Goal: Task Accomplishment & Management: Use online tool/utility

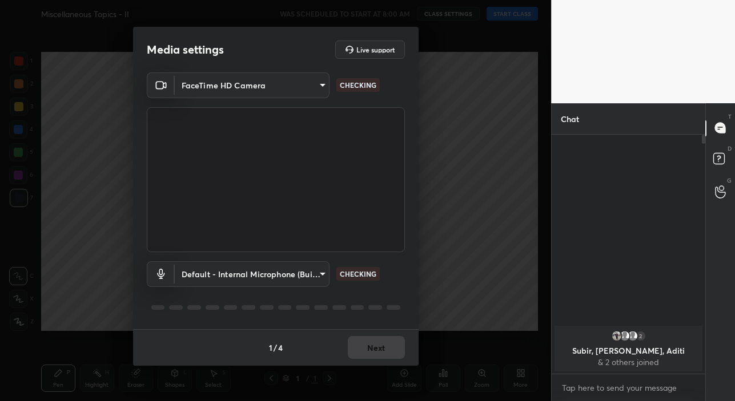
scroll to position [263, 150]
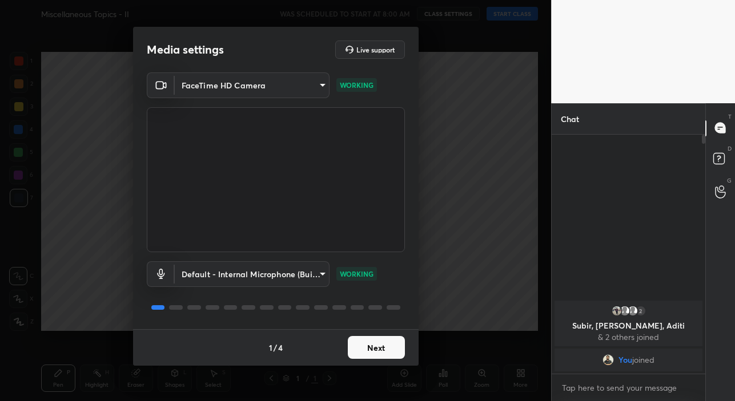
click at [389, 343] on button "Next" at bounding box center [376, 347] width 57 height 23
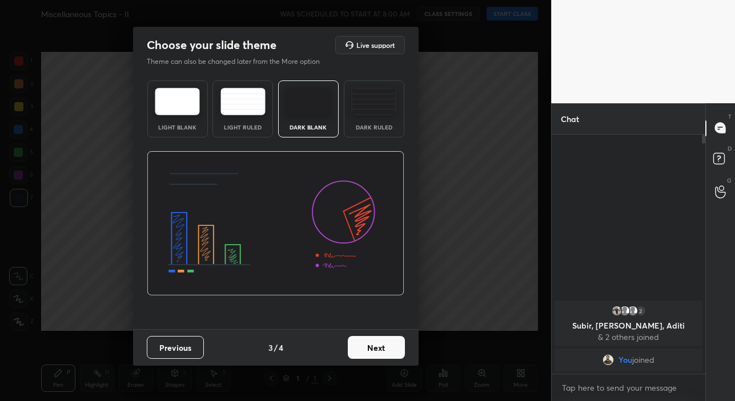
click at [392, 355] on button "Next" at bounding box center [376, 347] width 57 height 23
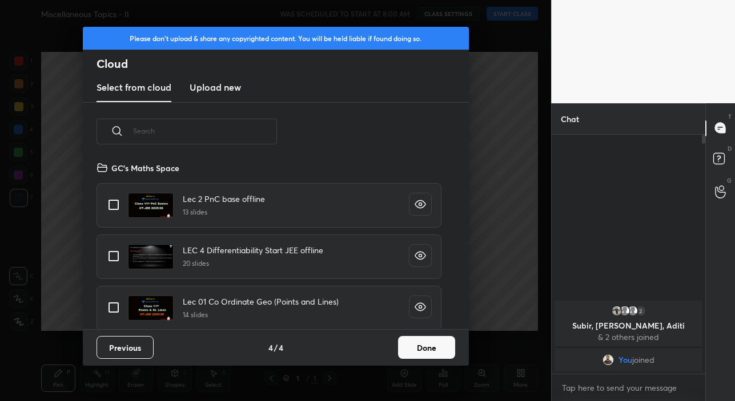
scroll to position [168, 367]
click at [416, 345] on button "Done" at bounding box center [426, 347] width 57 height 23
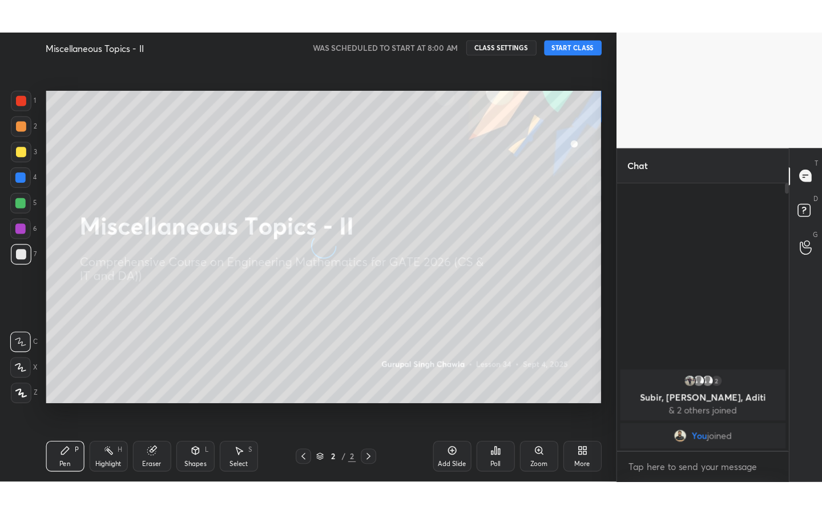
scroll to position [4, 6]
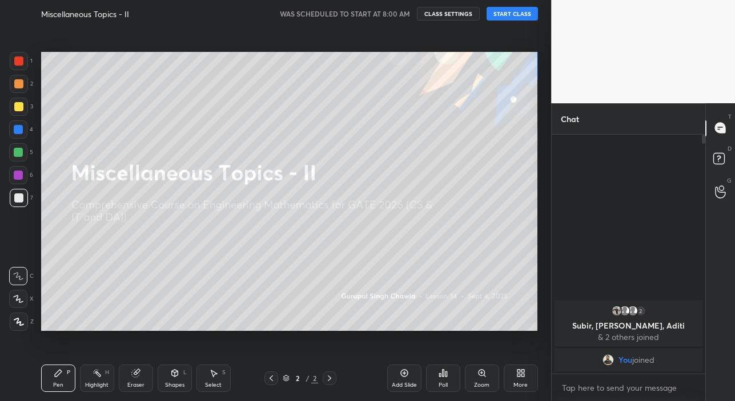
click at [506, 18] on button "START CLASS" at bounding box center [512, 14] width 51 height 14
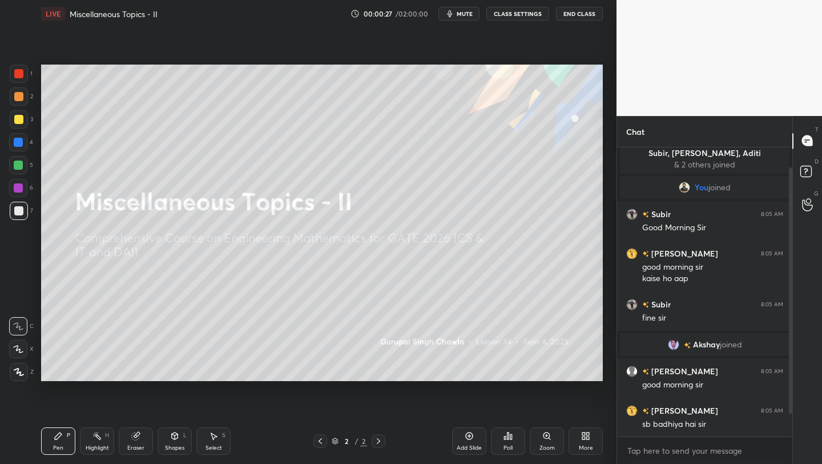
scroll to position [61, 0]
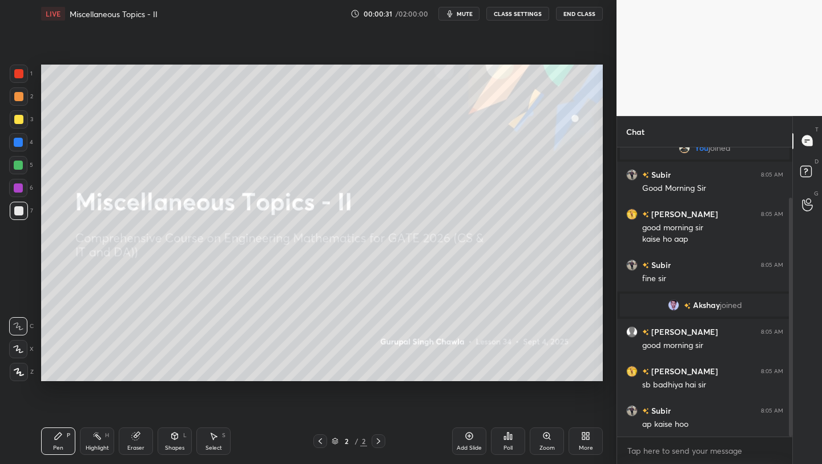
click at [468, 401] on div "Add Slide" at bounding box center [469, 448] width 25 height 6
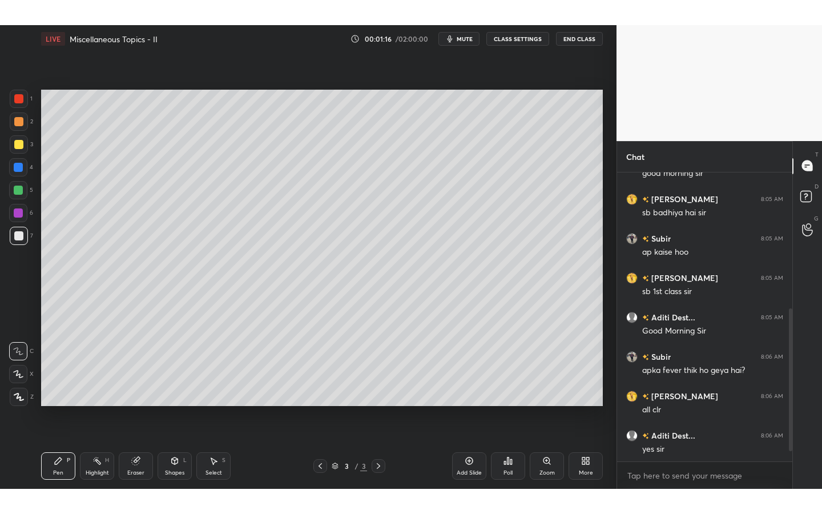
scroll to position [297, 0]
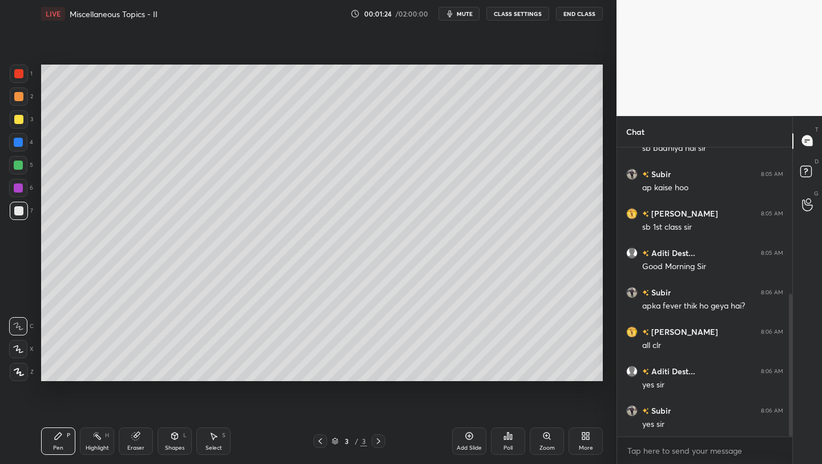
click at [589, 401] on icon at bounding box center [587, 437] width 3 height 3
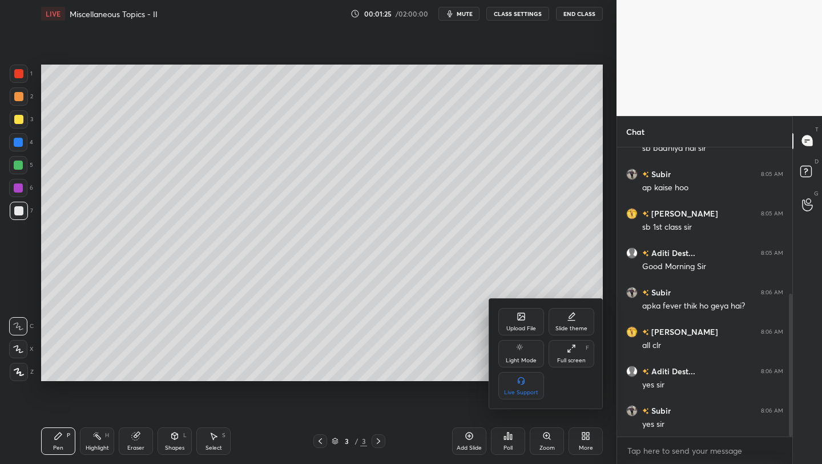
click at [575, 359] on div "Full screen" at bounding box center [571, 360] width 29 height 6
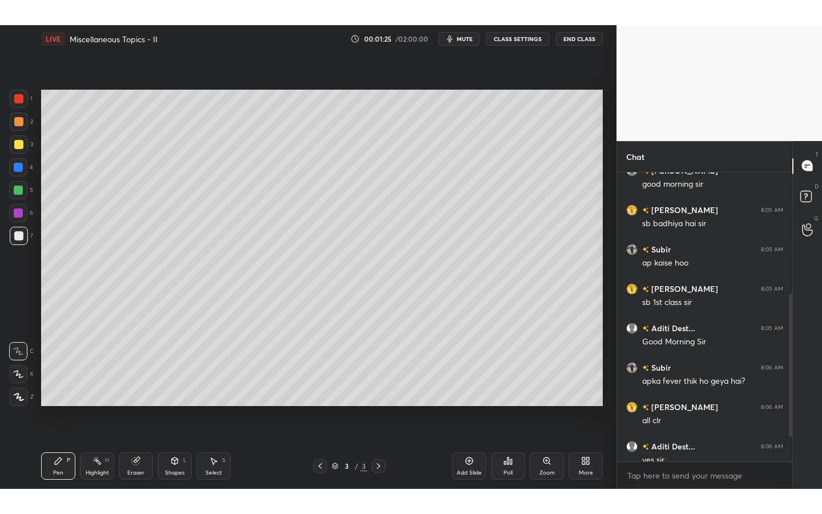
scroll to position [247, 0]
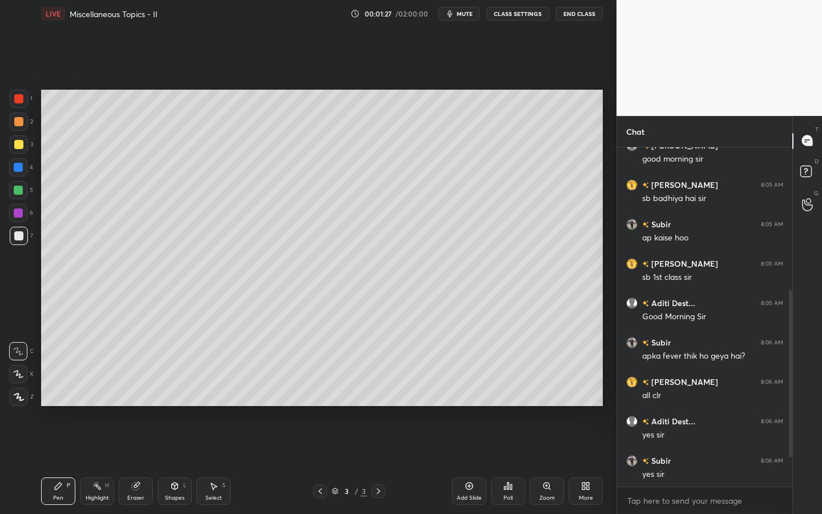
click at [24, 188] on div at bounding box center [18, 190] width 18 height 18
click at [24, 367] on div "X" at bounding box center [21, 374] width 25 height 18
click at [588, 401] on div "More" at bounding box center [586, 490] width 34 height 27
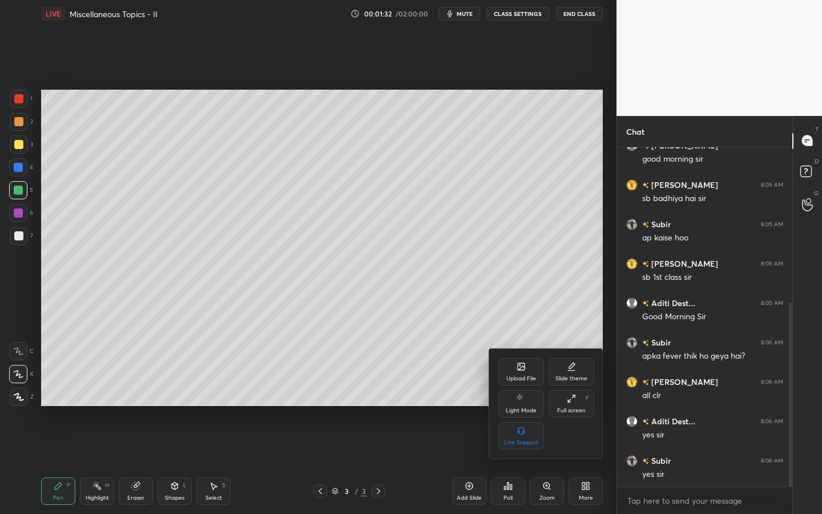
scroll to position [287, 0]
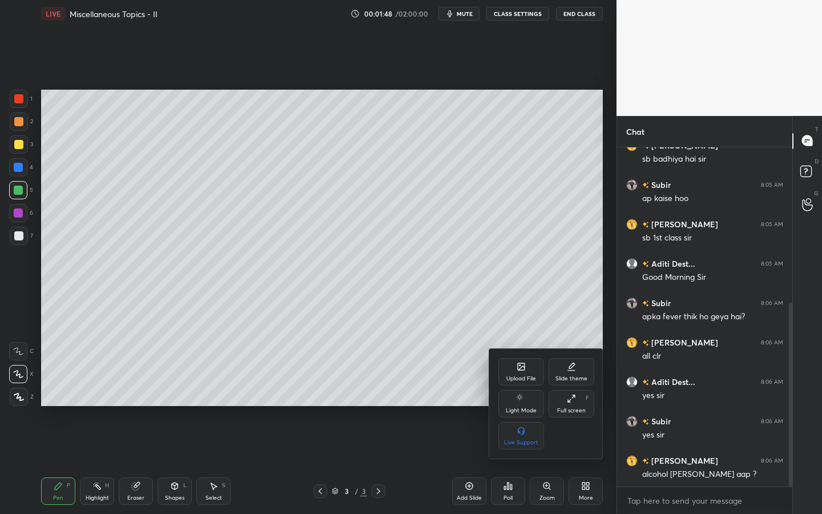
click at [523, 371] on icon at bounding box center [521, 366] width 9 height 9
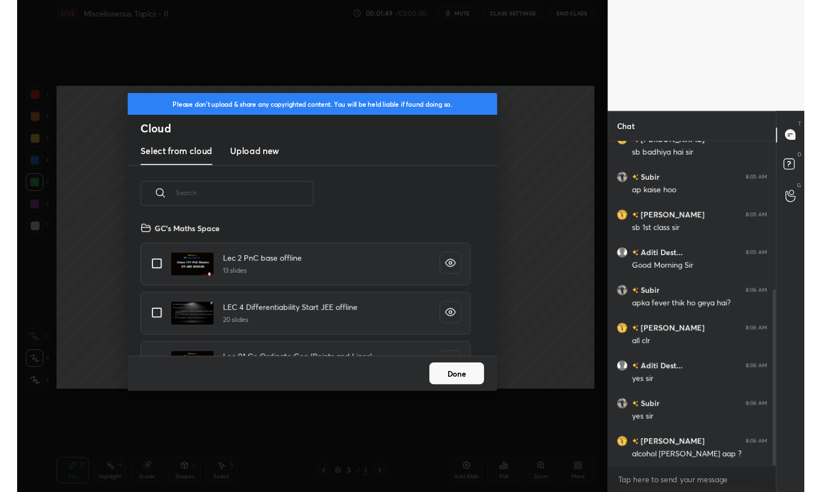
scroll to position [140, 367]
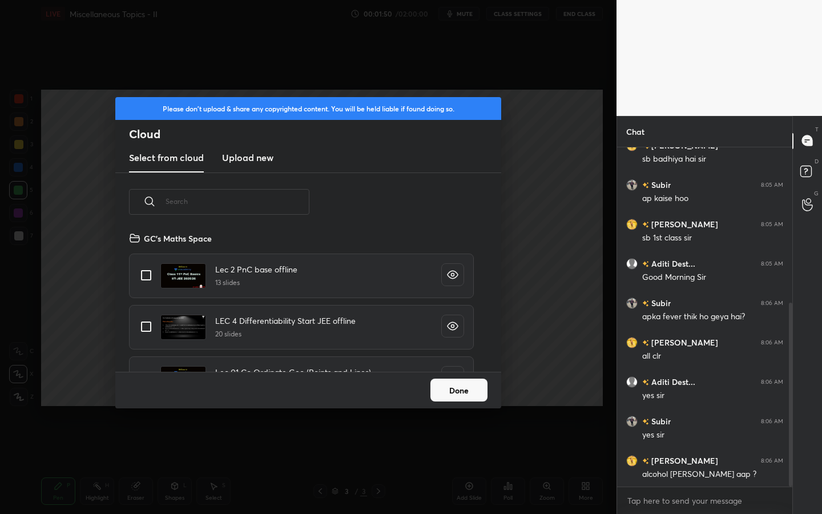
click at [258, 163] on h3 "Upload new" at bounding box center [247, 158] width 51 height 14
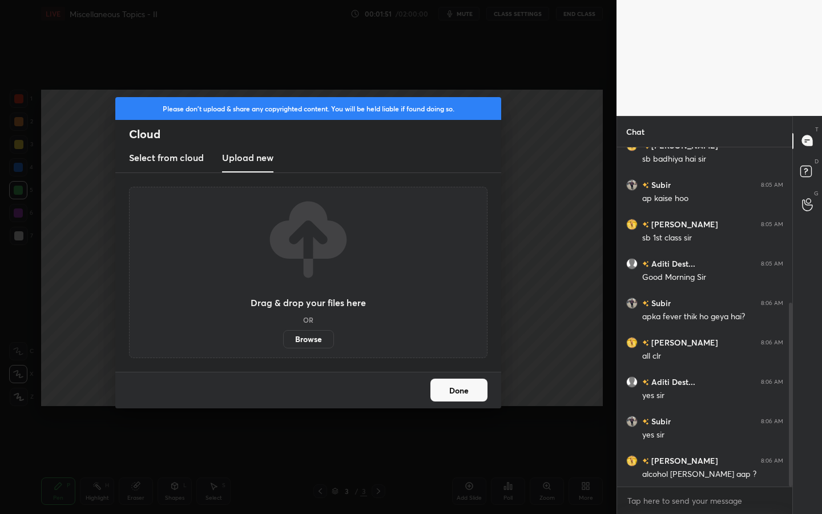
click at [312, 335] on label "Browse" at bounding box center [308, 339] width 51 height 18
click at [283, 335] on input "Browse" at bounding box center [283, 339] width 0 height 18
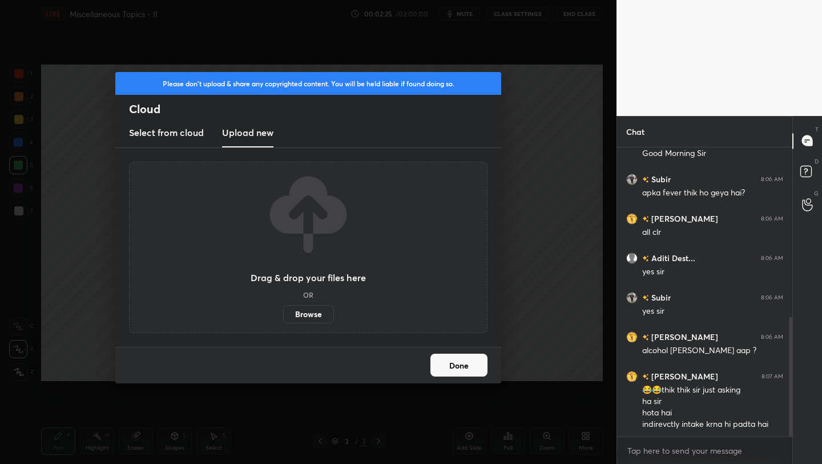
scroll to position [460, 0]
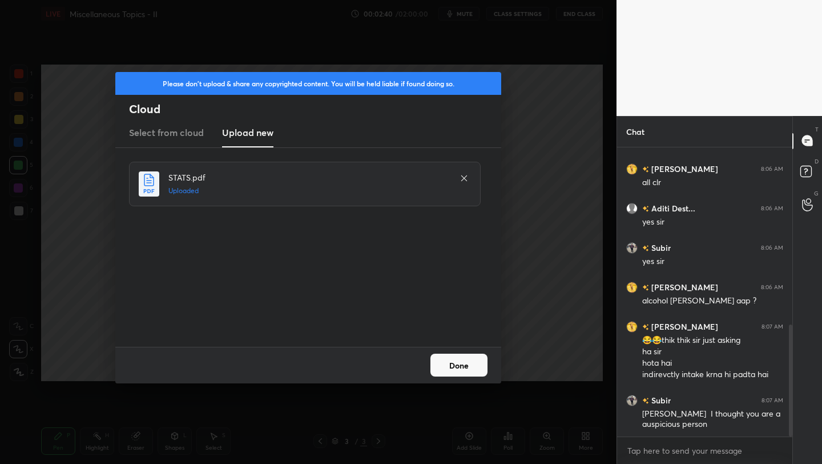
click at [461, 365] on button "Done" at bounding box center [459, 364] width 57 height 23
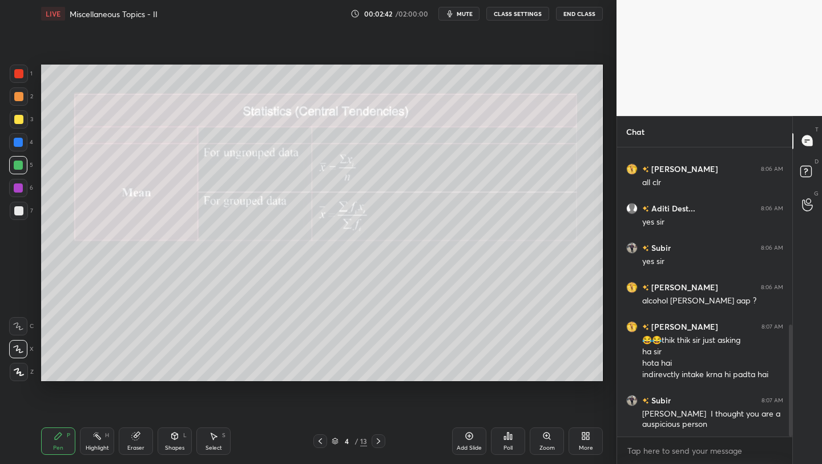
click at [317, 401] on icon at bounding box center [320, 440] width 9 height 9
click at [20, 210] on div at bounding box center [18, 210] width 9 height 9
drag, startPoint x: 21, startPoint y: 206, endPoint x: 26, endPoint y: 201, distance: 7.7
click at [21, 206] on div at bounding box center [18, 210] width 9 height 9
click at [21, 207] on div at bounding box center [18, 210] width 9 height 9
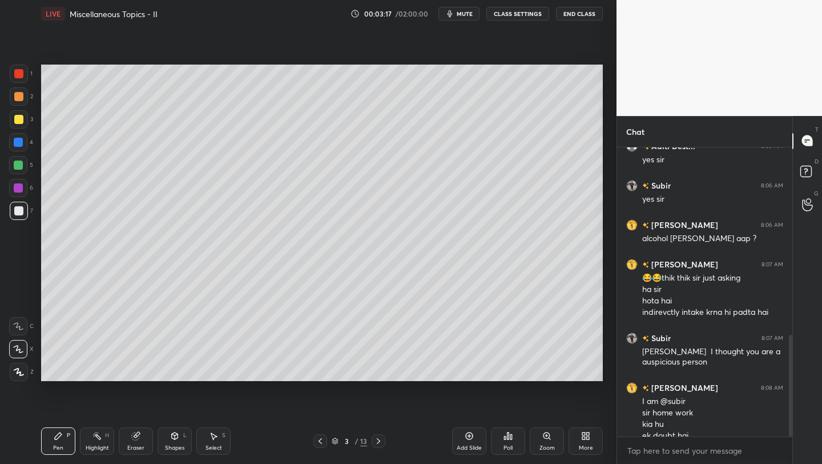
scroll to position [534, 0]
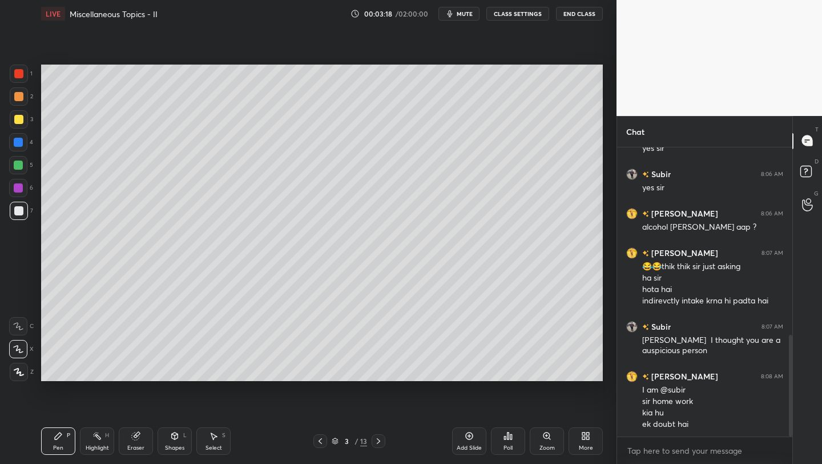
click at [173, 401] on icon at bounding box center [174, 435] width 9 height 9
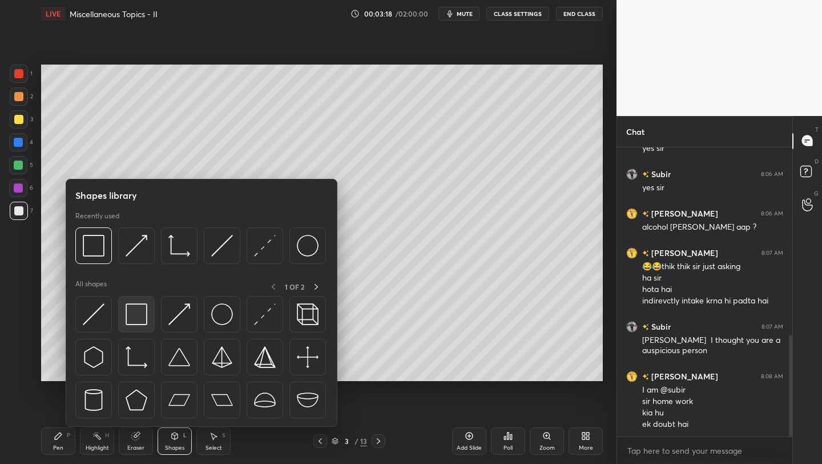
click at [140, 316] on img at bounding box center [137, 314] width 22 height 22
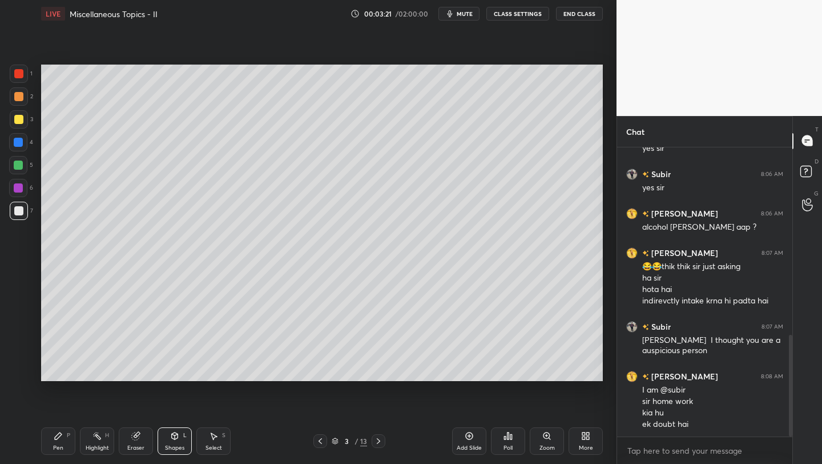
scroll to position [561, 0]
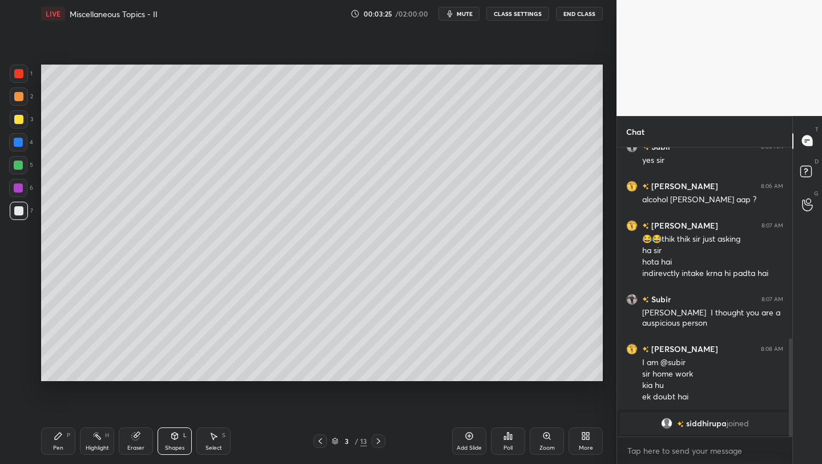
click at [56, 401] on div "Pen P Highlight H Eraser Shapes L Select S 3 / 13 Add Slide Poll Zoom More" at bounding box center [322, 441] width 562 height 46
click at [63, 401] on div "Pen P" at bounding box center [58, 440] width 34 height 27
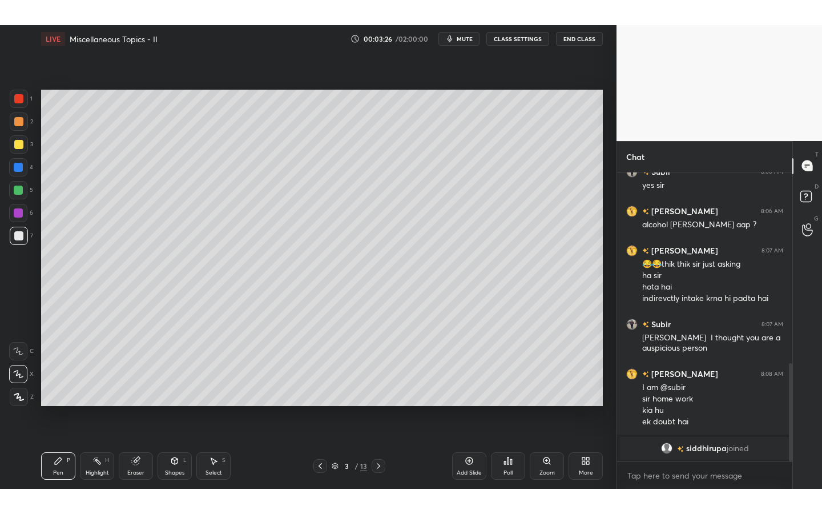
scroll to position [582, 0]
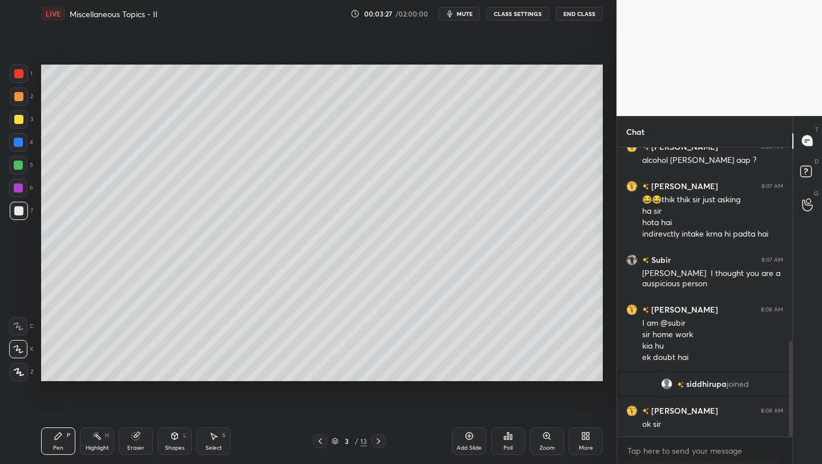
click at [10, 71] on div at bounding box center [19, 74] width 18 height 18
click at [585, 401] on div "More" at bounding box center [586, 440] width 34 height 27
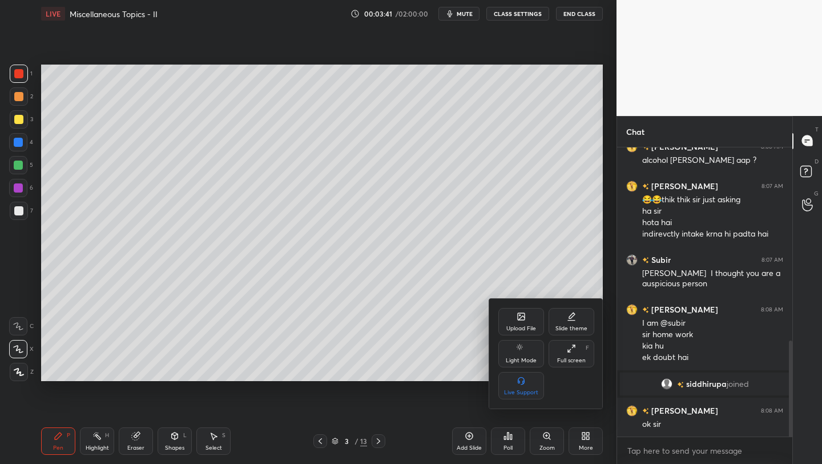
click at [579, 358] on div "Full screen" at bounding box center [571, 360] width 29 height 6
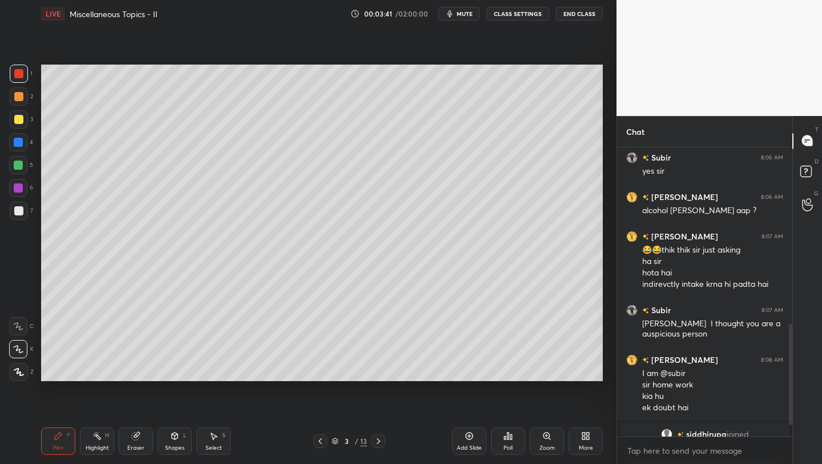
type textarea "x"
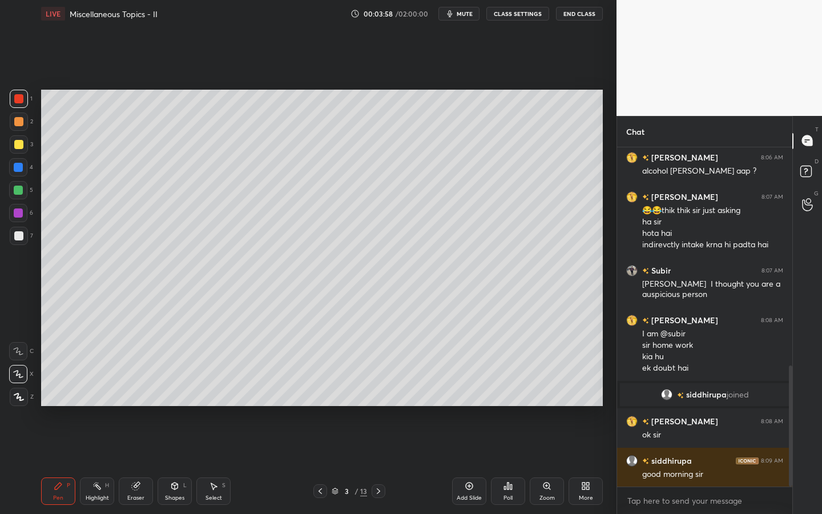
scroll to position [611, 0]
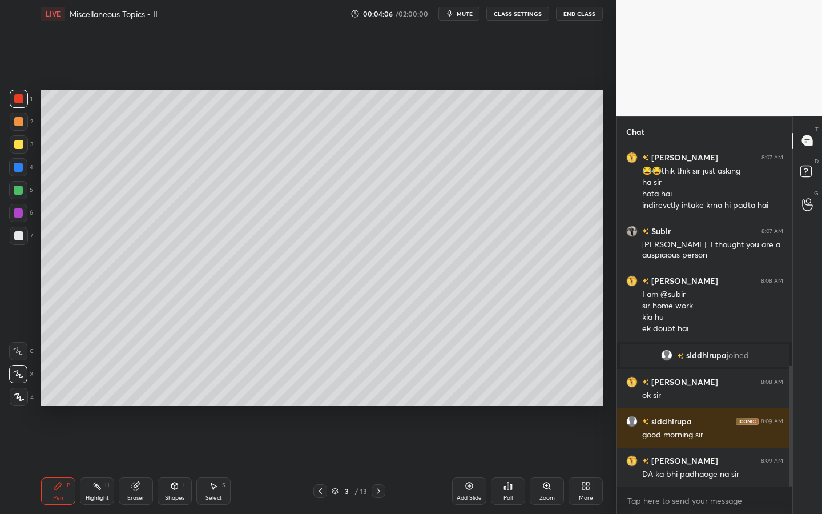
drag, startPoint x: 15, startPoint y: 239, endPoint x: 21, endPoint y: 226, distance: 13.6
click at [18, 238] on div at bounding box center [18, 235] width 9 height 9
drag, startPoint x: 167, startPoint y: 484, endPoint x: 163, endPoint y: 491, distance: 8.7
click at [167, 401] on div "Shapes L" at bounding box center [175, 490] width 34 height 27
click at [67, 401] on div "Pen P" at bounding box center [58, 490] width 34 height 27
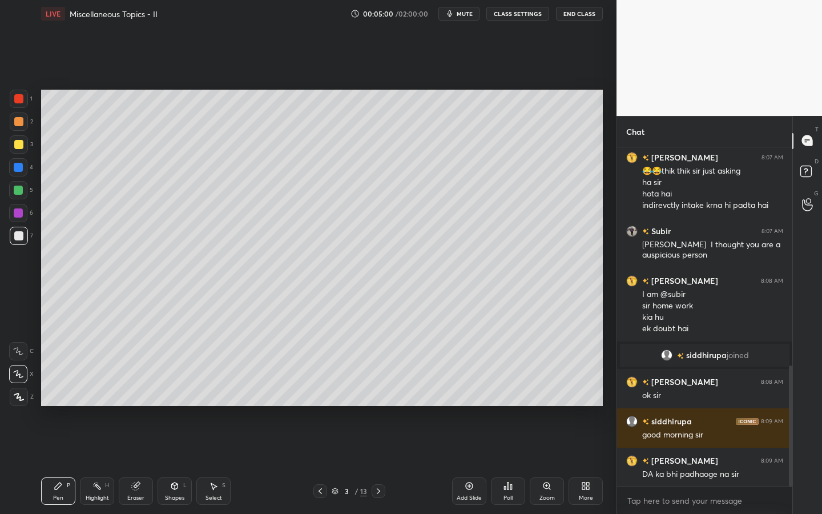
click at [22, 188] on div at bounding box center [18, 190] width 9 height 9
click at [19, 240] on div at bounding box center [18, 235] width 9 height 9
click at [15, 190] on div at bounding box center [18, 190] width 9 height 9
click at [175, 401] on div "Shapes L" at bounding box center [175, 490] width 34 height 27
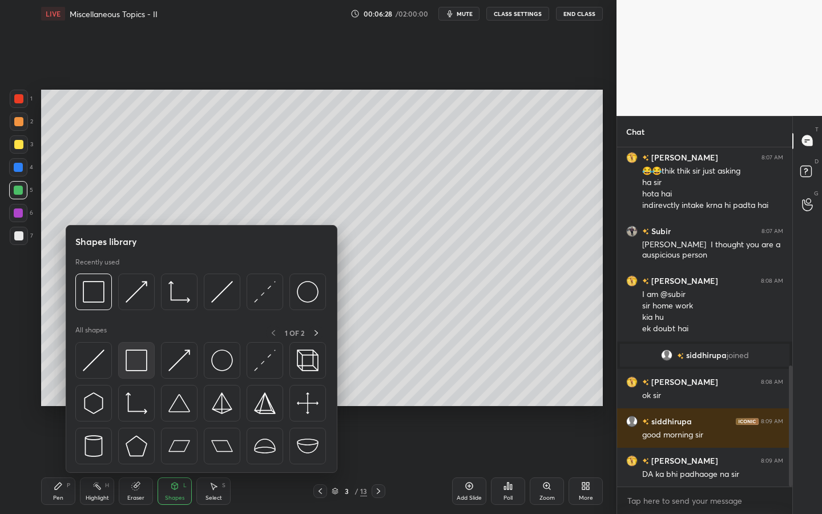
click at [146, 359] on img at bounding box center [137, 360] width 22 height 22
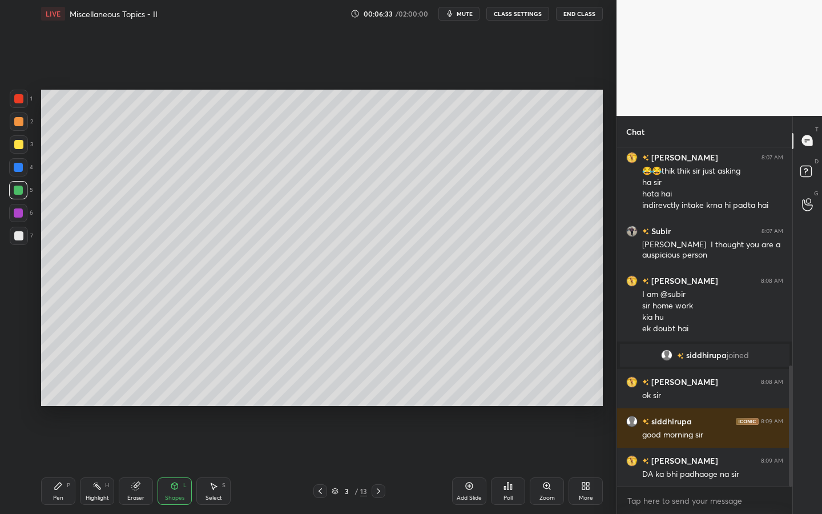
drag, startPoint x: 70, startPoint y: 493, endPoint x: 95, endPoint y: 457, distance: 44.3
click at [66, 401] on div "Pen P" at bounding box center [58, 490] width 34 height 27
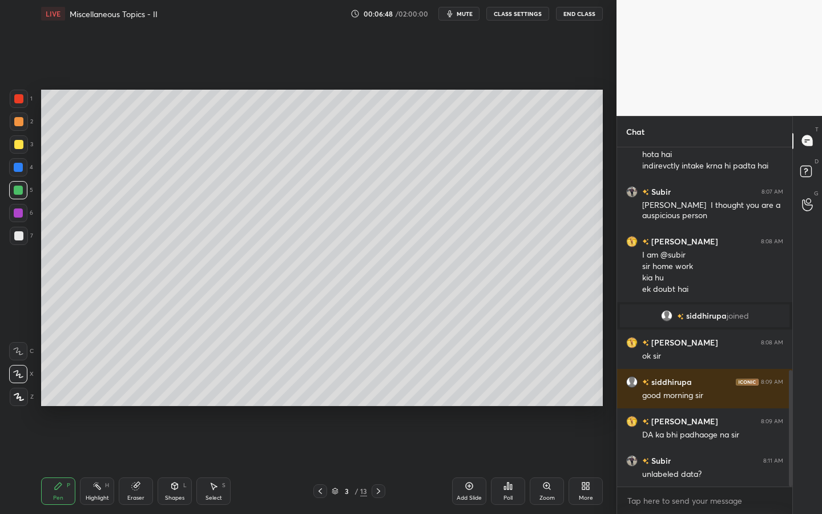
drag, startPoint x: 23, startPoint y: 139, endPoint x: 37, endPoint y: 139, distance: 14.3
click at [23, 139] on div at bounding box center [19, 144] width 18 height 18
click at [174, 401] on icon at bounding box center [175, 486] width 6 height 7
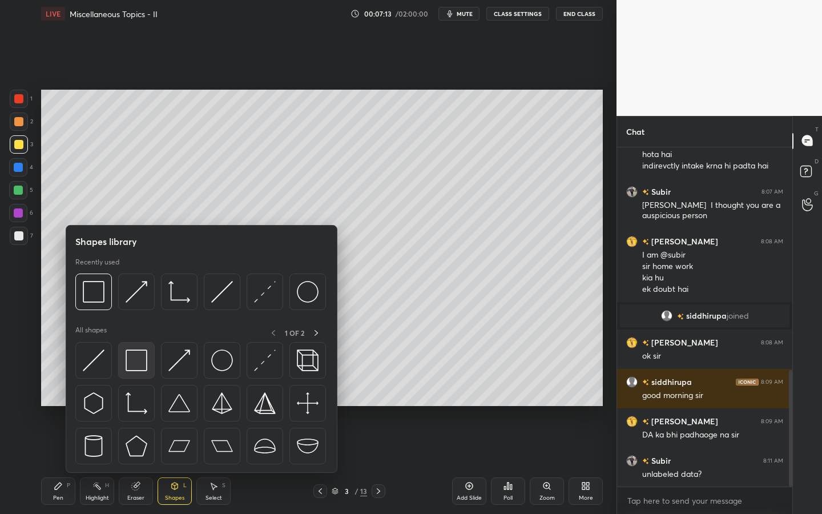
click at [138, 357] on img at bounding box center [137, 360] width 22 height 22
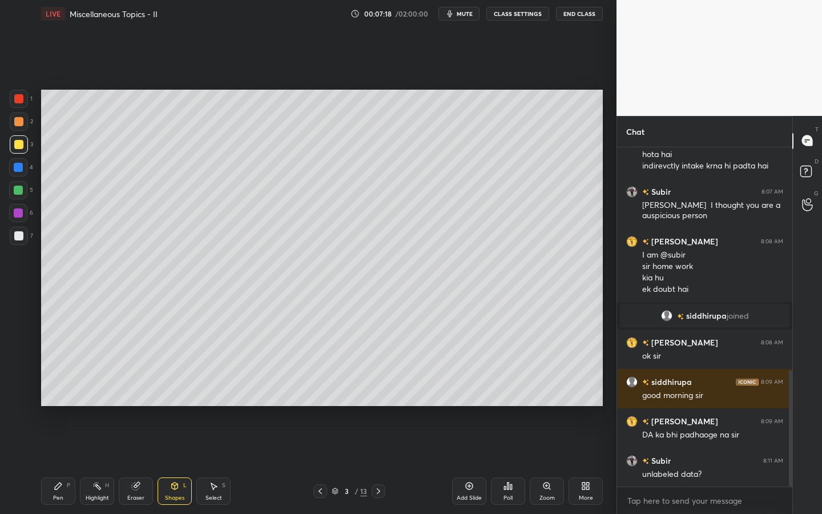
click at [74, 401] on div "Pen P" at bounding box center [58, 490] width 34 height 27
click at [168, 401] on div "Shapes" at bounding box center [174, 498] width 19 height 6
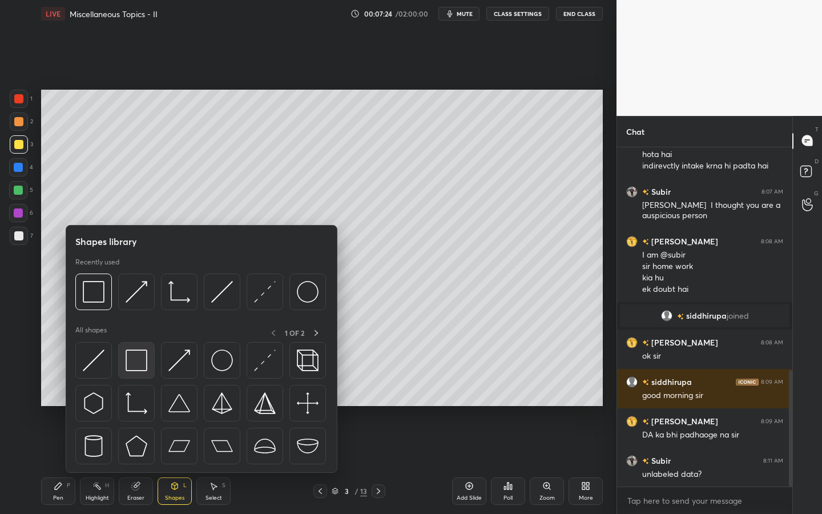
click at [129, 352] on img at bounding box center [137, 360] width 22 height 22
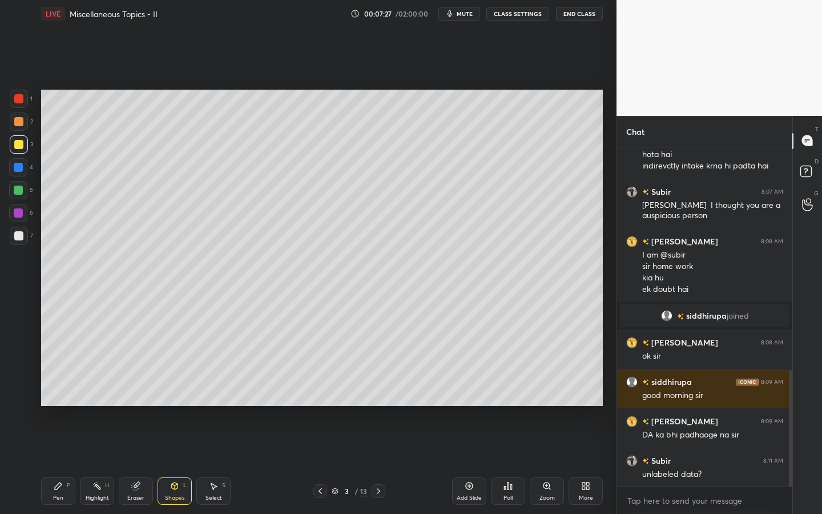
click at [51, 401] on div "Pen P" at bounding box center [58, 490] width 34 height 27
click at [185, 401] on div "Shapes L" at bounding box center [175, 490] width 34 height 27
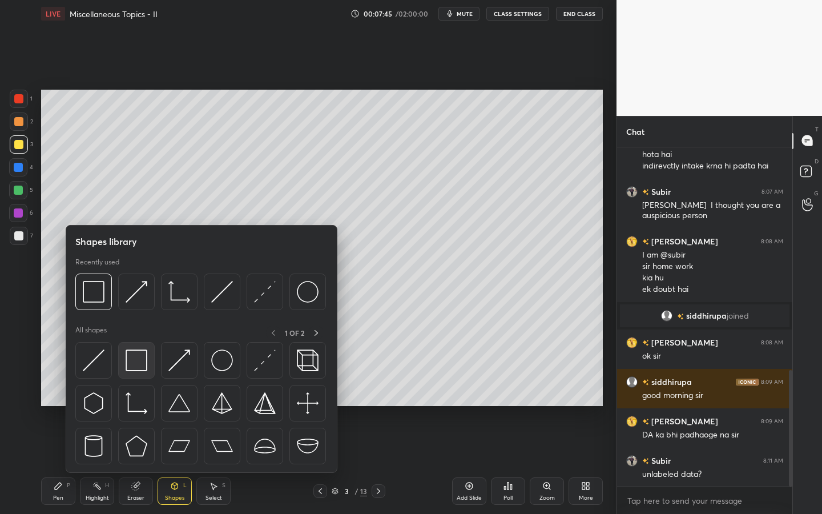
click at [134, 363] on img at bounding box center [137, 360] width 22 height 22
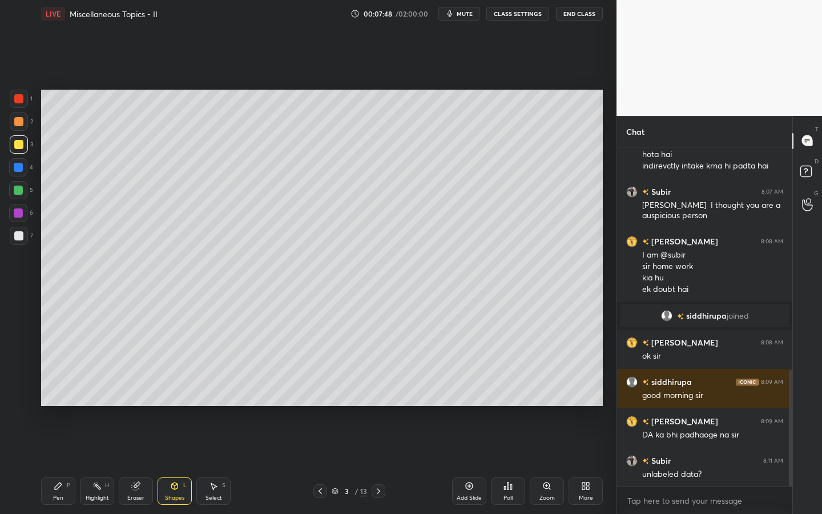
drag, startPoint x: 62, startPoint y: 497, endPoint x: 63, endPoint y: 490, distance: 7.5
click at [63, 401] on div "Pen P" at bounding box center [58, 490] width 34 height 27
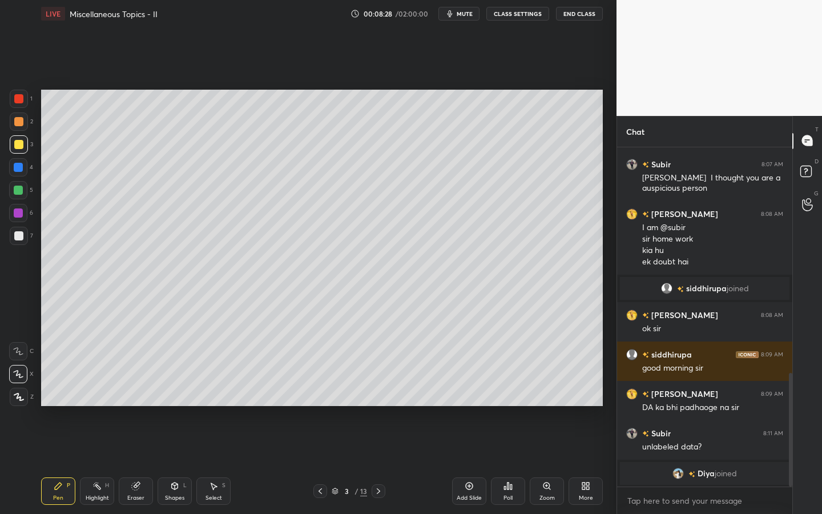
click at [171, 401] on div "Shapes L" at bounding box center [175, 490] width 34 height 27
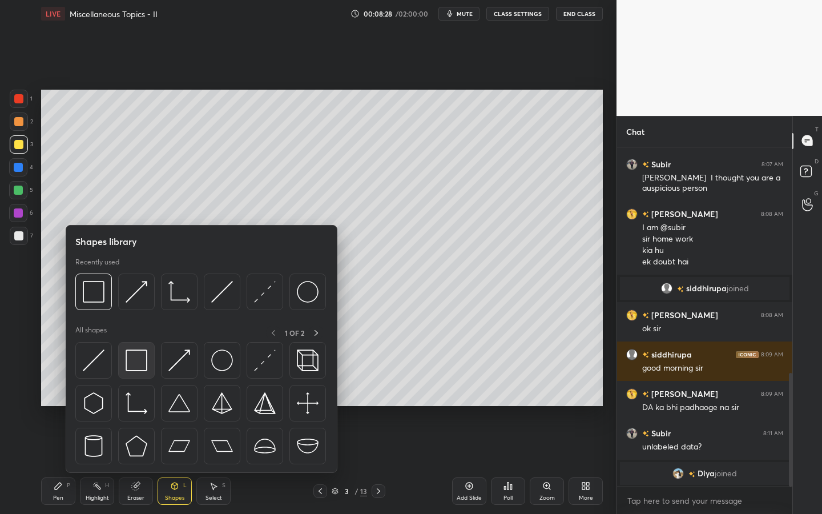
click at [144, 368] on img at bounding box center [137, 360] width 22 height 22
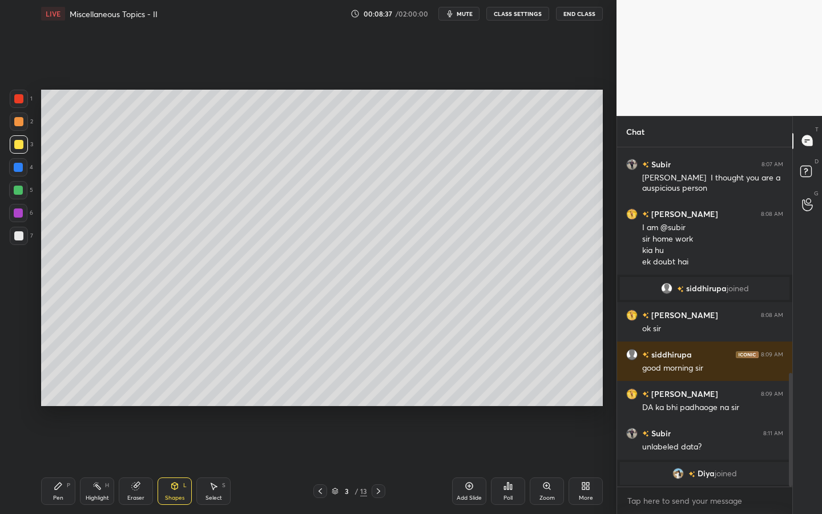
drag, startPoint x: 53, startPoint y: 492, endPoint x: 65, endPoint y: 483, distance: 15.2
click at [50, 401] on div "Pen P" at bounding box center [58, 490] width 34 height 27
drag, startPoint x: 15, startPoint y: 232, endPoint x: 21, endPoint y: 227, distance: 6.9
click at [15, 233] on div at bounding box center [19, 236] width 18 height 18
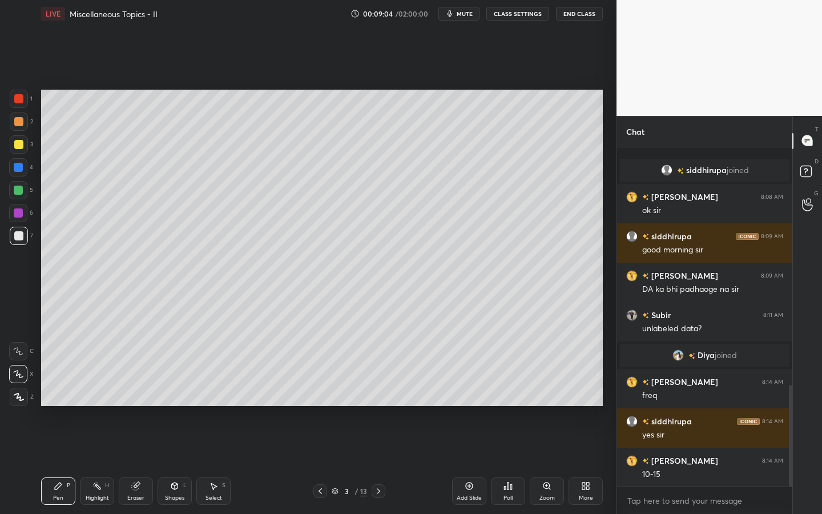
scroll to position [793, 0]
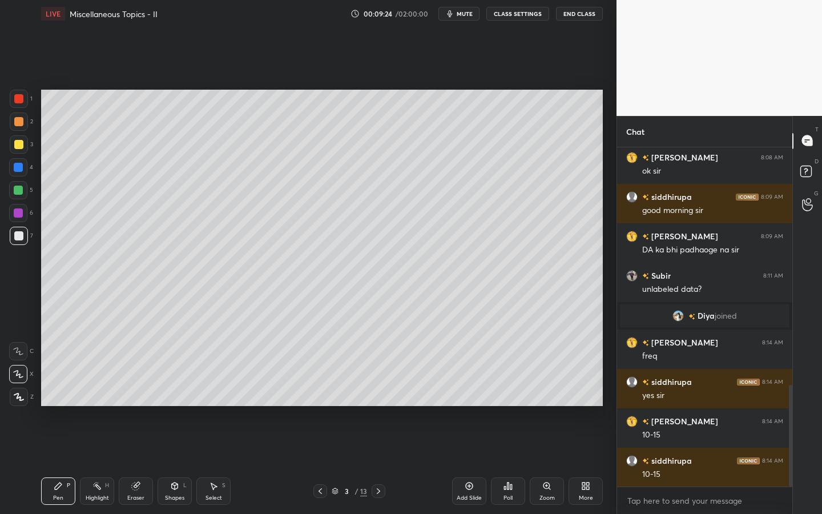
click at [466, 15] on span "mute" at bounding box center [465, 14] width 16 height 8
click at [467, 19] on button "unmute" at bounding box center [459, 14] width 41 height 14
click at [20, 212] on div at bounding box center [18, 212] width 9 height 9
drag, startPoint x: 181, startPoint y: 500, endPoint x: 184, endPoint y: 492, distance: 8.7
click at [182, 401] on div "Shapes" at bounding box center [174, 498] width 19 height 6
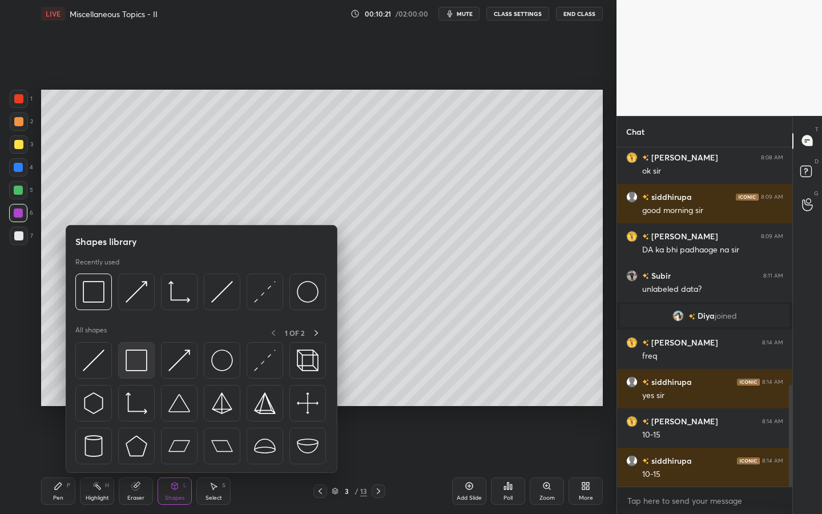
click at [146, 353] on img at bounding box center [137, 360] width 22 height 22
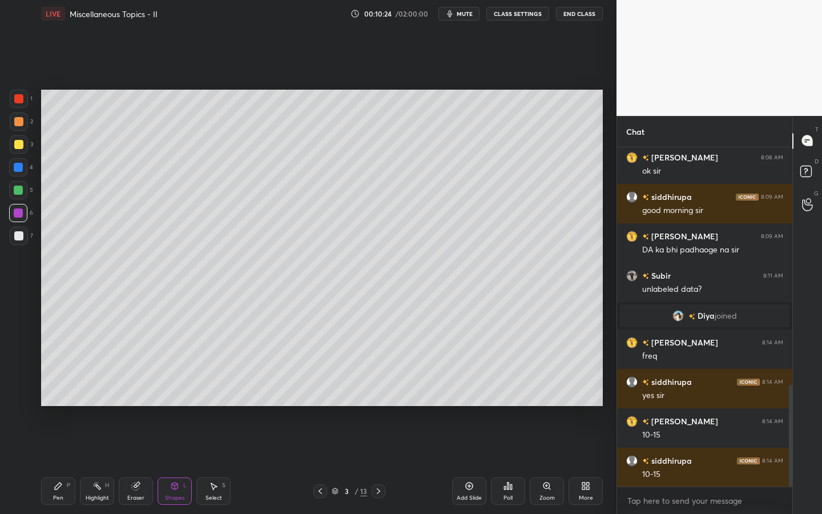
click at [49, 401] on div "Setting up your live class Poll for secs No correct answer Start poll" at bounding box center [322, 247] width 571 height 441
drag, startPoint x: 54, startPoint y: 489, endPoint x: 66, endPoint y: 436, distance: 53.9
click at [52, 401] on div "Pen P" at bounding box center [58, 490] width 34 height 27
drag, startPoint x: 18, startPoint y: 240, endPoint x: 23, endPoint y: 234, distance: 8.5
click at [21, 236] on div at bounding box center [19, 236] width 18 height 18
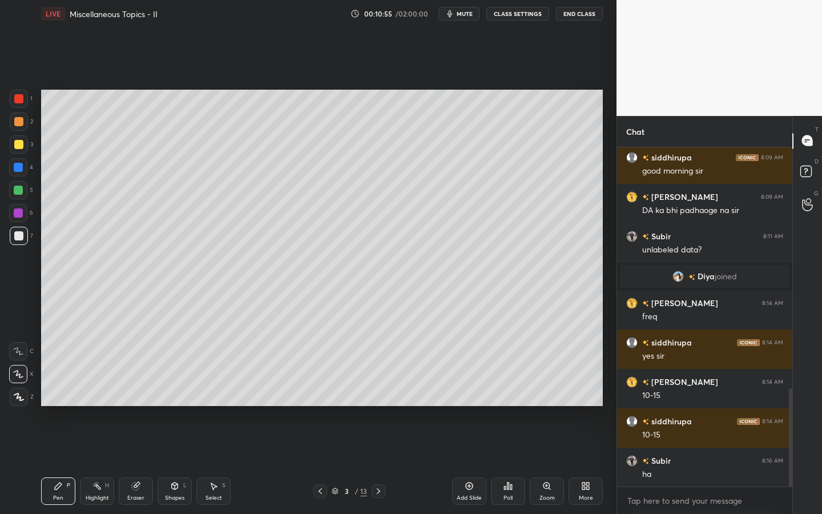
scroll to position [871, 0]
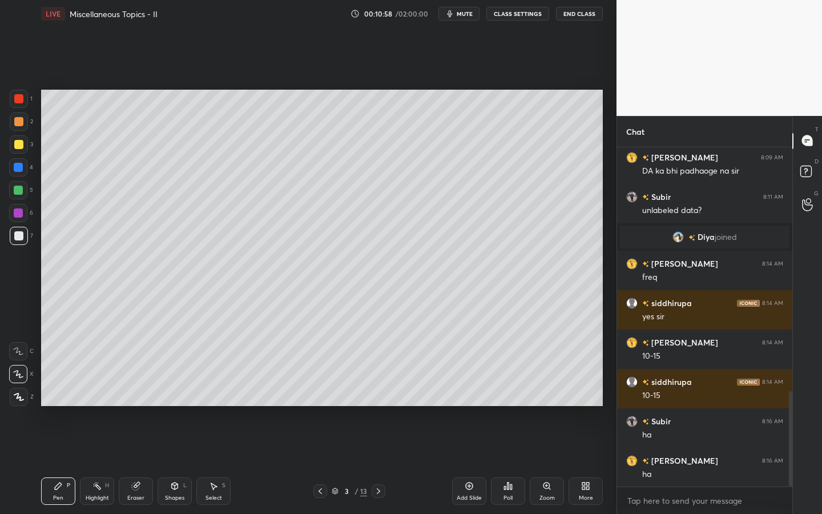
click at [172, 401] on icon at bounding box center [174, 485] width 9 height 9
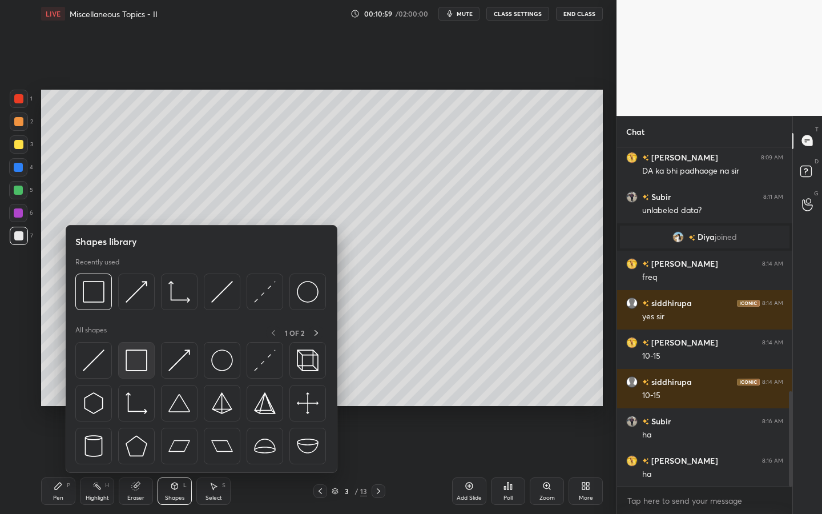
click at [135, 350] on img at bounding box center [137, 360] width 22 height 22
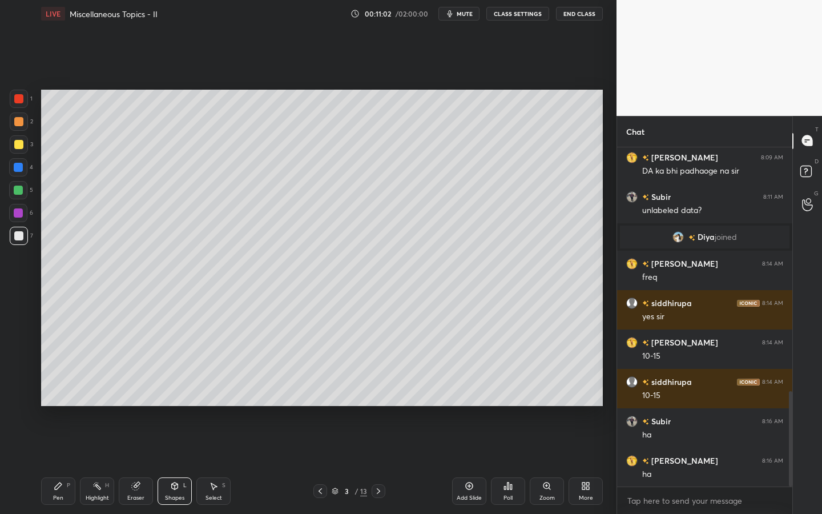
click at [53, 401] on div "Pen P" at bounding box center [58, 490] width 34 height 27
click at [19, 216] on div at bounding box center [18, 212] width 9 height 9
click at [23, 150] on div at bounding box center [19, 144] width 18 height 18
click at [375, 401] on icon at bounding box center [378, 491] width 9 height 9
click at [21, 235] on div at bounding box center [18, 235] width 9 height 9
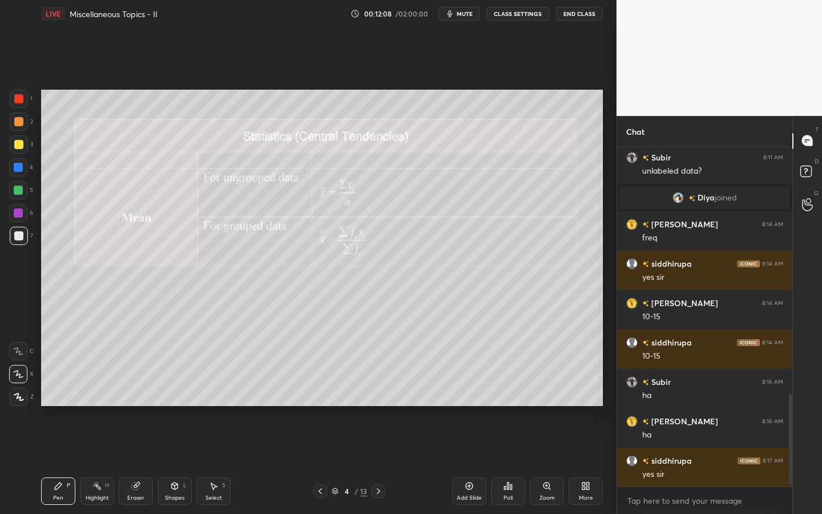
scroll to position [950, 0]
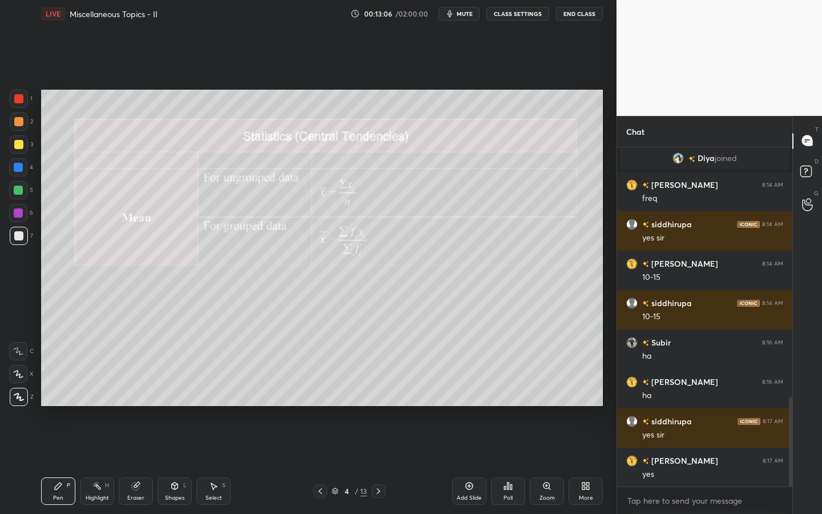
click at [26, 214] on div "6" at bounding box center [21, 213] width 24 height 18
click at [13, 233] on div at bounding box center [19, 236] width 18 height 18
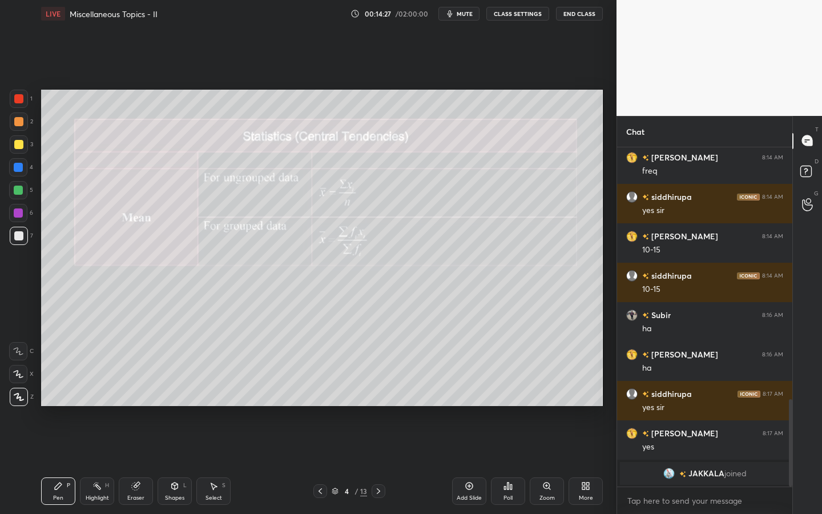
click at [317, 401] on icon at bounding box center [320, 491] width 9 height 9
click at [459, 12] on button "mute" at bounding box center [459, 14] width 41 height 14
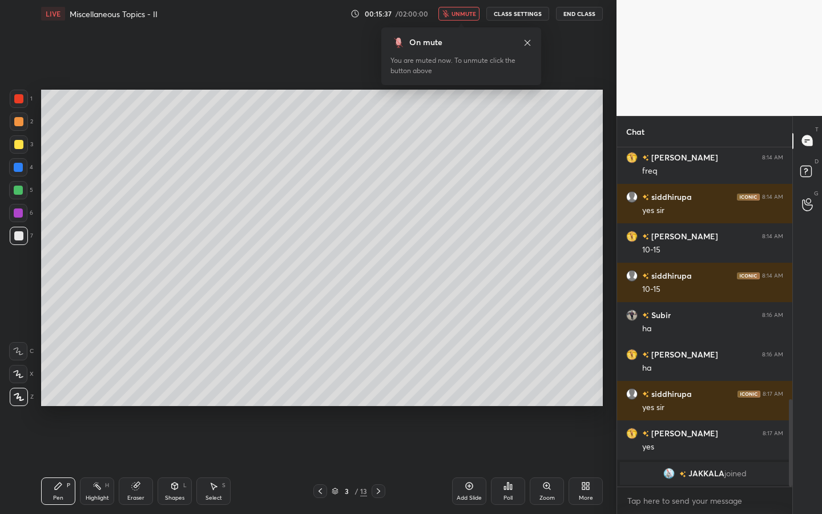
drag, startPoint x: 464, startPoint y: 11, endPoint x: 471, endPoint y: 15, distance: 7.9
click at [463, 15] on span "unmute" at bounding box center [464, 14] width 25 height 8
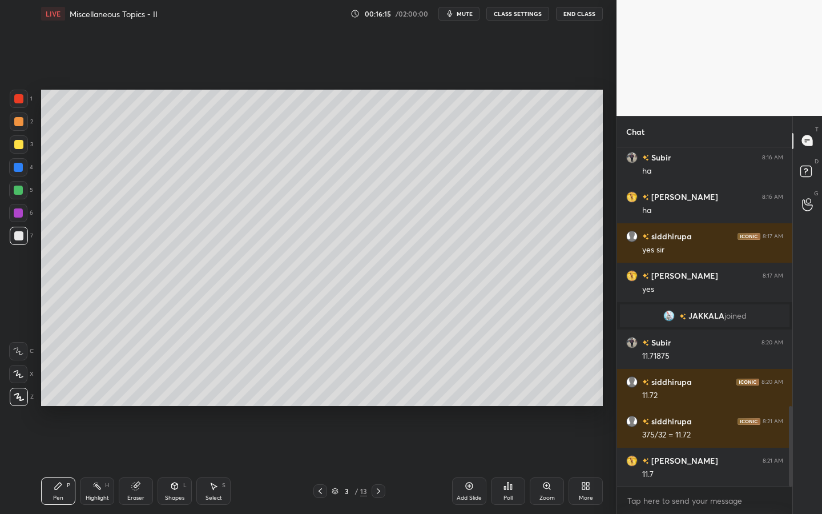
scroll to position [1131, 0]
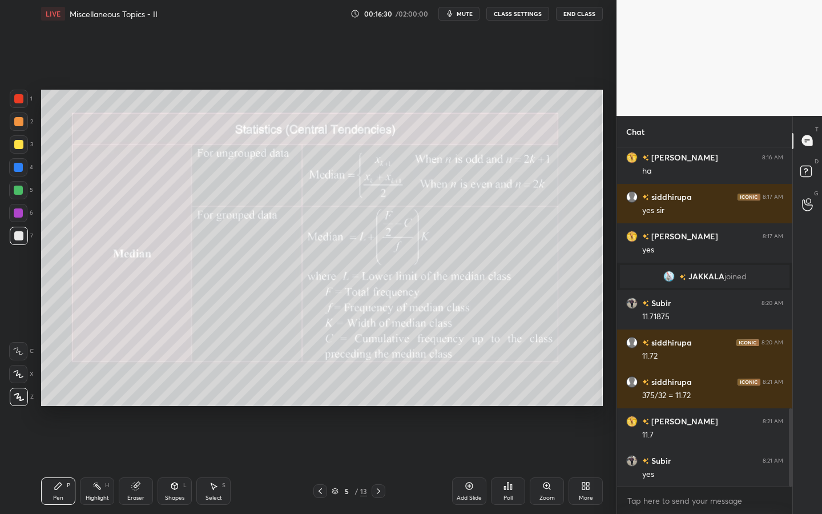
drag, startPoint x: 21, startPoint y: 148, endPoint x: 40, endPoint y: 145, distance: 19.7
click at [21, 148] on div at bounding box center [18, 144] width 9 height 9
drag, startPoint x: 174, startPoint y: 493, endPoint x: 178, endPoint y: 481, distance: 12.5
click at [172, 401] on div "Shapes L" at bounding box center [175, 490] width 34 height 27
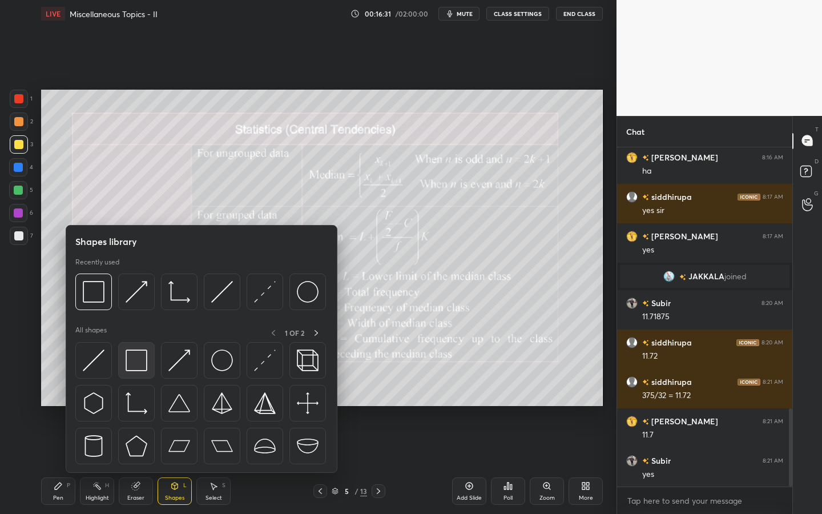
click at [143, 365] on img at bounding box center [137, 360] width 22 height 22
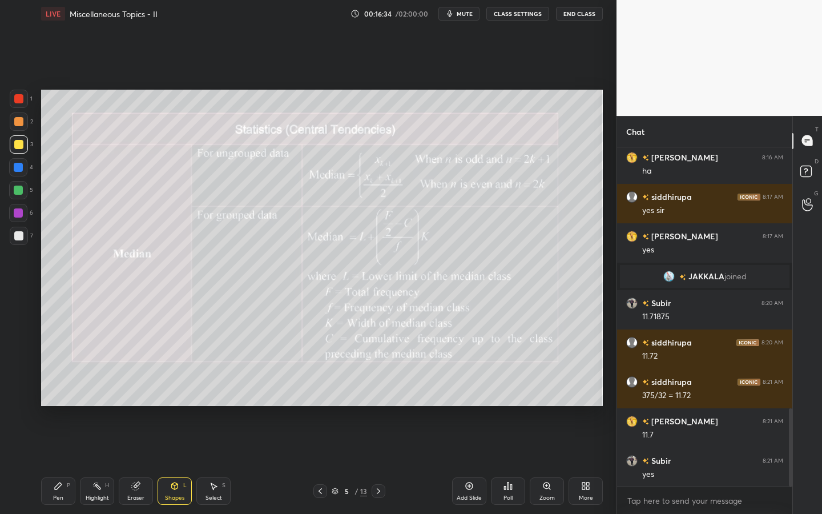
drag, startPoint x: 53, startPoint y: 482, endPoint x: 70, endPoint y: 477, distance: 18.3
click at [53, 401] on div "Pen P" at bounding box center [58, 490] width 34 height 27
drag, startPoint x: 23, startPoint y: 228, endPoint x: 36, endPoint y: 228, distance: 13.1
click at [23, 228] on div at bounding box center [19, 236] width 18 height 18
drag, startPoint x: 174, startPoint y: 489, endPoint x: 164, endPoint y: 482, distance: 12.2
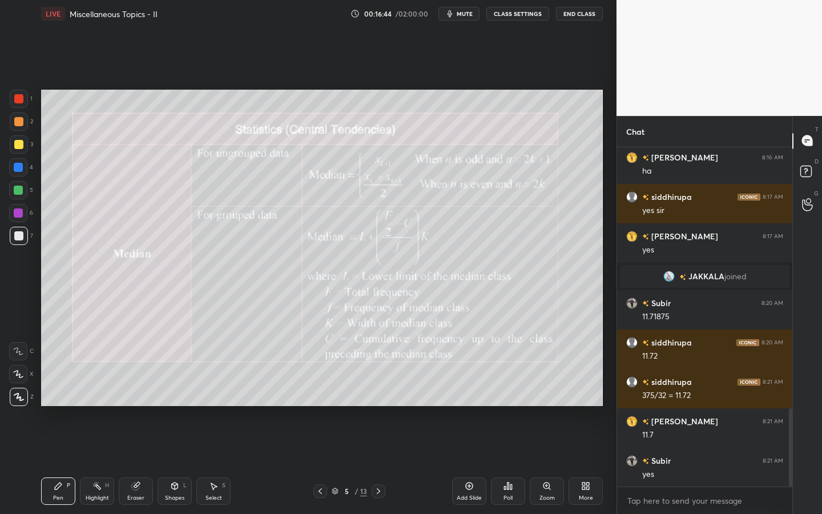
click at [169, 401] on div "Shapes L" at bounding box center [175, 490] width 34 height 27
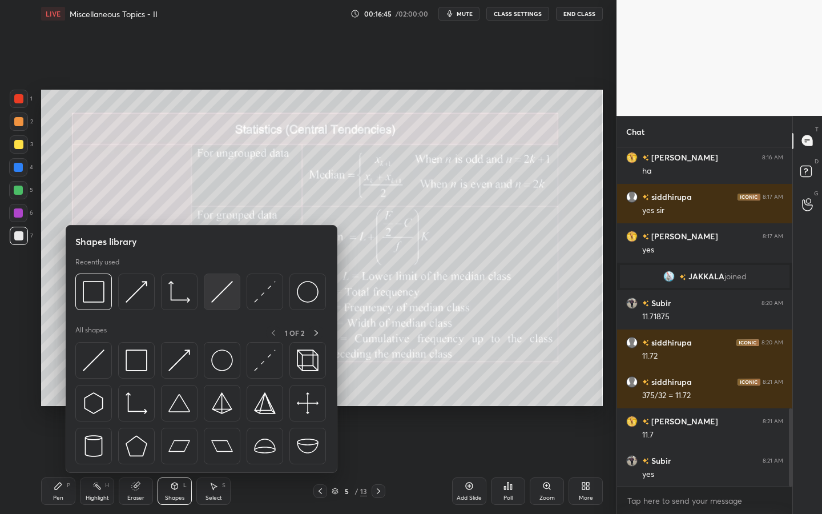
click at [219, 288] on img at bounding box center [222, 292] width 22 height 22
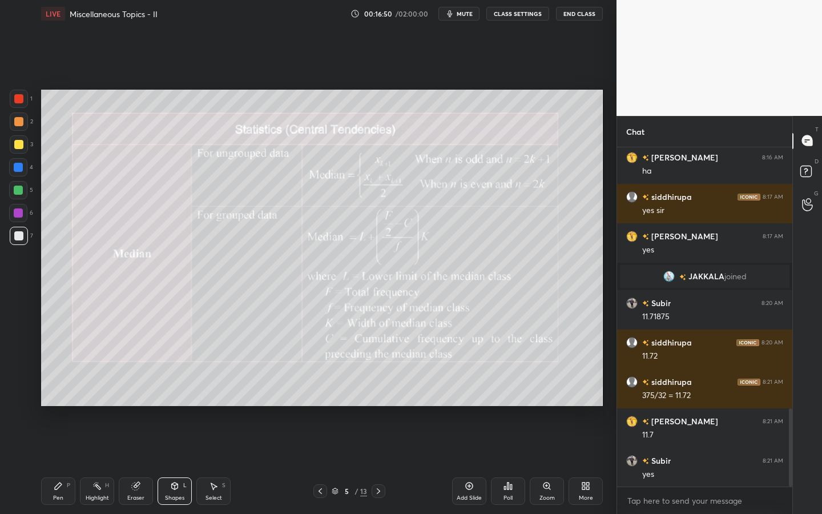
drag, startPoint x: 64, startPoint y: 488, endPoint x: 81, endPoint y: 477, distance: 20.3
click at [62, 401] on div "Pen P" at bounding box center [58, 490] width 34 height 27
click at [472, 401] on icon at bounding box center [469, 485] width 9 height 9
click at [22, 193] on div at bounding box center [18, 190] width 9 height 9
click at [18, 142] on div at bounding box center [18, 144] width 9 height 9
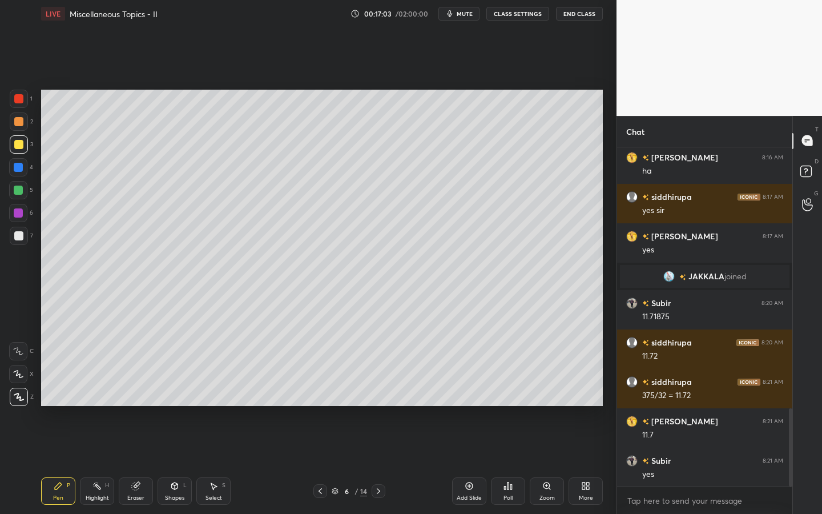
click at [24, 369] on div at bounding box center [18, 374] width 18 height 18
drag, startPoint x: 13, startPoint y: 235, endPoint x: 20, endPoint y: 226, distance: 11.0
click at [13, 235] on div at bounding box center [19, 236] width 18 height 18
click at [186, 401] on div "L" at bounding box center [184, 486] width 3 height 6
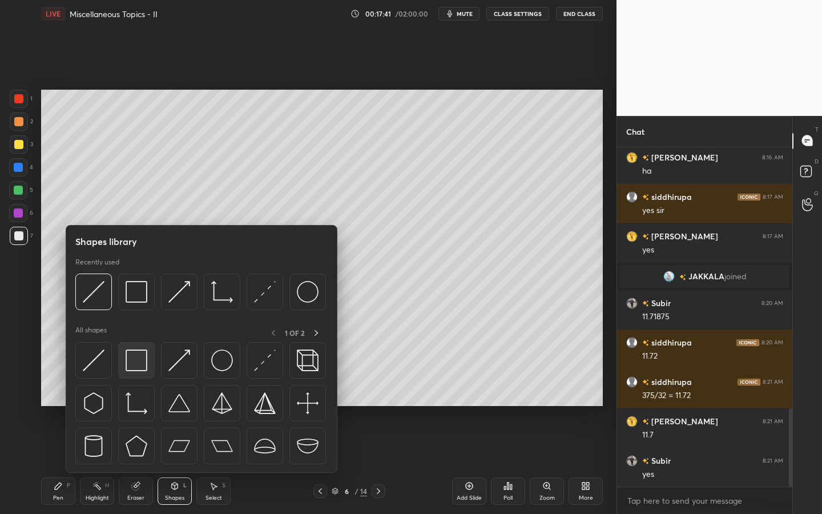
click at [138, 355] on img at bounding box center [137, 360] width 22 height 22
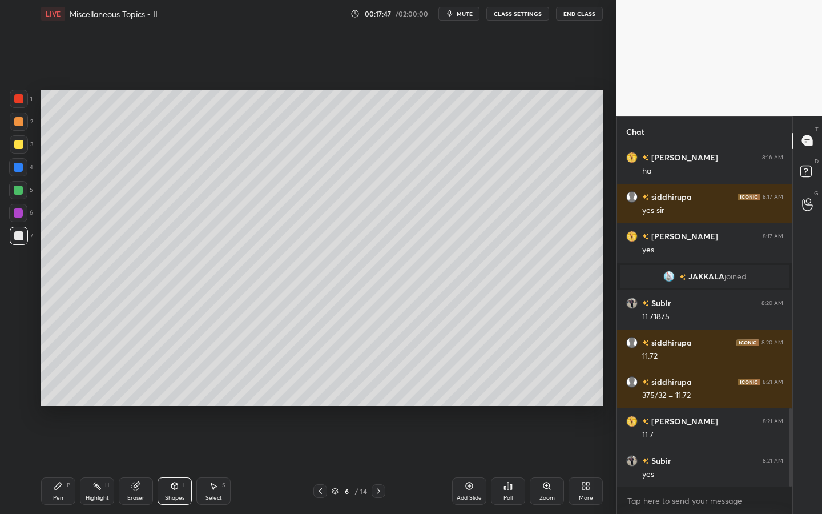
click at [69, 401] on div "Pen P" at bounding box center [58, 490] width 34 height 27
click at [22, 189] on div at bounding box center [18, 190] width 9 height 9
click at [25, 241] on div at bounding box center [19, 236] width 18 height 18
drag, startPoint x: 22, startPoint y: 163, endPoint x: 34, endPoint y: 164, distance: 12.6
click at [22, 165] on div at bounding box center [18, 167] width 18 height 18
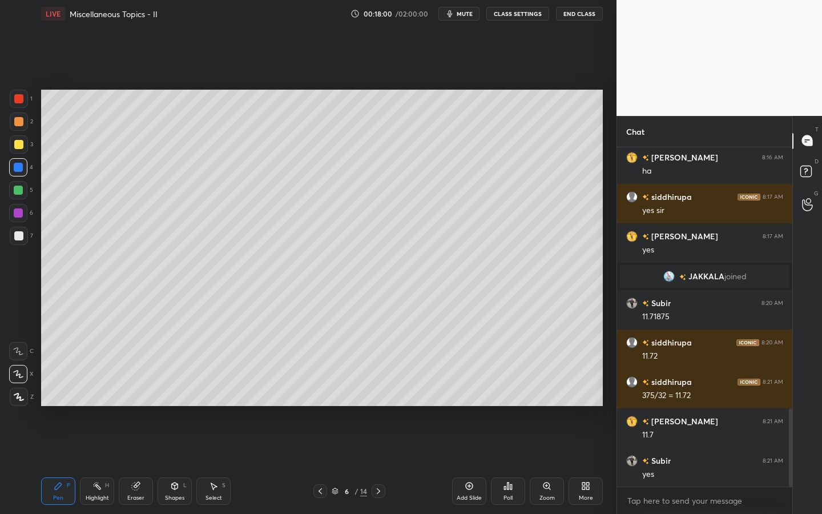
drag, startPoint x: 25, startPoint y: 244, endPoint x: 32, endPoint y: 235, distance: 11.4
click at [25, 244] on div at bounding box center [19, 236] width 18 height 18
click at [472, 17] on span "mute" at bounding box center [465, 14] width 16 height 8
click at [465, 15] on span "unmute" at bounding box center [464, 14] width 25 height 8
click at [23, 198] on div at bounding box center [18, 190] width 18 height 18
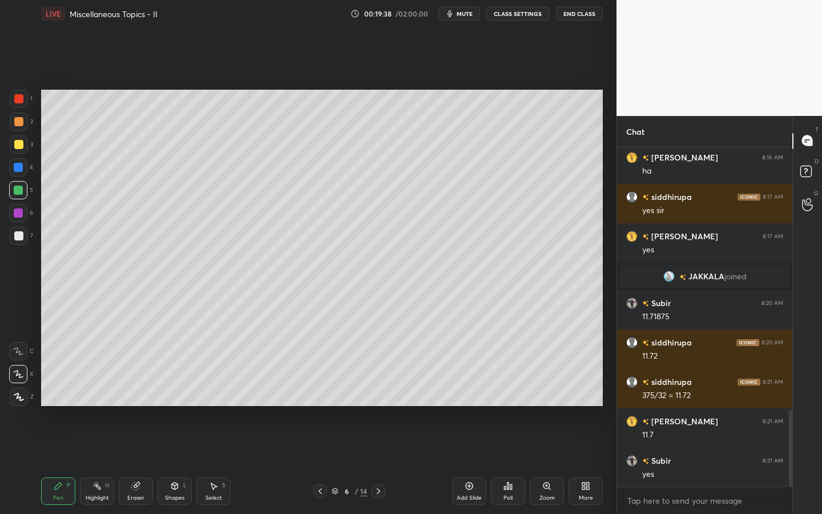
scroll to position [1171, 0]
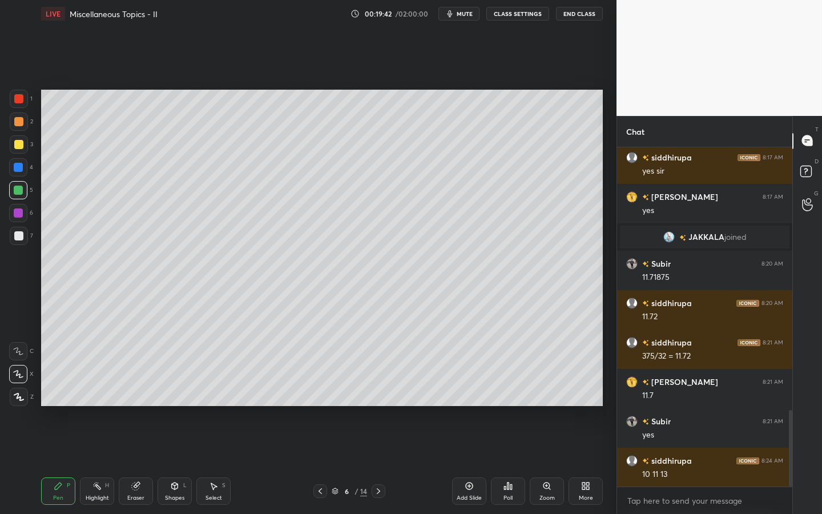
click at [19, 240] on div at bounding box center [19, 236] width 18 height 18
click at [23, 192] on div at bounding box center [18, 190] width 18 height 18
drag, startPoint x: 212, startPoint y: 488, endPoint x: 216, endPoint y: 477, distance: 11.6
click at [214, 401] on icon at bounding box center [213, 485] width 9 height 9
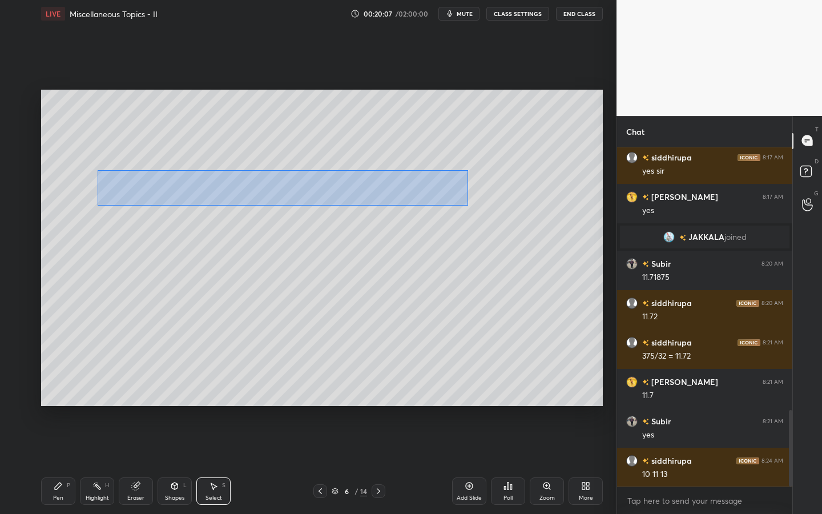
drag, startPoint x: 97, startPoint y: 170, endPoint x: 496, endPoint y: 213, distance: 400.9
click at [466, 204] on div "0 ° Undo Copy Duplicate Duplicate to new slide Delete" at bounding box center [322, 248] width 562 height 316
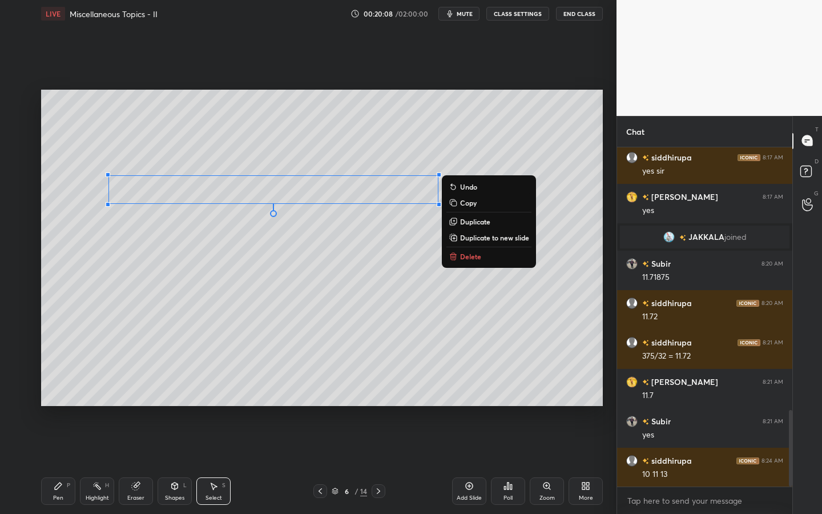
click at [481, 222] on p "Duplicate" at bounding box center [475, 221] width 30 height 9
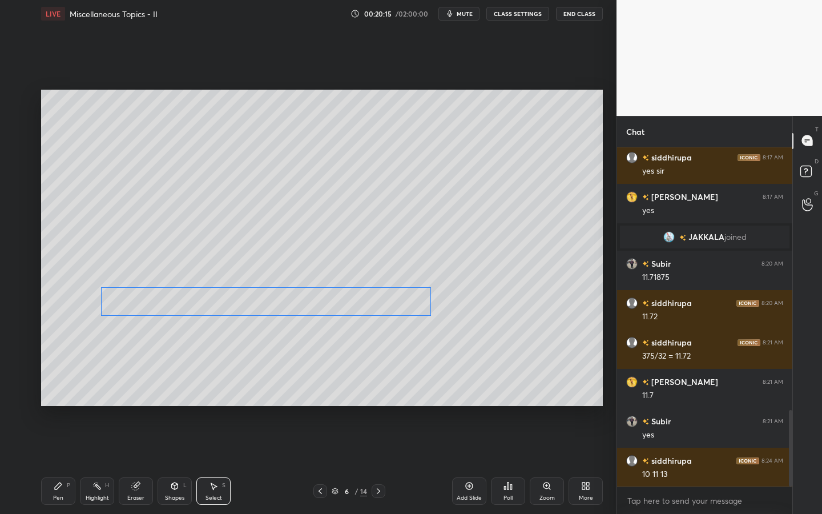
drag, startPoint x: 321, startPoint y: 204, endPoint x: 312, endPoint y: 308, distance: 104.3
click at [301, 304] on div "0 ° Undo Copy Duplicate Duplicate to new slide Delete" at bounding box center [322, 248] width 562 height 316
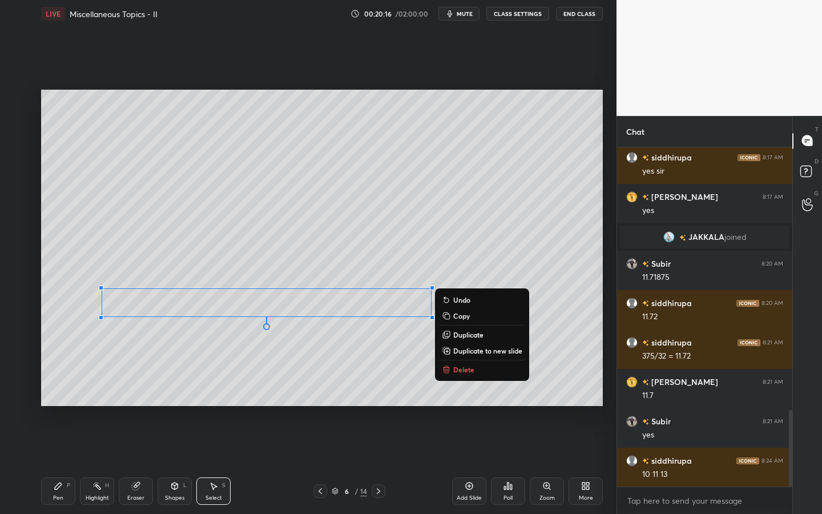
click at [55, 401] on div "Pen" at bounding box center [58, 498] width 10 height 6
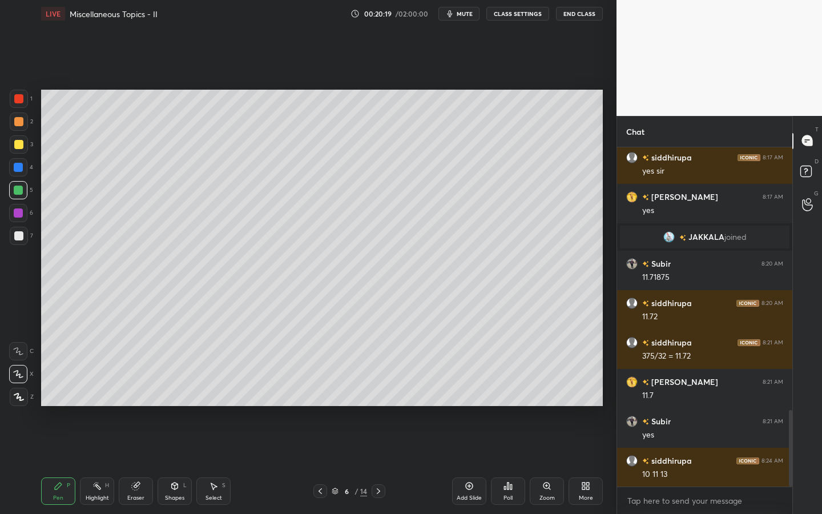
click at [25, 234] on div at bounding box center [19, 236] width 18 height 18
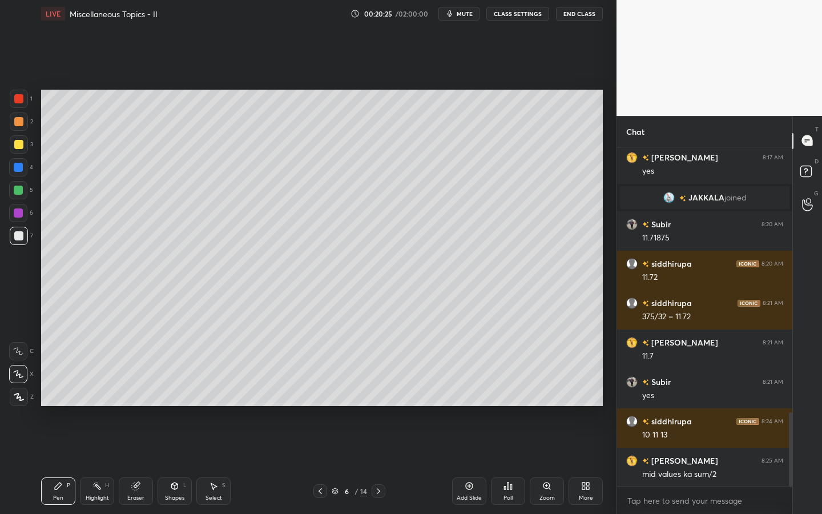
drag, startPoint x: 214, startPoint y: 493, endPoint x: 214, endPoint y: 455, distance: 38.3
click at [215, 401] on div "Select S" at bounding box center [213, 490] width 34 height 27
click at [215, 401] on icon at bounding box center [213, 485] width 9 height 9
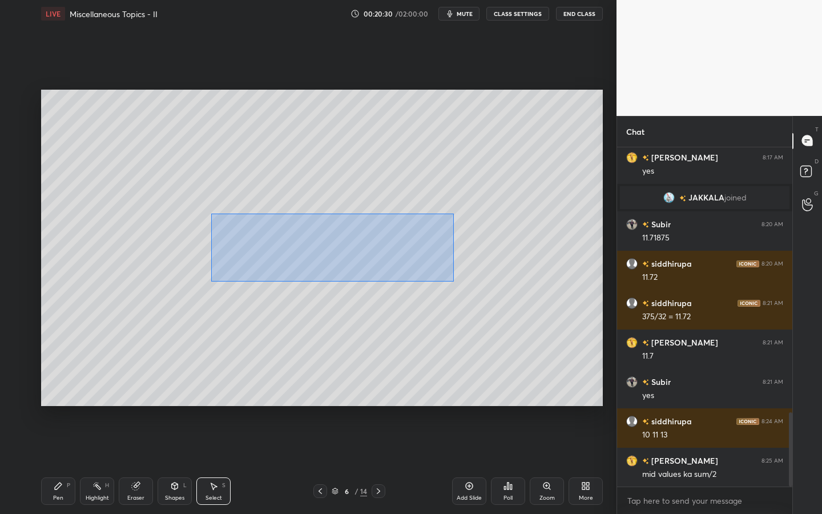
drag, startPoint x: 211, startPoint y: 214, endPoint x: 477, endPoint y: 278, distance: 273.5
click at [453, 280] on div "0 ° Undo Copy Duplicate Duplicate to new slide Delete" at bounding box center [322, 248] width 562 height 316
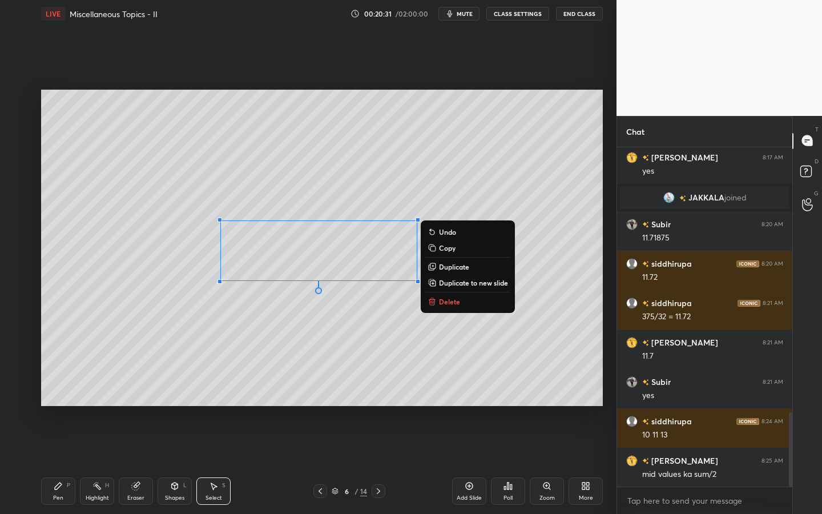
drag, startPoint x: 468, startPoint y: 268, endPoint x: 449, endPoint y: 267, distance: 18.3
click at [468, 268] on p "Duplicate" at bounding box center [454, 266] width 30 height 9
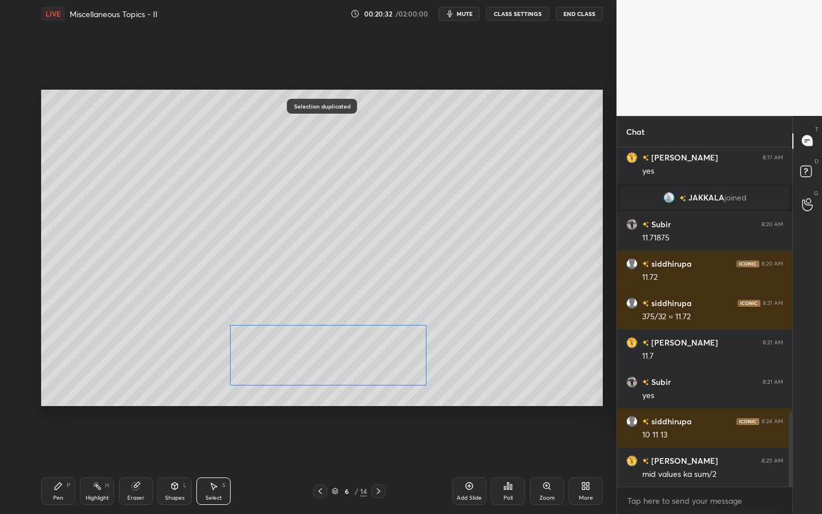
drag, startPoint x: 371, startPoint y: 270, endPoint x: 369, endPoint y: 356, distance: 86.2
click at [368, 357] on div "0 ° Undo Copy Duplicate Duplicate to new slide Delete" at bounding box center [322, 248] width 562 height 316
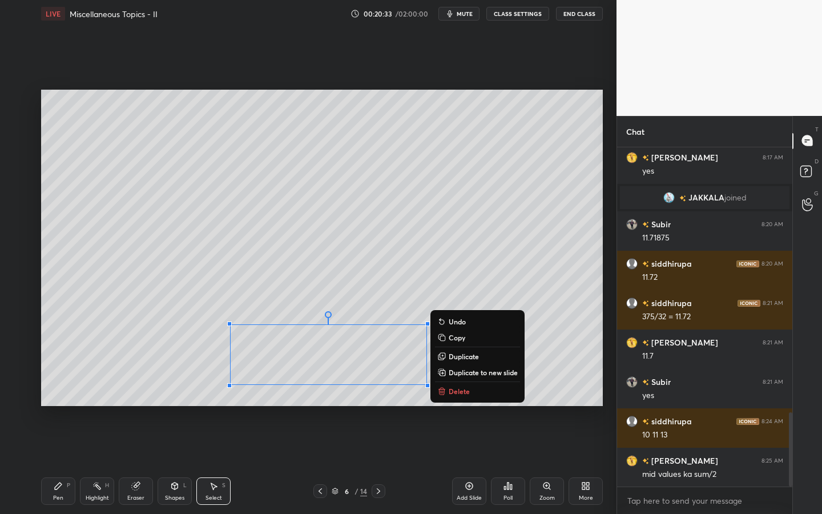
click at [61, 401] on div "Pen" at bounding box center [58, 498] width 10 height 6
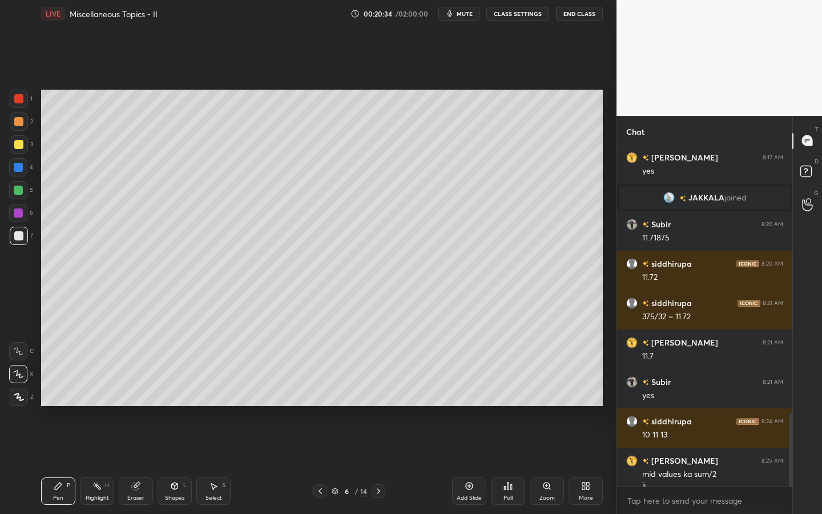
scroll to position [1221, 0]
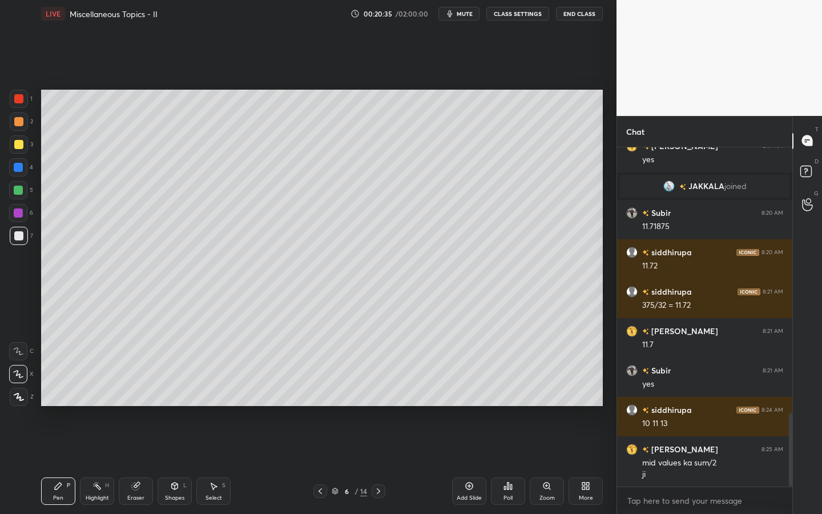
drag, startPoint x: 15, startPoint y: 195, endPoint x: 30, endPoint y: 196, distance: 14.4
click at [19, 195] on div at bounding box center [18, 190] width 18 height 18
drag, startPoint x: 141, startPoint y: 488, endPoint x: 146, endPoint y: 477, distance: 12.5
click at [140, 401] on div "Eraser" at bounding box center [136, 490] width 34 height 27
drag, startPoint x: 54, startPoint y: 490, endPoint x: 68, endPoint y: 485, distance: 14.6
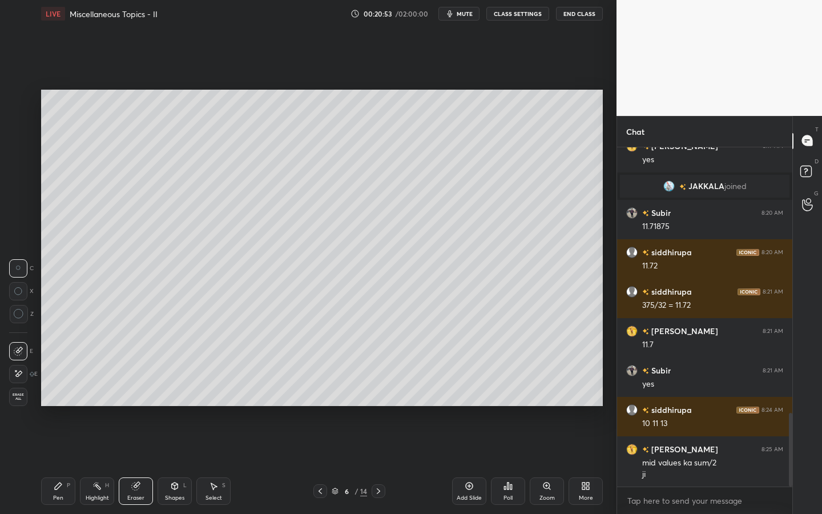
click at [60, 401] on icon at bounding box center [58, 485] width 9 height 9
click at [29, 142] on div "3" at bounding box center [21, 144] width 23 height 18
drag, startPoint x: 179, startPoint y: 489, endPoint x: 175, endPoint y: 477, distance: 12.5
click at [174, 401] on icon at bounding box center [174, 485] width 9 height 9
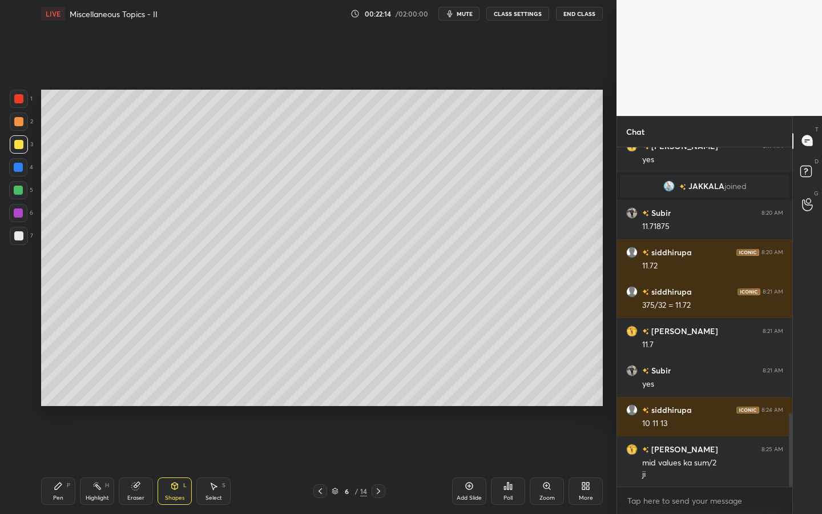
click at [63, 401] on div "Pen P" at bounding box center [58, 490] width 34 height 27
drag, startPoint x: 163, startPoint y: 480, endPoint x: 163, endPoint y: 473, distance: 6.9
click at [161, 401] on div "Shapes L" at bounding box center [175, 490] width 34 height 27
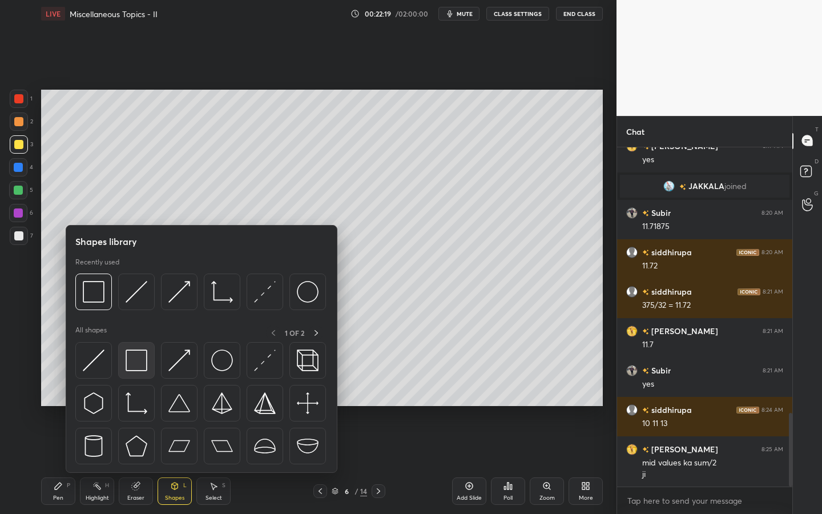
click at [138, 359] on img at bounding box center [137, 360] width 22 height 22
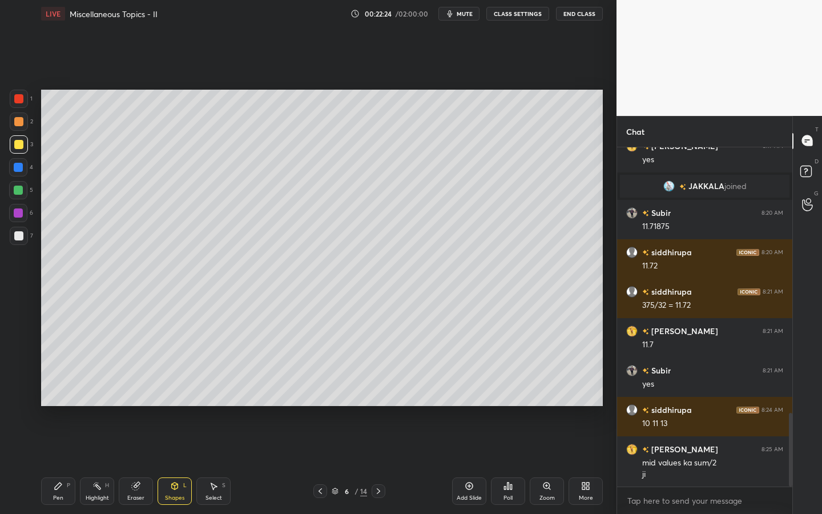
click at [55, 401] on div "Pen P" at bounding box center [58, 490] width 34 height 27
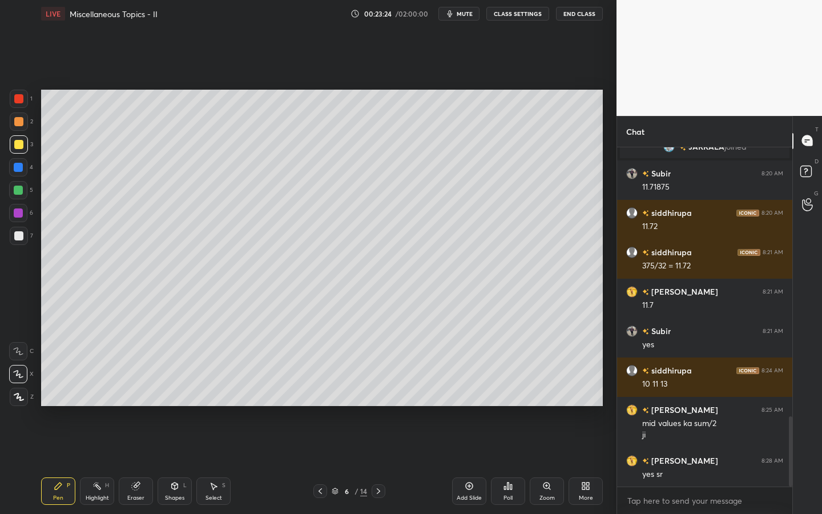
scroll to position [1300, 0]
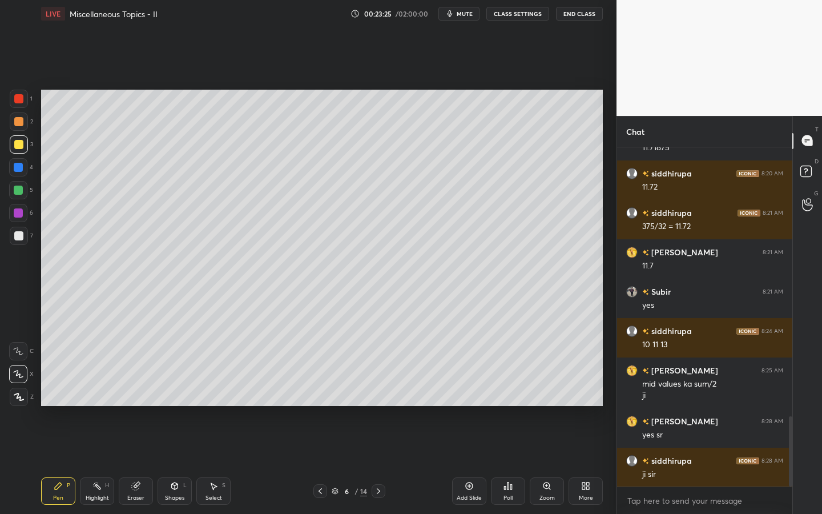
click at [473, 12] on span "mute" at bounding box center [465, 14] width 16 height 8
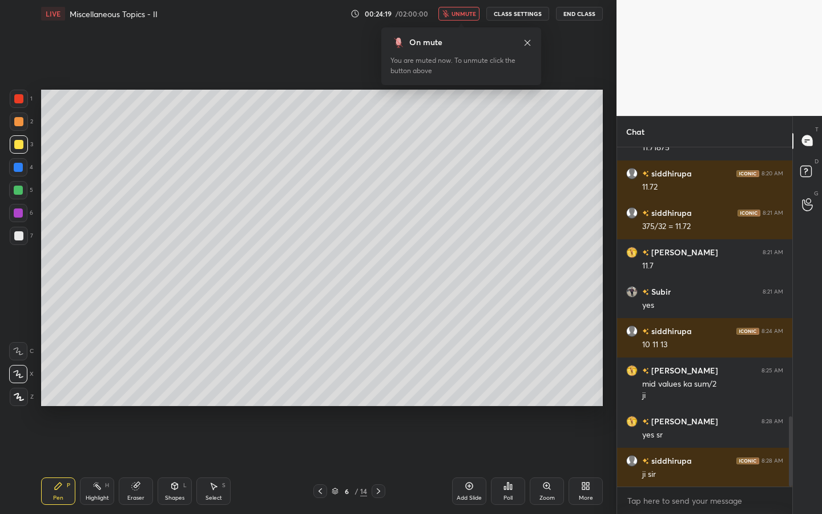
click at [461, 22] on div "On mute You are muted now. To unmute click the button above" at bounding box center [461, 53] width 160 height 65
click at [466, 15] on span "unmute" at bounding box center [464, 14] width 25 height 8
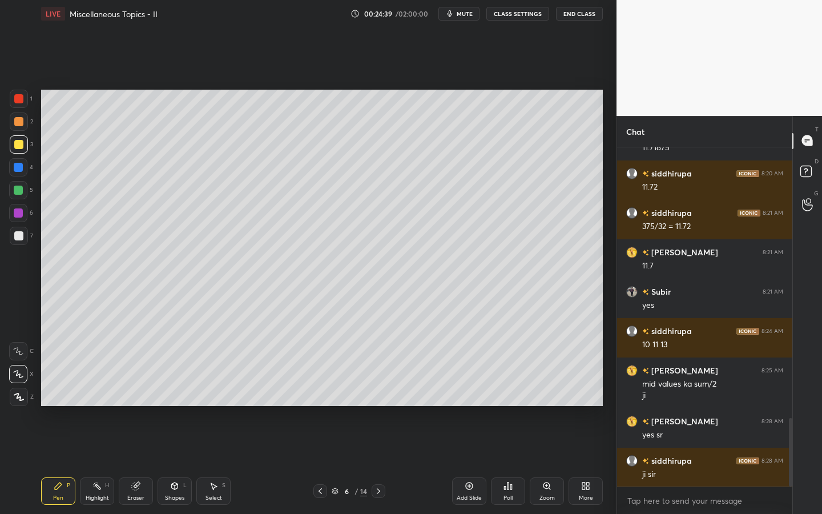
scroll to position [1340, 0]
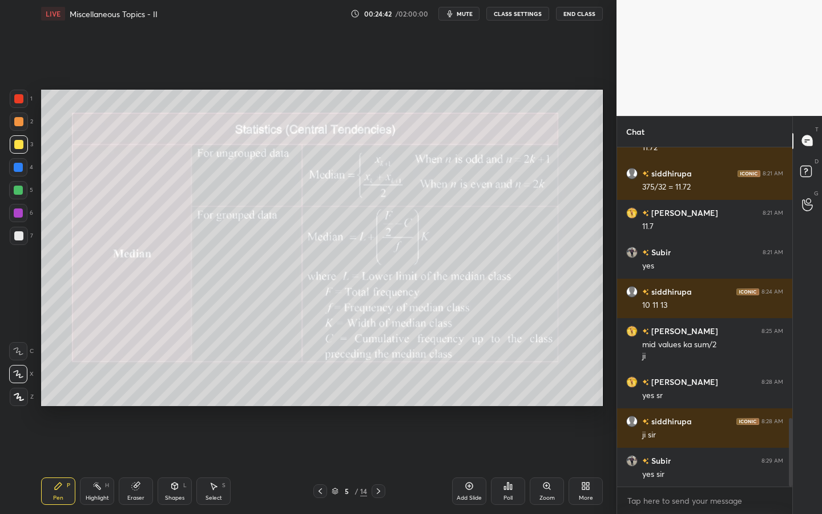
click at [170, 401] on div "Shapes L" at bounding box center [175, 490] width 34 height 27
click at [58, 401] on div "Pen P" at bounding box center [58, 490] width 34 height 27
drag, startPoint x: 19, startPoint y: 236, endPoint x: 30, endPoint y: 232, distance: 11.8
click at [19, 236] on div at bounding box center [18, 235] width 9 height 9
click at [21, 235] on div at bounding box center [18, 235] width 9 height 9
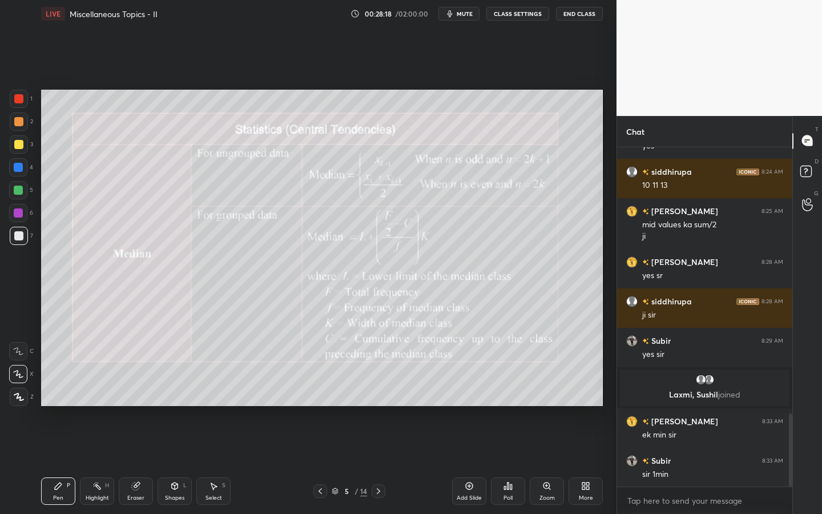
scroll to position [1281, 0]
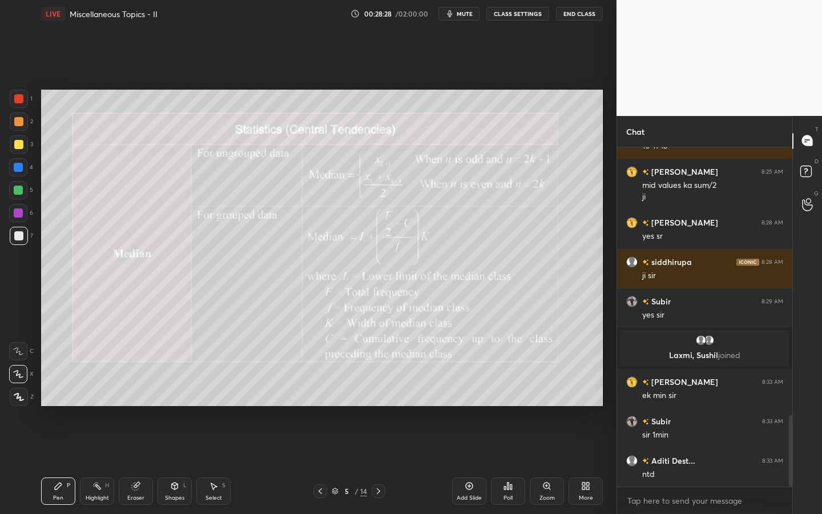
click at [465, 17] on span "mute" at bounding box center [465, 14] width 16 height 8
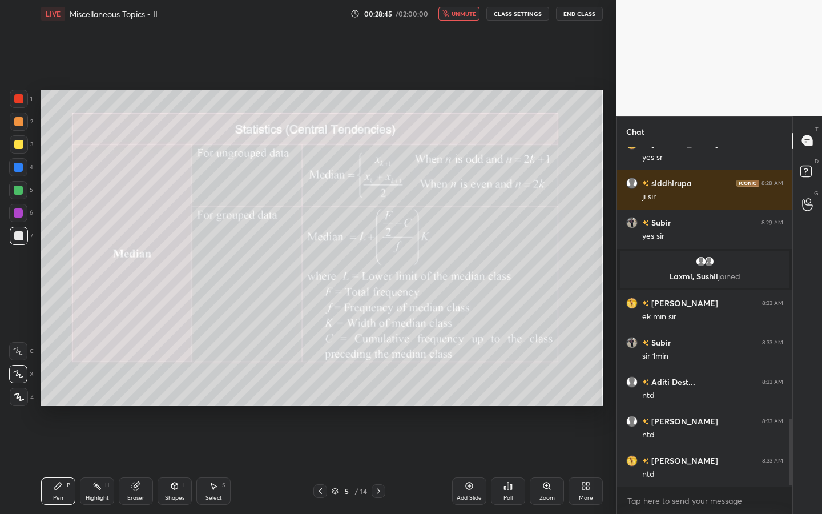
scroll to position [1388, 0]
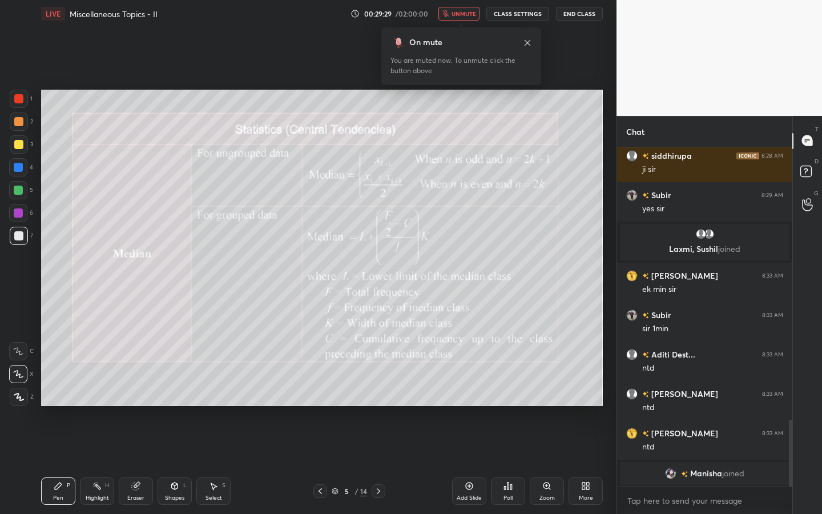
drag, startPoint x: 375, startPoint y: 488, endPoint x: 357, endPoint y: 453, distance: 39.6
click at [375, 401] on icon at bounding box center [378, 491] width 9 height 9
click at [374, 401] on icon at bounding box center [378, 491] width 9 height 9
drag, startPoint x: 452, startPoint y: 19, endPoint x: 461, endPoint y: 17, distance: 9.0
click at [451, 19] on button "unmute" at bounding box center [459, 14] width 41 height 14
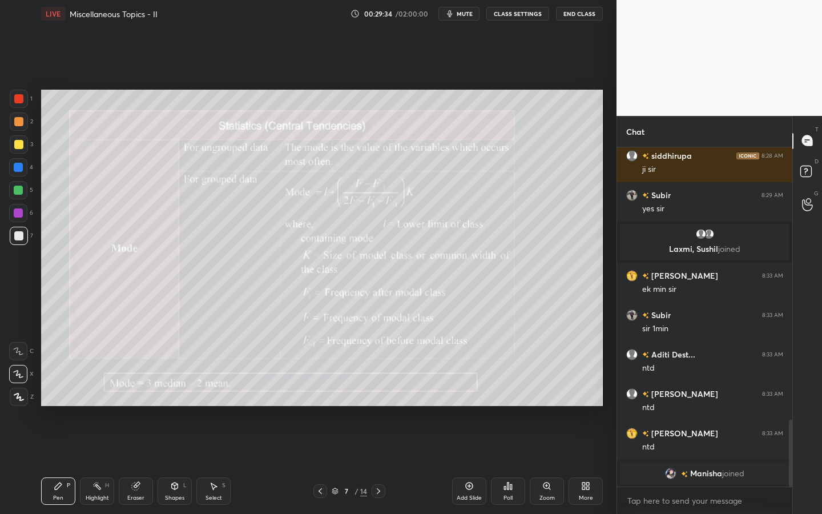
drag, startPoint x: 10, startPoint y: 192, endPoint x: 27, endPoint y: 199, distance: 18.1
click at [10, 192] on div at bounding box center [18, 190] width 18 height 18
drag, startPoint x: 174, startPoint y: 500, endPoint x: 179, endPoint y: 492, distance: 10.0
click at [174, 401] on div "Shapes" at bounding box center [174, 498] width 19 height 6
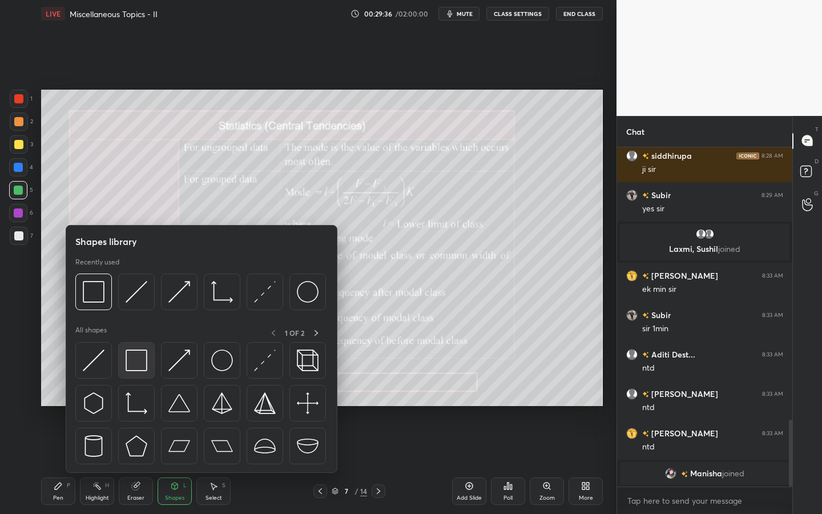
click at [138, 349] on img at bounding box center [137, 360] width 22 height 22
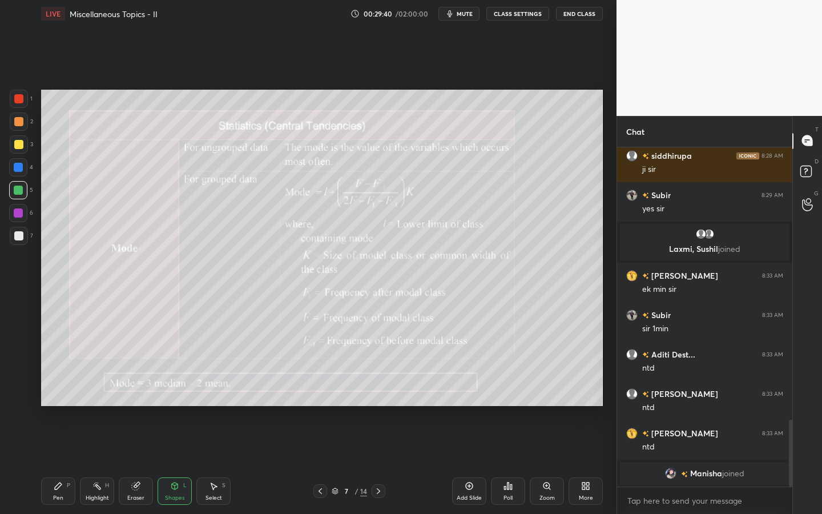
click at [54, 401] on div "Pen P" at bounding box center [58, 490] width 34 height 27
click at [27, 238] on div at bounding box center [19, 236] width 18 height 18
click at [179, 401] on div "Shapes L" at bounding box center [175, 490] width 34 height 27
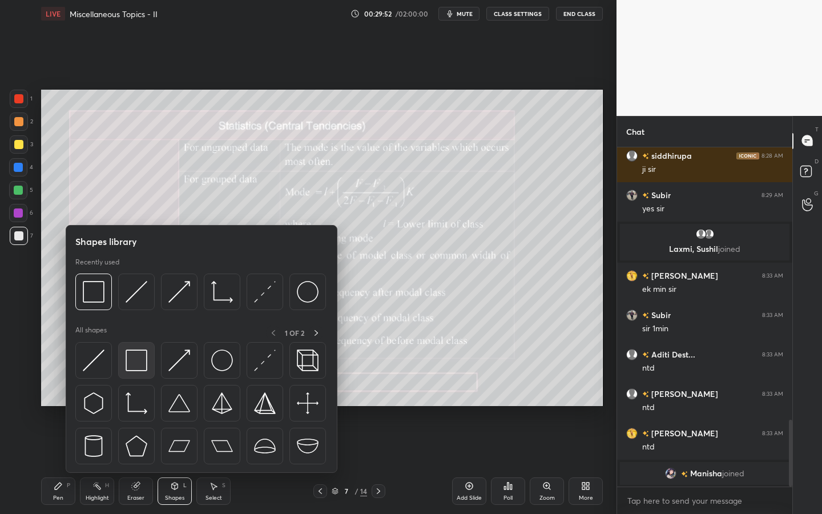
click at [139, 364] on img at bounding box center [137, 360] width 22 height 22
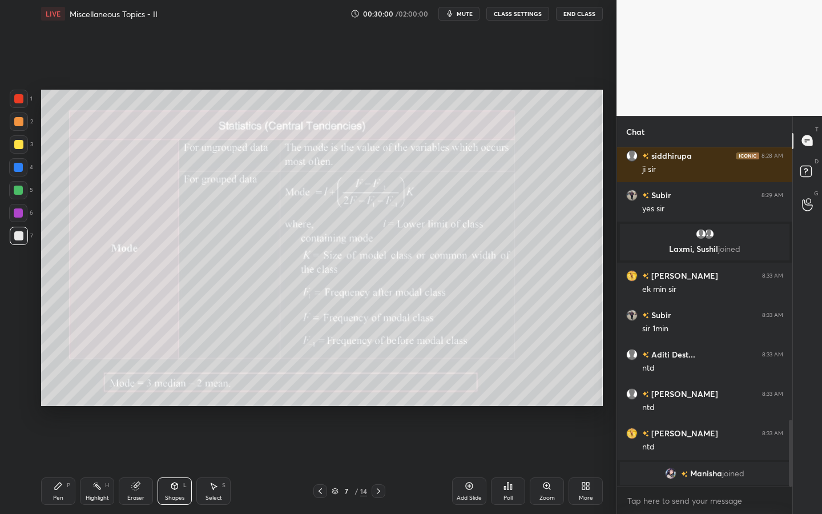
click at [65, 401] on div "Pen P" at bounding box center [58, 490] width 34 height 27
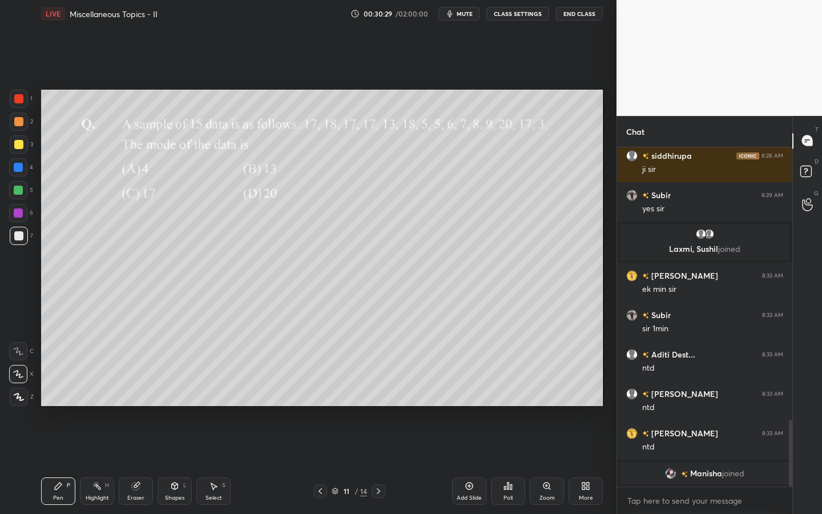
drag, startPoint x: 6, startPoint y: 174, endPoint x: 28, endPoint y: 170, distance: 22.7
click at [6, 174] on div "1 2 3 4 5 6 7 C X Z C X Z E E Erase all H H" at bounding box center [18, 248] width 37 height 316
drag, startPoint x: 23, startPoint y: 166, endPoint x: 29, endPoint y: 159, distance: 8.6
click at [23, 166] on div at bounding box center [18, 167] width 18 height 18
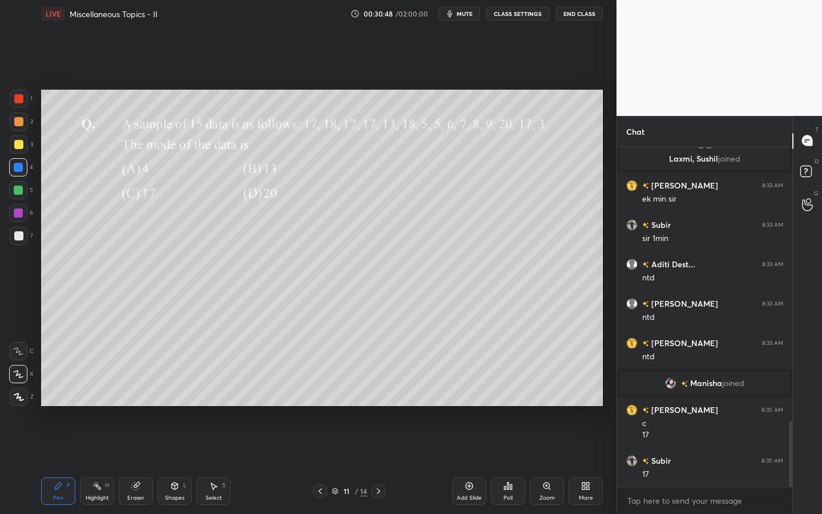
scroll to position [1463, 0]
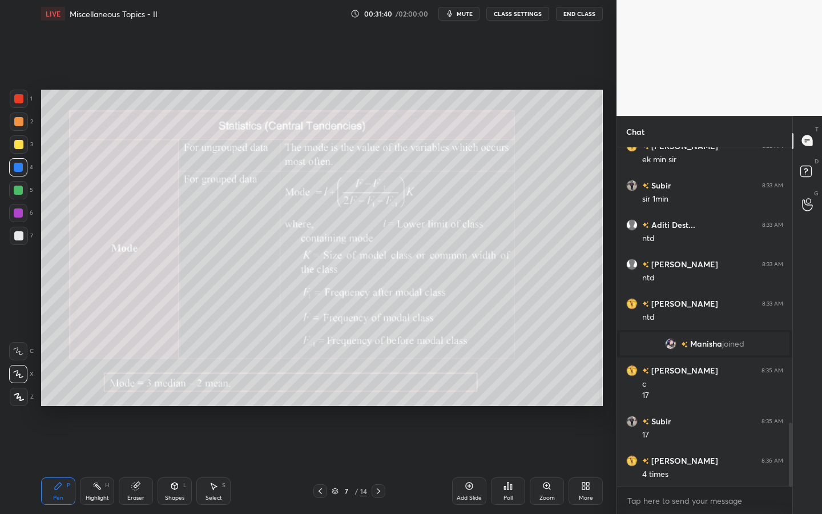
drag, startPoint x: 171, startPoint y: 496, endPoint x: 164, endPoint y: 484, distance: 13.8
click at [168, 401] on div "Shapes L" at bounding box center [175, 490] width 34 height 27
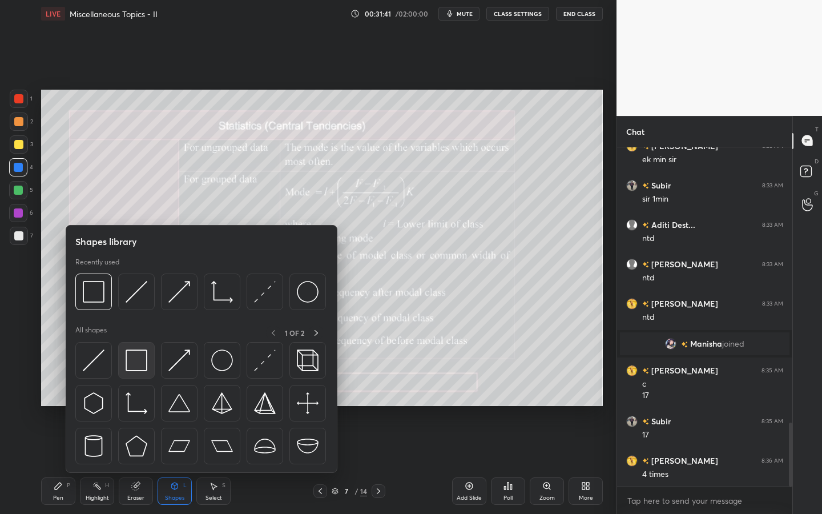
click at [140, 345] on div at bounding box center [136, 360] width 37 height 37
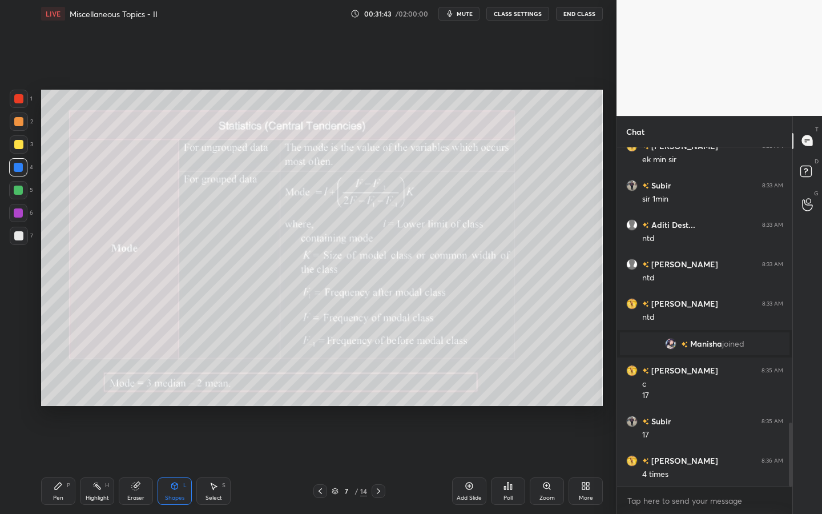
click at [59, 401] on div "Pen" at bounding box center [58, 498] width 10 height 6
click at [57, 401] on icon at bounding box center [58, 486] width 7 height 7
click at [21, 239] on div at bounding box center [19, 236] width 18 height 18
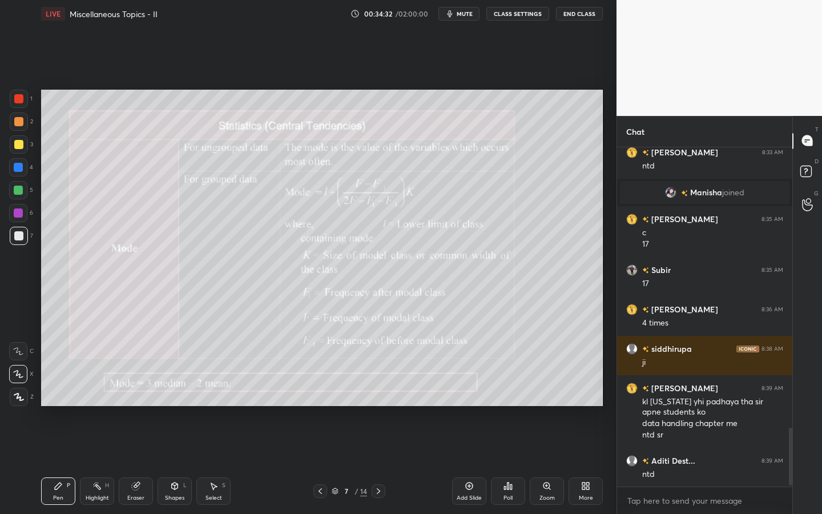
scroll to position [1654, 0]
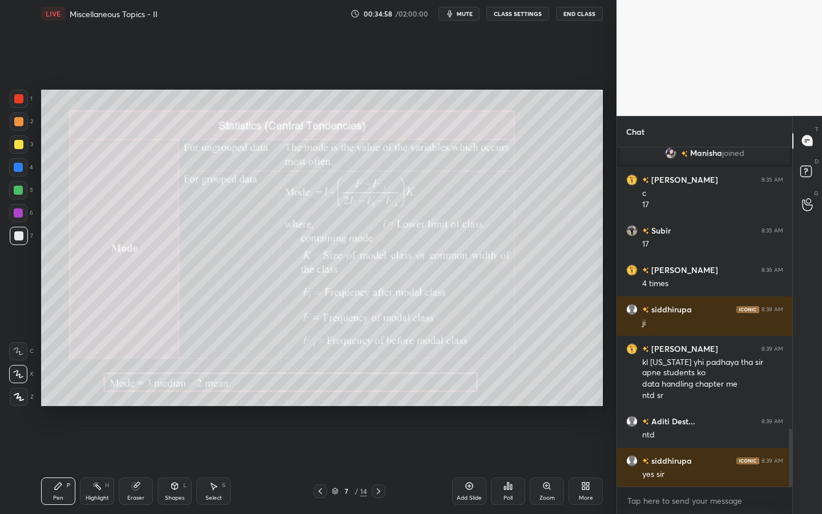
drag, startPoint x: 15, startPoint y: 214, endPoint x: 25, endPoint y: 206, distance: 12.6
click at [15, 214] on div at bounding box center [18, 212] width 9 height 9
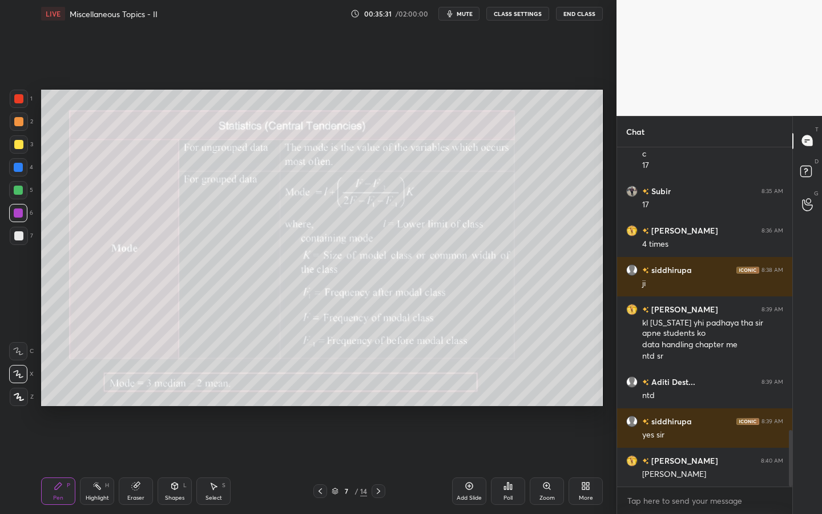
click at [468, 401] on icon at bounding box center [469, 485] width 9 height 9
click at [21, 238] on div at bounding box center [18, 235] width 9 height 9
click at [21, 140] on div at bounding box center [18, 144] width 9 height 9
click at [24, 142] on div at bounding box center [19, 144] width 18 height 18
click at [170, 401] on div "Shapes L" at bounding box center [175, 490] width 34 height 27
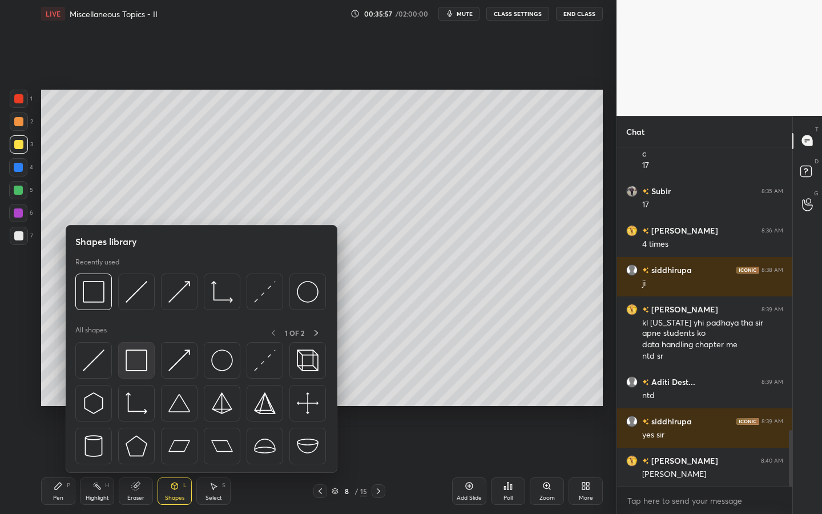
click at [132, 354] on img at bounding box center [137, 360] width 22 height 22
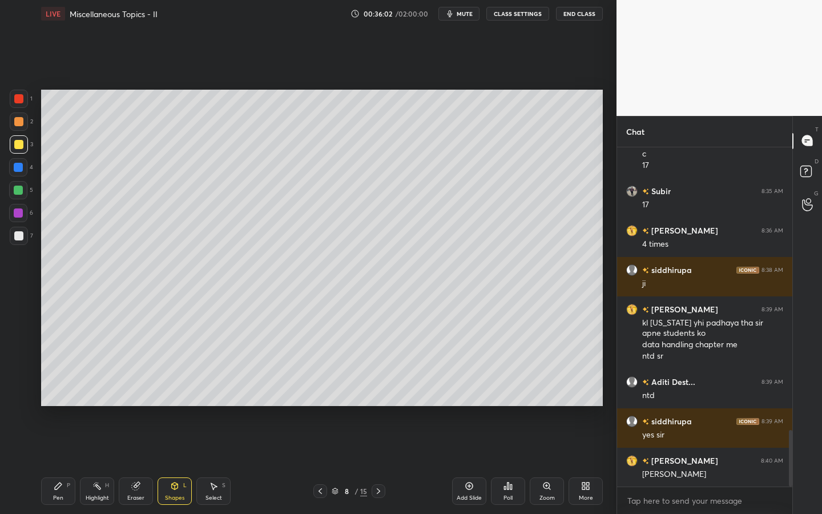
drag, startPoint x: 45, startPoint y: 493, endPoint x: 67, endPoint y: 472, distance: 31.1
click at [47, 401] on div "Pen P" at bounding box center [58, 490] width 34 height 27
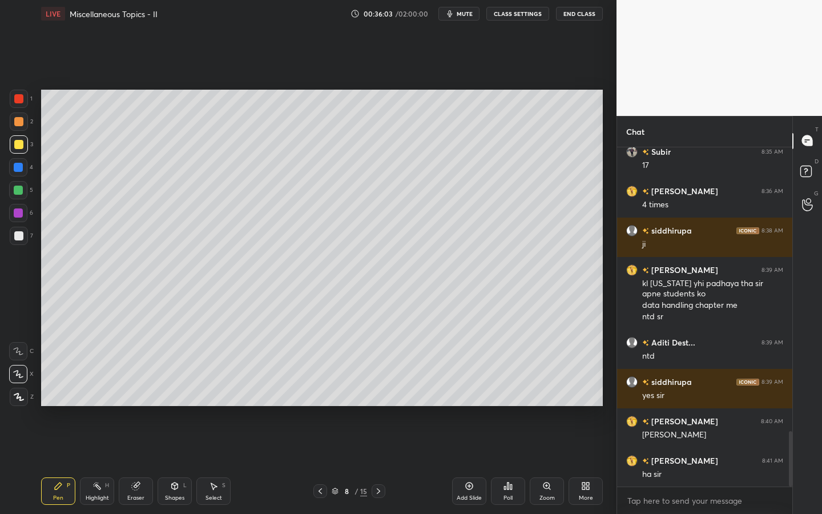
click at [23, 117] on div at bounding box center [19, 121] width 18 height 18
click at [19, 239] on div at bounding box center [18, 235] width 9 height 9
click at [172, 401] on div "Shapes" at bounding box center [174, 498] width 19 height 6
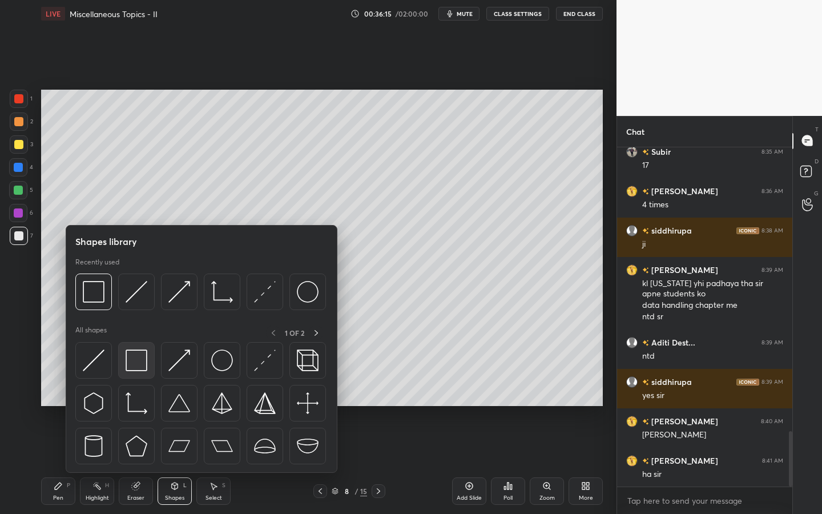
click at [135, 360] on img at bounding box center [137, 360] width 22 height 22
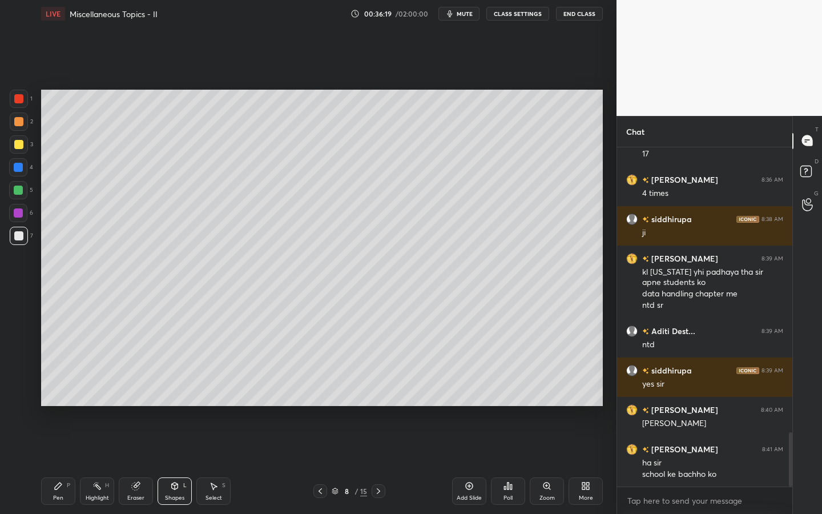
scroll to position [1783, 0]
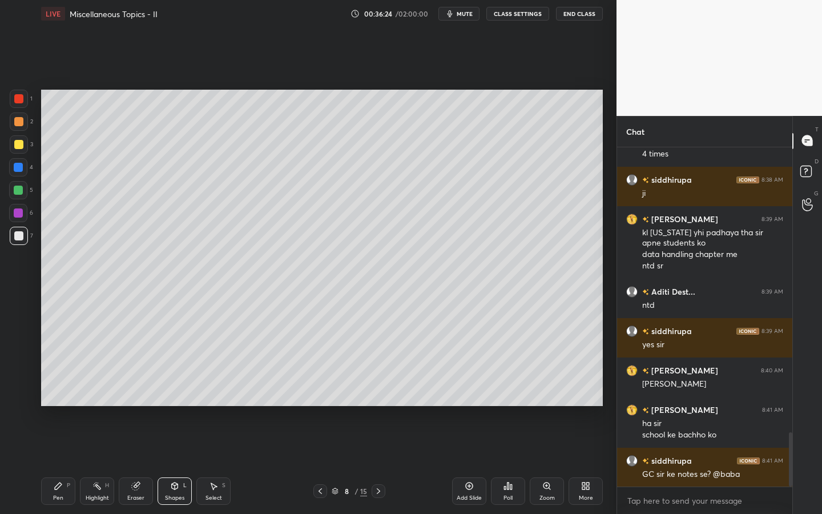
drag, startPoint x: 210, startPoint y: 490, endPoint x: 216, endPoint y: 481, distance: 10.3
click at [207, 401] on div "Select S" at bounding box center [213, 490] width 34 height 27
drag, startPoint x: 421, startPoint y: 178, endPoint x: 473, endPoint y: 214, distance: 63.2
click at [473, 214] on div "0 ° Undo Copy Duplicate Duplicate to new slide Delete" at bounding box center [322, 248] width 562 height 316
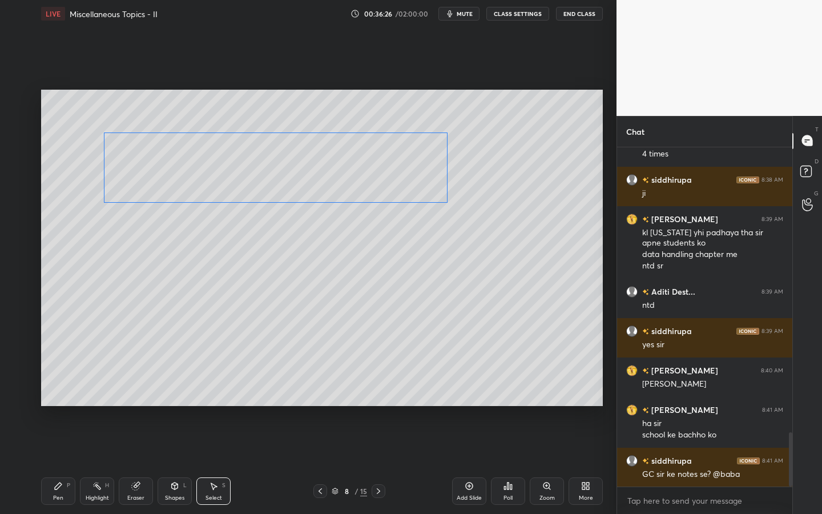
drag, startPoint x: 341, startPoint y: 177, endPoint x: 341, endPoint y: 184, distance: 7.4
click at [341, 184] on div "0 ° Undo Copy Duplicate Duplicate to new slide Delete" at bounding box center [322, 248] width 562 height 316
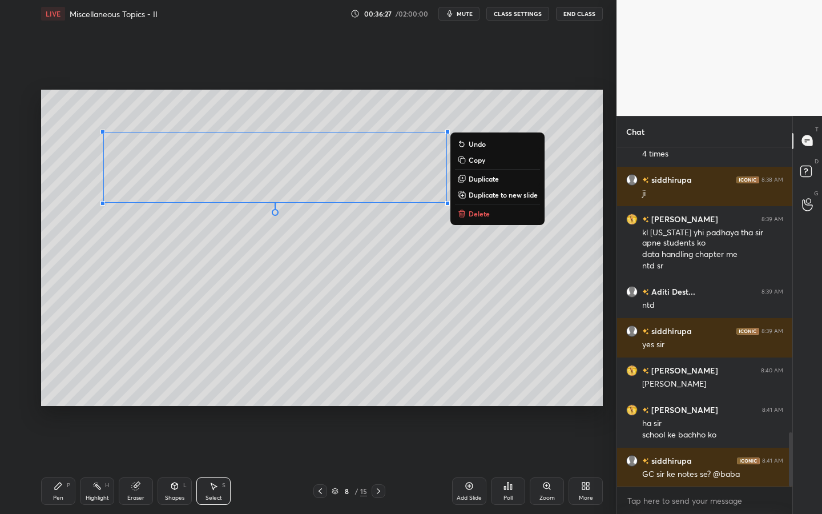
click at [179, 401] on div "Shapes L" at bounding box center [175, 490] width 34 height 27
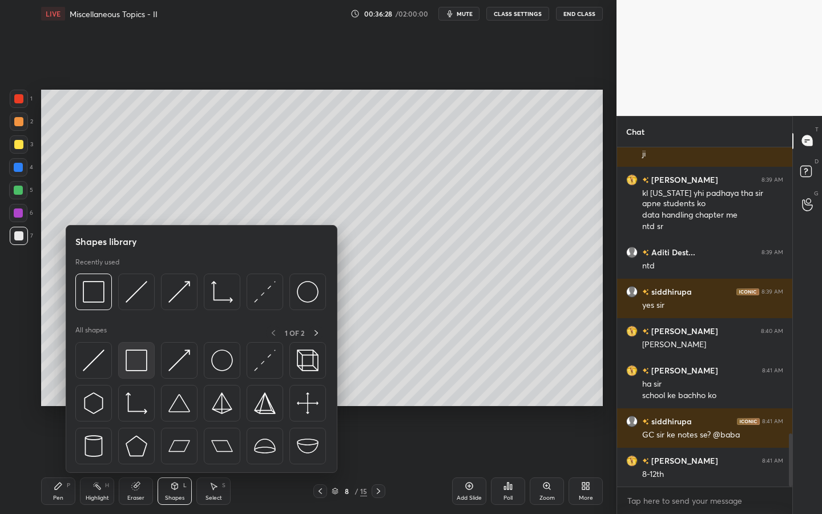
click at [139, 360] on img at bounding box center [137, 360] width 22 height 22
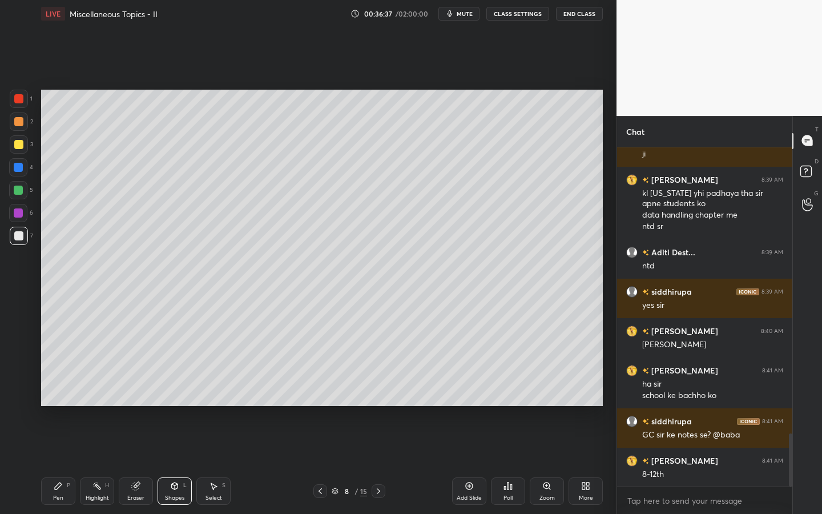
click at [59, 401] on div "Pen P" at bounding box center [58, 490] width 34 height 27
click at [17, 191] on div at bounding box center [18, 190] width 18 height 18
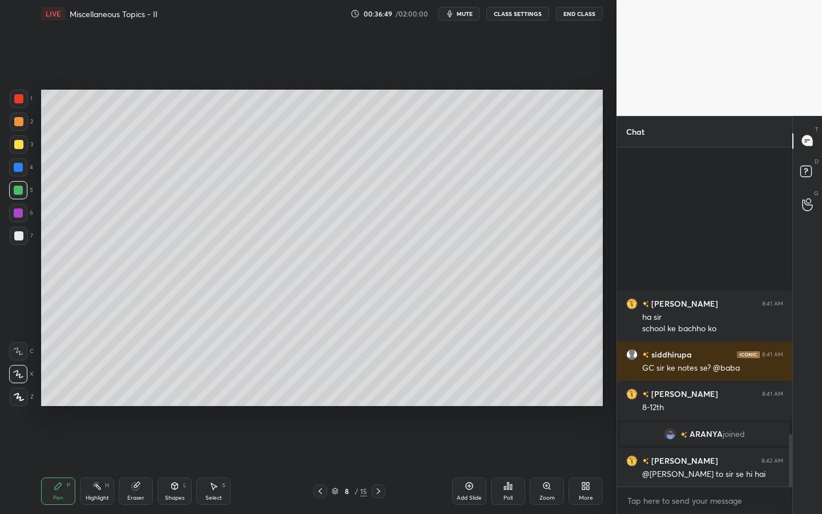
scroll to position [1749, 0]
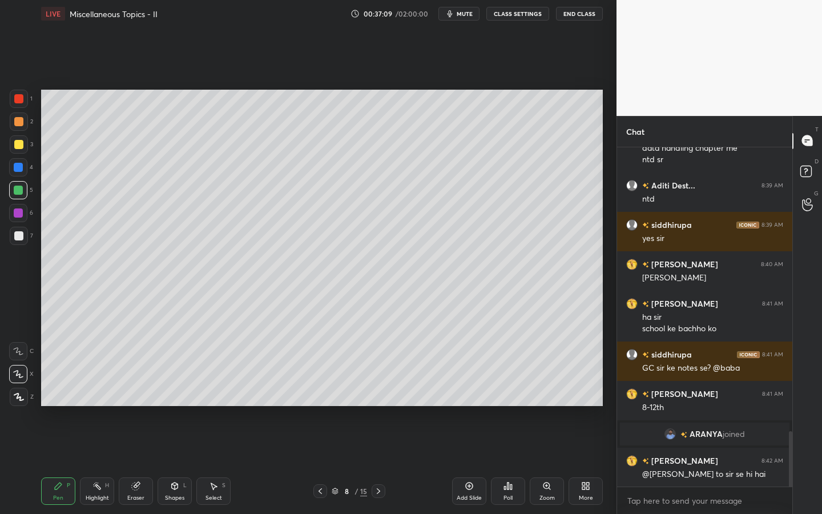
drag, startPoint x: 172, startPoint y: 491, endPoint x: 163, endPoint y: 476, distance: 17.4
click at [166, 401] on div "Shapes L" at bounding box center [175, 490] width 34 height 27
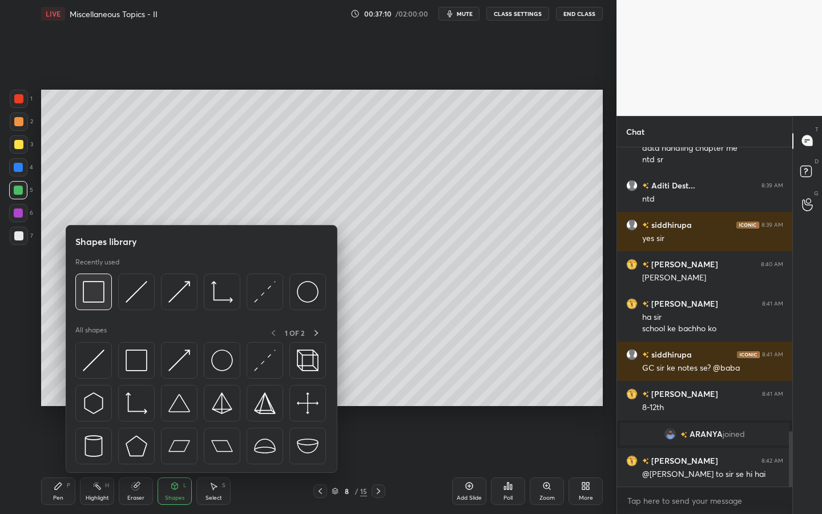
click at [96, 300] on img at bounding box center [94, 292] width 22 height 22
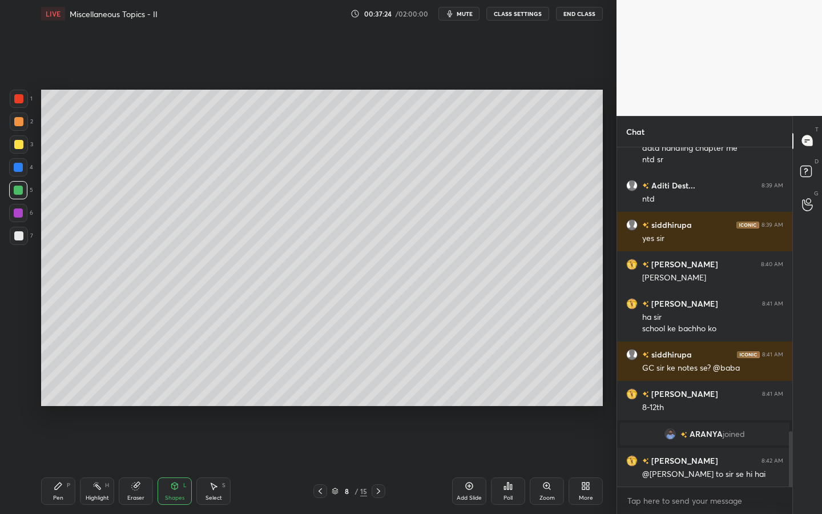
click at [58, 401] on div "Pen P Highlight H Eraser Shapes L Select S 8 / 15 Add Slide Poll Zoom More" at bounding box center [322, 491] width 562 height 46
click at [59, 401] on div "Pen P" at bounding box center [58, 490] width 34 height 27
drag, startPoint x: 10, startPoint y: 238, endPoint x: 16, endPoint y: 236, distance: 6.5
click at [15, 238] on div at bounding box center [19, 236] width 18 height 18
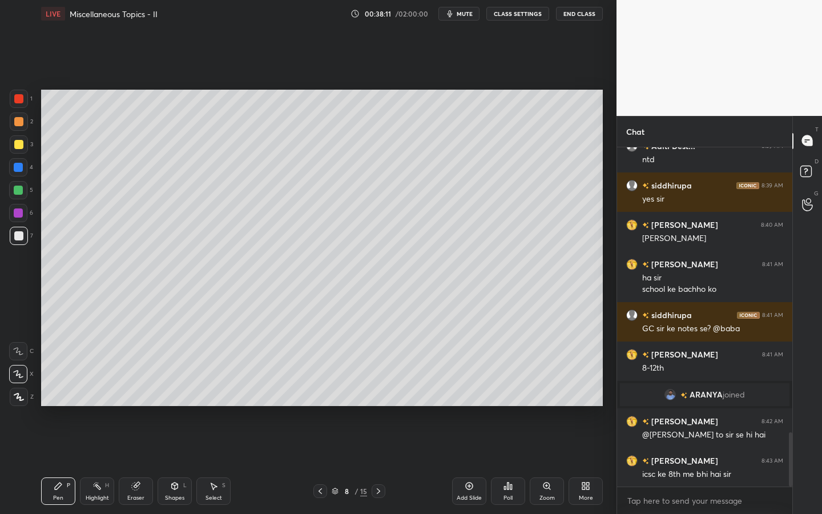
drag, startPoint x: 19, startPoint y: 195, endPoint x: 33, endPoint y: 191, distance: 14.3
click at [19, 192] on div at bounding box center [18, 190] width 18 height 18
click at [19, 240] on div at bounding box center [19, 236] width 18 height 18
drag, startPoint x: 22, startPoint y: 371, endPoint x: 40, endPoint y: 341, distance: 34.6
click at [26, 368] on div at bounding box center [18, 374] width 18 height 18
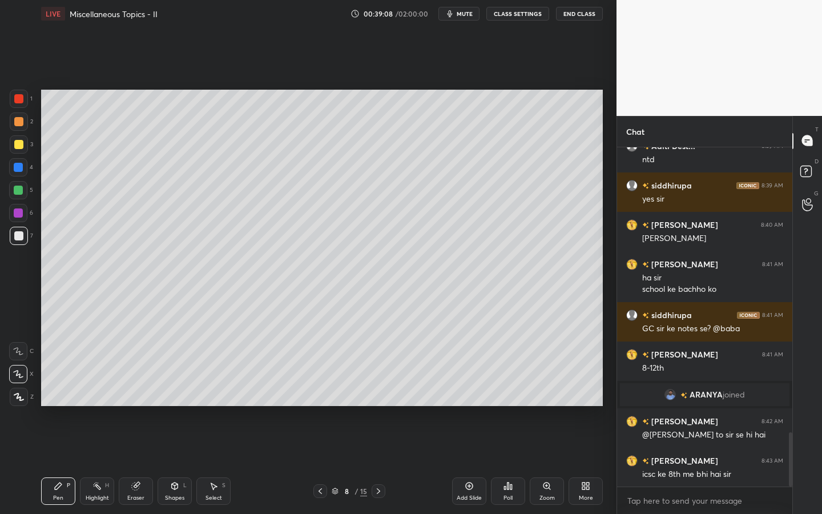
click at [21, 148] on div at bounding box center [18, 144] width 9 height 9
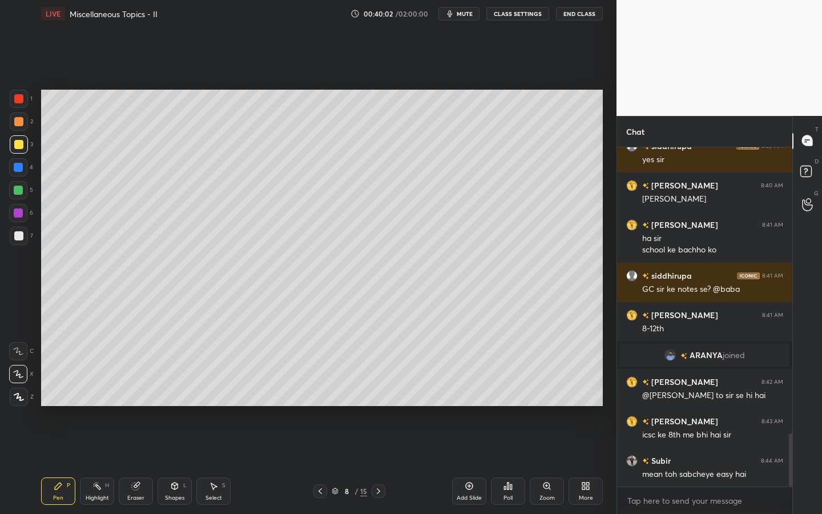
click at [173, 401] on div "Shapes L" at bounding box center [175, 490] width 34 height 27
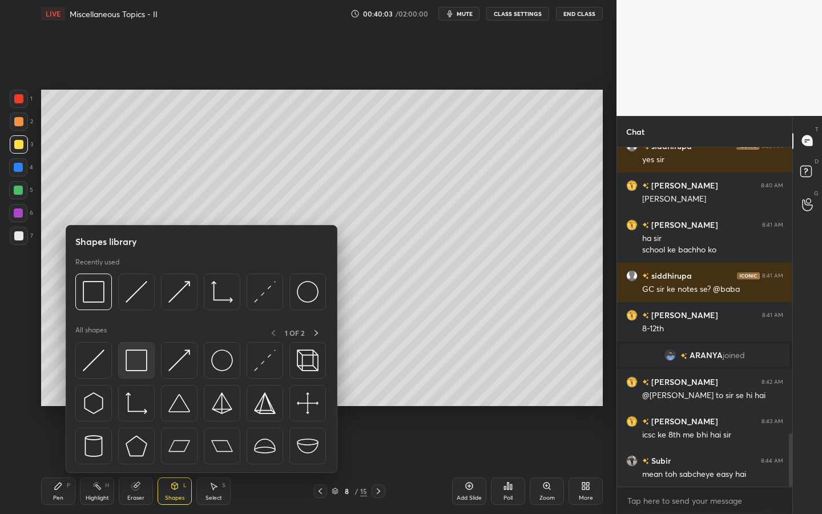
click at [138, 362] on img at bounding box center [137, 360] width 22 height 22
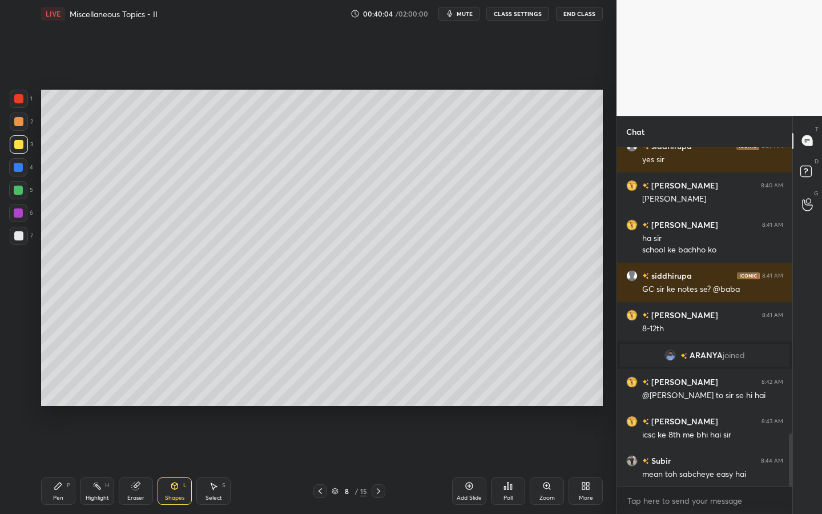
click at [22, 214] on div at bounding box center [18, 213] width 18 height 18
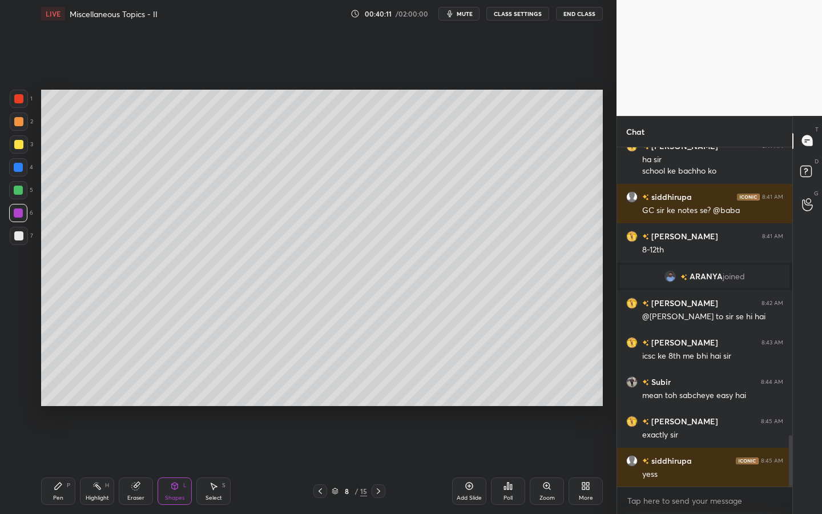
scroll to position [1946, 0]
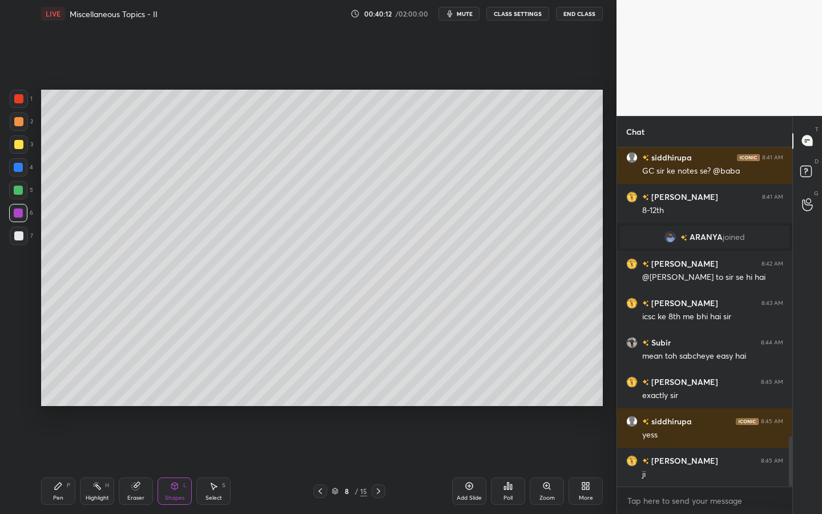
click at [53, 401] on div "Pen P" at bounding box center [58, 490] width 34 height 27
drag, startPoint x: 186, startPoint y: 485, endPoint x: 179, endPoint y: 482, distance: 6.9
click at [179, 401] on div "Shapes L" at bounding box center [175, 490] width 34 height 27
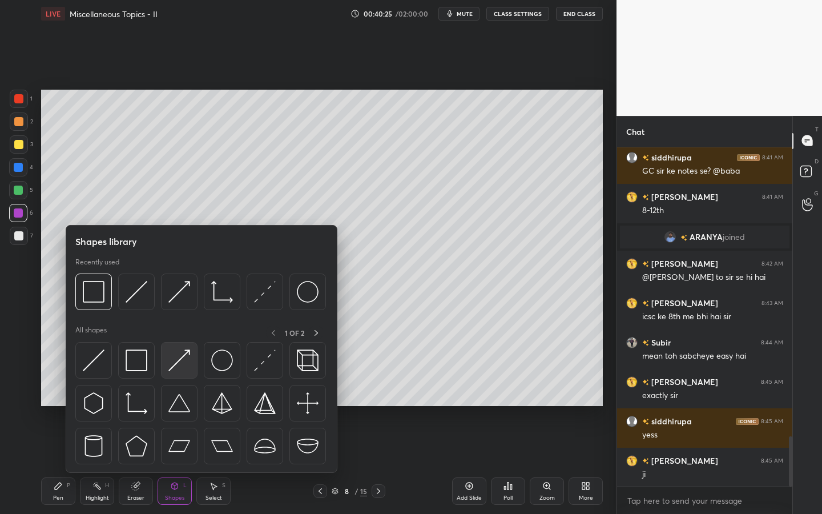
click at [161, 361] on div at bounding box center [179, 360] width 37 height 37
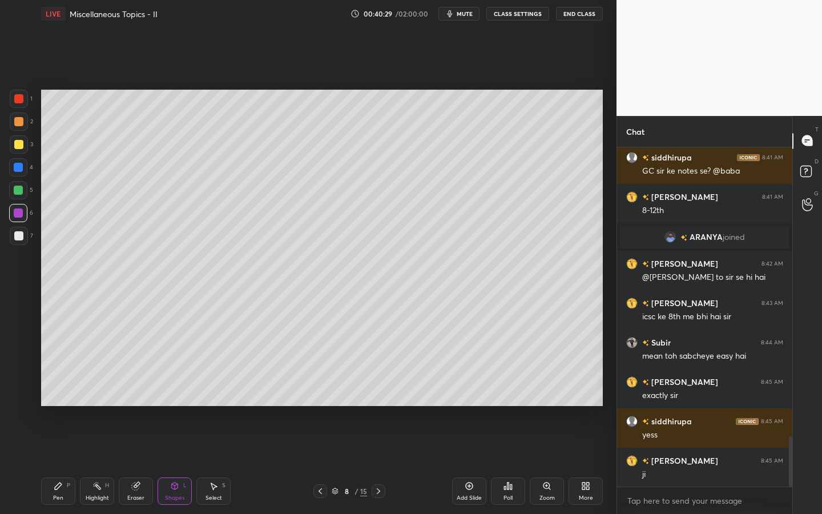
click at [48, 401] on div "Pen P" at bounding box center [58, 490] width 34 height 27
drag, startPoint x: 15, startPoint y: 151, endPoint x: 24, endPoint y: 143, distance: 11.7
click at [14, 152] on div at bounding box center [19, 144] width 18 height 18
click at [19, 192] on div at bounding box center [18, 190] width 9 height 9
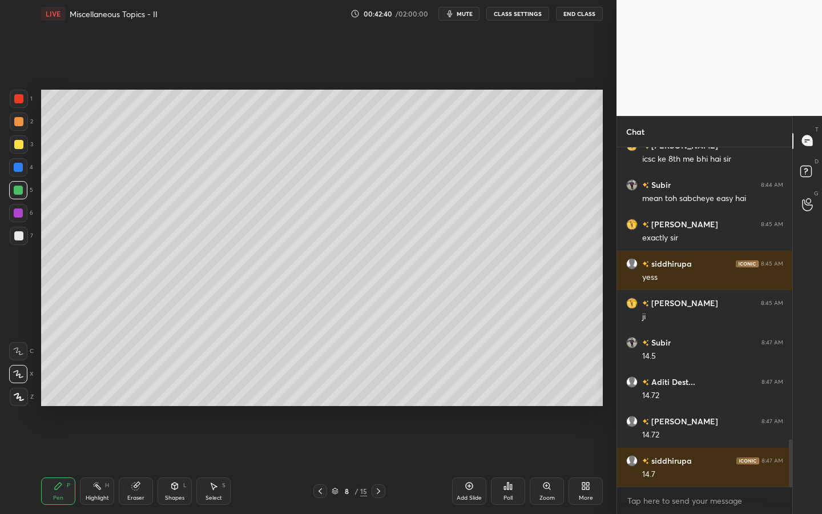
scroll to position [2143, 0]
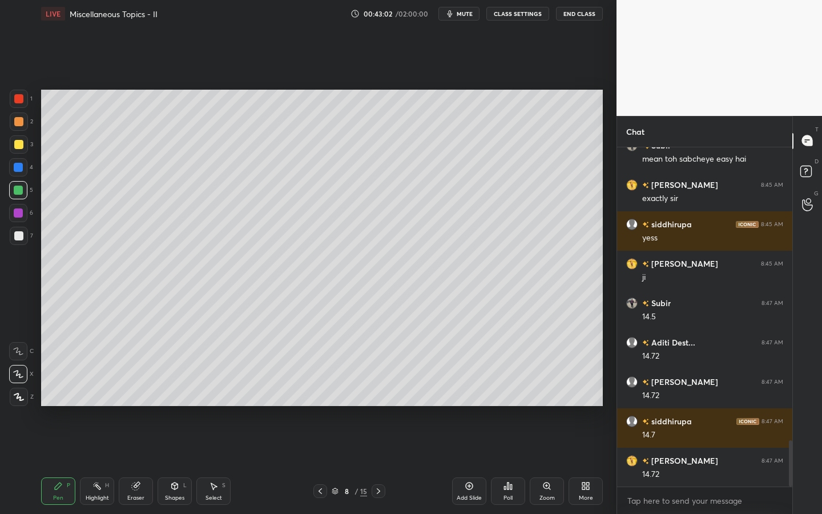
click at [207, 401] on div "Select S" at bounding box center [213, 490] width 34 height 27
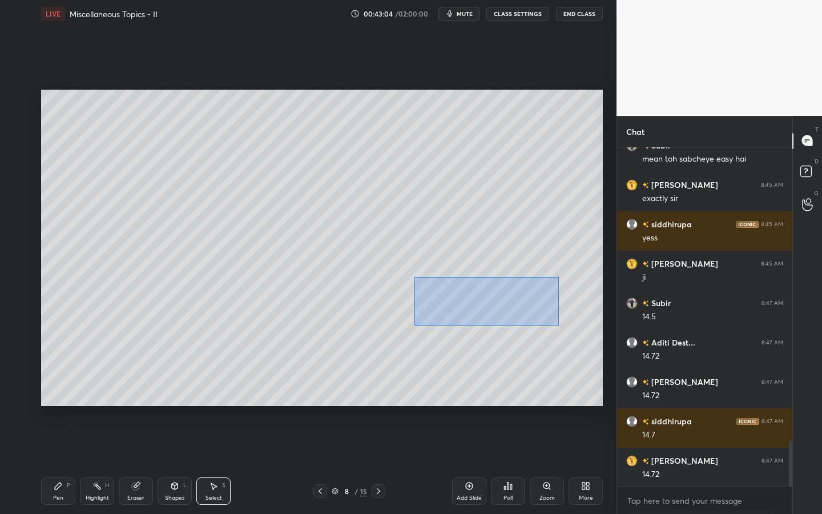
drag, startPoint x: 414, startPoint y: 277, endPoint x: 554, endPoint y: 321, distance: 147.2
click at [561, 323] on div "0 ° Undo Copy Duplicate Duplicate to new slide Delete" at bounding box center [322, 248] width 562 height 316
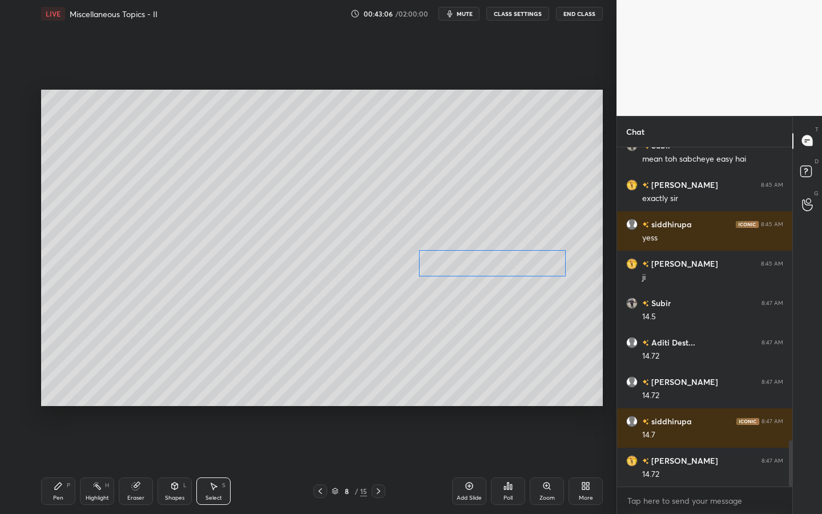
drag, startPoint x: 505, startPoint y: 290, endPoint x: 489, endPoint y: 272, distance: 23.9
click at [492, 268] on div "0 ° Undo Copy Duplicate Duplicate to new slide Delete" at bounding box center [322, 248] width 562 height 316
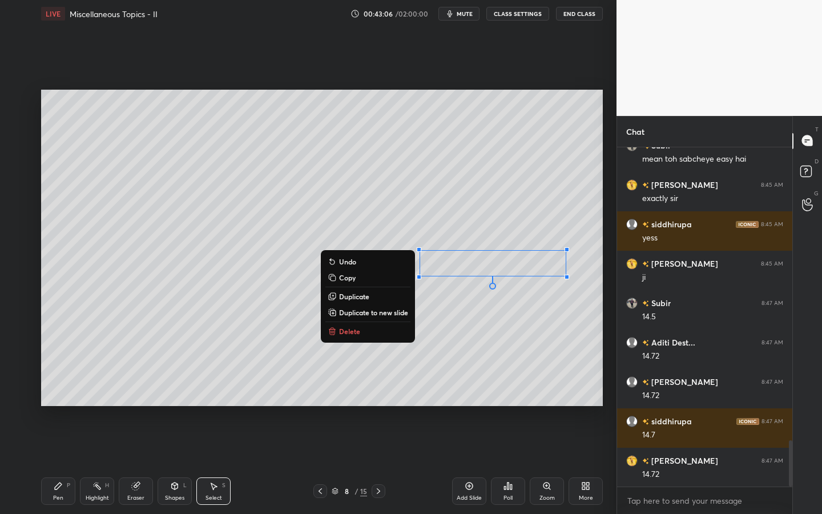
click at [53, 401] on div "Pen P" at bounding box center [58, 490] width 34 height 27
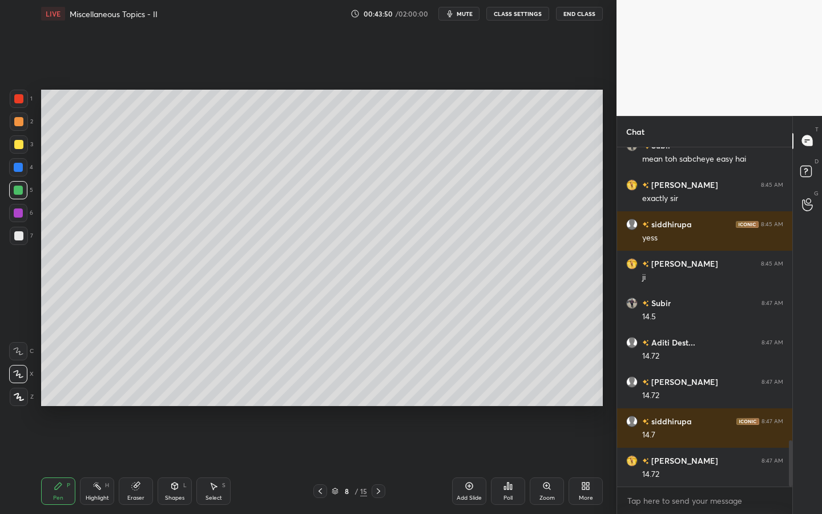
click at [316, 401] on icon at bounding box center [320, 491] width 9 height 9
click at [317, 401] on icon at bounding box center [320, 491] width 9 height 9
click at [321, 401] on icon at bounding box center [320, 491] width 9 height 9
click at [383, 401] on div at bounding box center [379, 491] width 14 height 14
click at [380, 401] on icon at bounding box center [378, 491] width 9 height 9
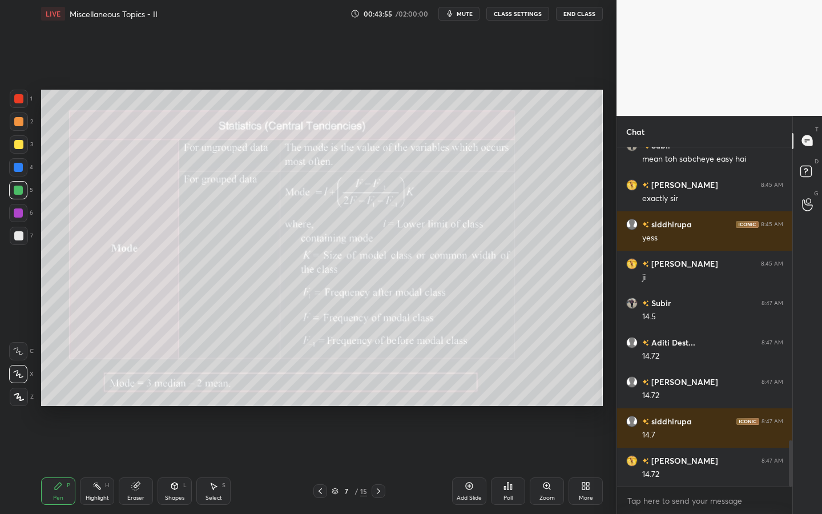
click at [380, 401] on icon at bounding box center [378, 491] width 9 height 9
click at [218, 401] on div "Select S" at bounding box center [213, 490] width 34 height 27
click at [51, 401] on div "Pen P" at bounding box center [58, 490] width 34 height 27
drag, startPoint x: 21, startPoint y: 104, endPoint x: 34, endPoint y: 103, distance: 13.2
click at [21, 104] on div at bounding box center [19, 99] width 18 height 18
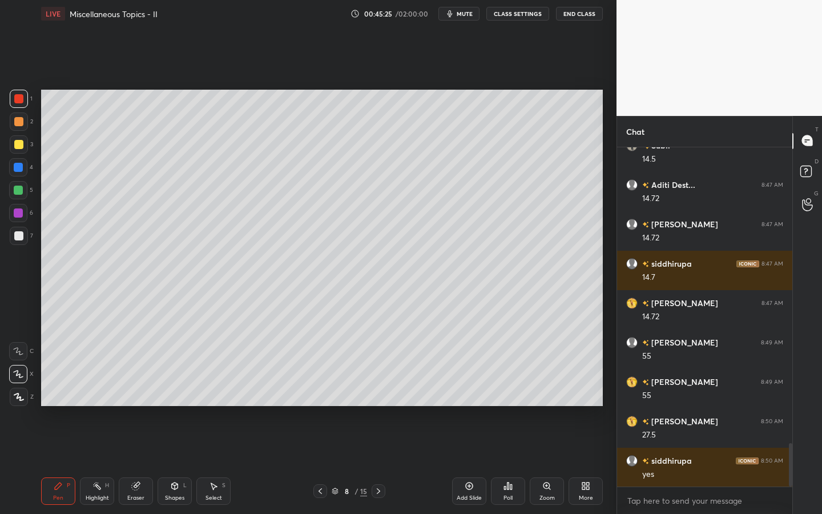
scroll to position [2312, 0]
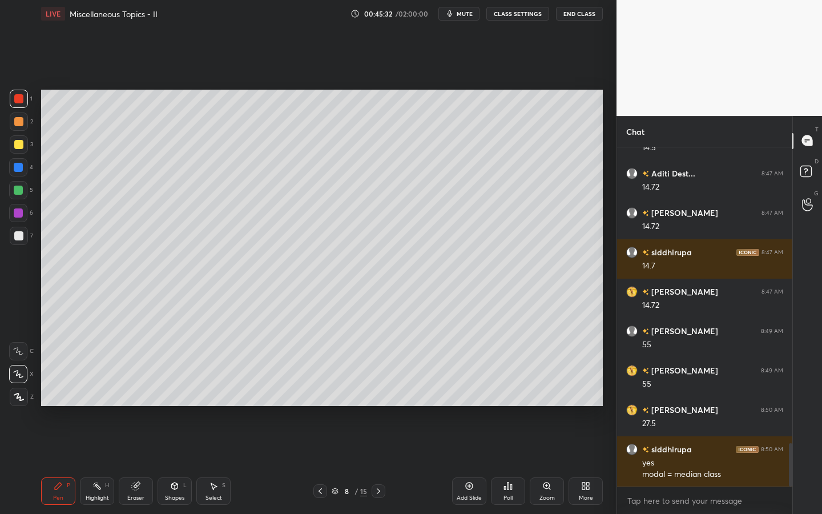
click at [27, 230] on div at bounding box center [19, 236] width 18 height 18
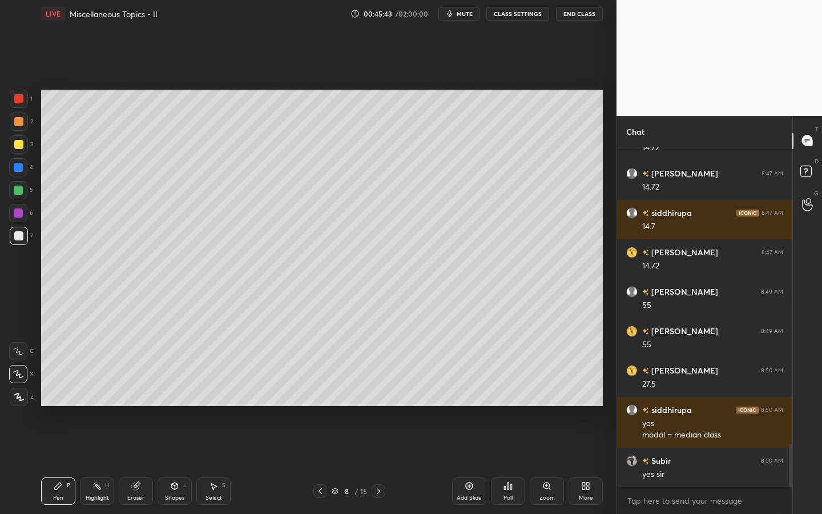
drag, startPoint x: 19, startPoint y: 186, endPoint x: 32, endPoint y: 186, distance: 13.1
click at [18, 186] on div at bounding box center [18, 190] width 9 height 9
click at [19, 194] on div at bounding box center [18, 190] width 9 height 9
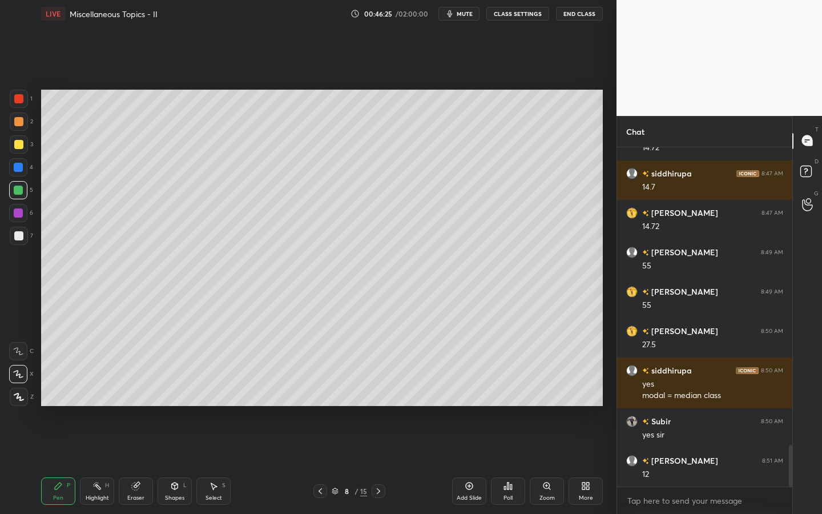
scroll to position [2430, 0]
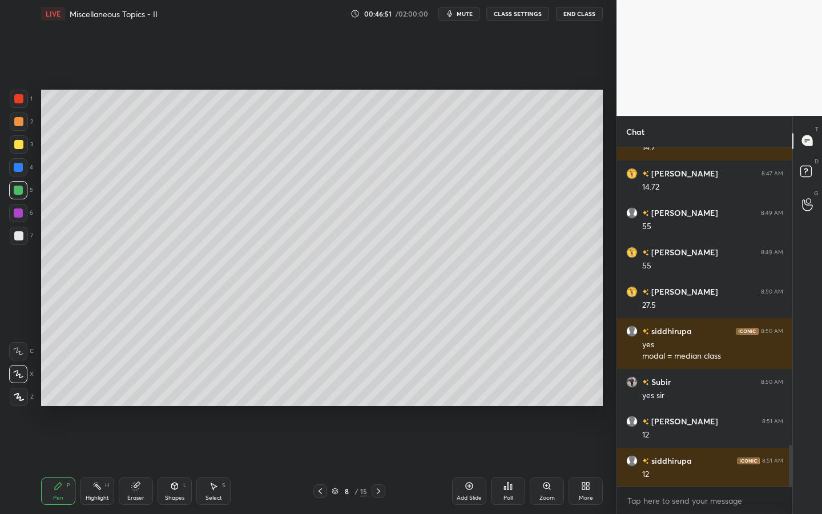
click at [219, 401] on div "Select S" at bounding box center [213, 490] width 34 height 27
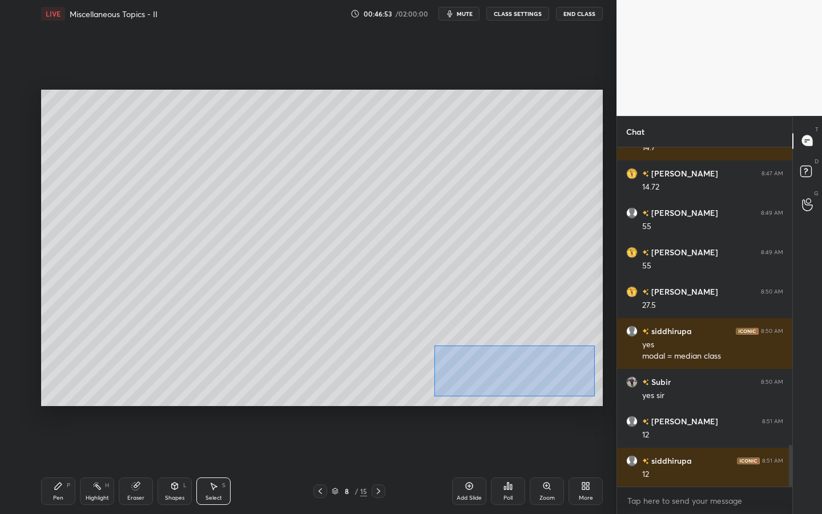
drag, startPoint x: 434, startPoint y: 345, endPoint x: 580, endPoint y: 383, distance: 151.0
click at [594, 395] on div "0 ° Undo Copy Duplicate Duplicate to new slide Delete" at bounding box center [322, 248] width 562 height 316
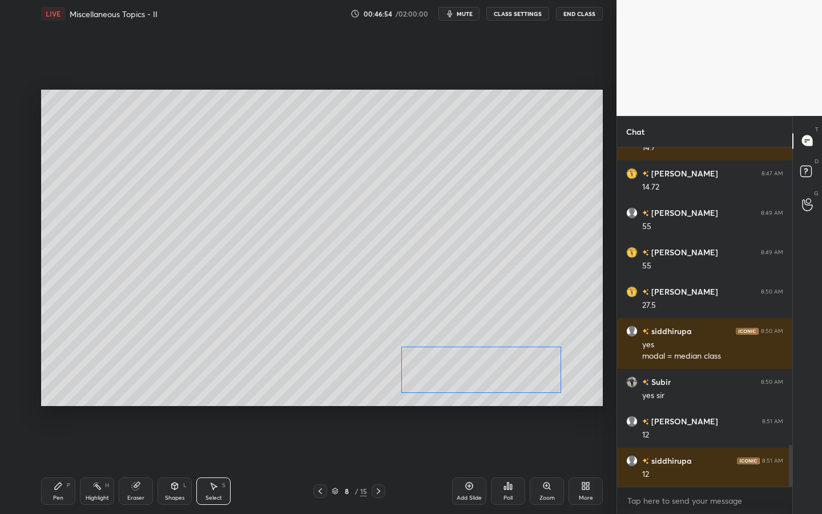
drag, startPoint x: 516, startPoint y: 376, endPoint x: 500, endPoint y: 380, distance: 16.5
click at [513, 375] on div "0 ° Undo Copy Duplicate Duplicate to new slide Delete" at bounding box center [322, 248] width 562 height 316
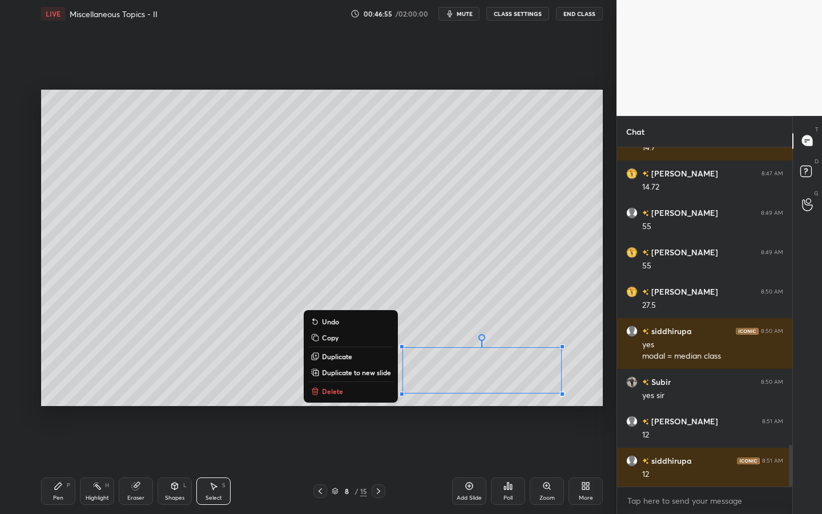
drag, startPoint x: 66, startPoint y: 488, endPoint x: 105, endPoint y: 472, distance: 42.2
click at [69, 401] on div "P" at bounding box center [68, 486] width 3 height 6
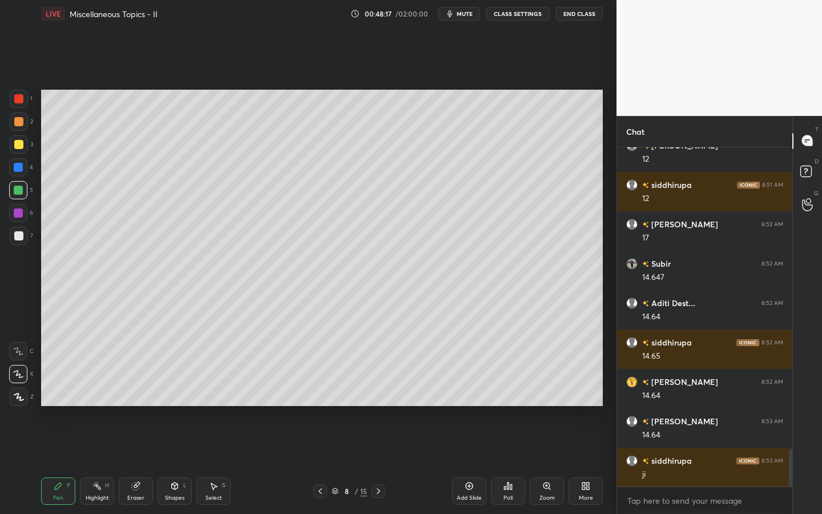
scroll to position [2745, 0]
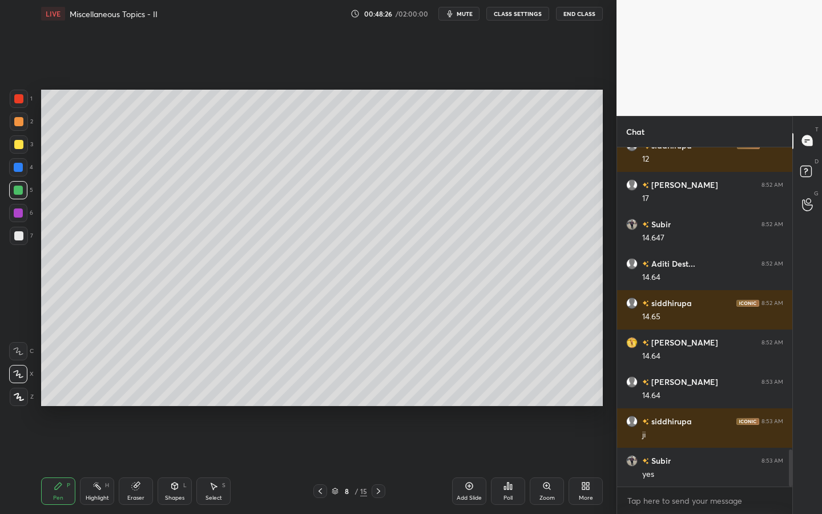
click at [226, 401] on div "Select S" at bounding box center [213, 490] width 34 height 27
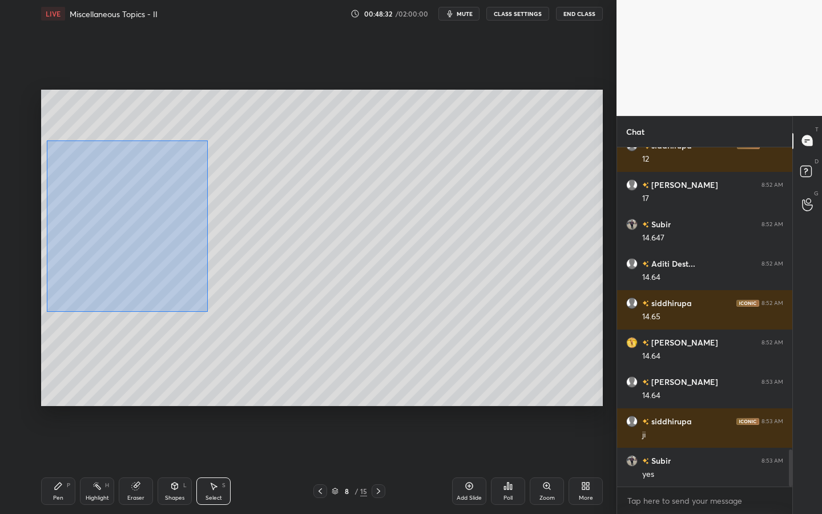
drag, startPoint x: 47, startPoint y: 140, endPoint x: 229, endPoint y: 301, distance: 242.7
click at [207, 312] on div "0 ° Undo Copy Duplicate Duplicate to new slide Delete" at bounding box center [322, 248] width 562 height 316
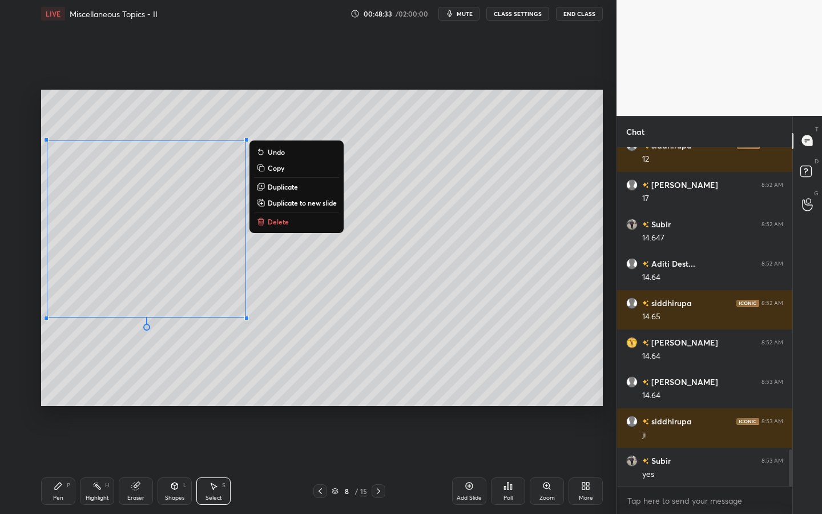
click at [305, 198] on p "Duplicate to new slide" at bounding box center [302, 202] width 69 height 9
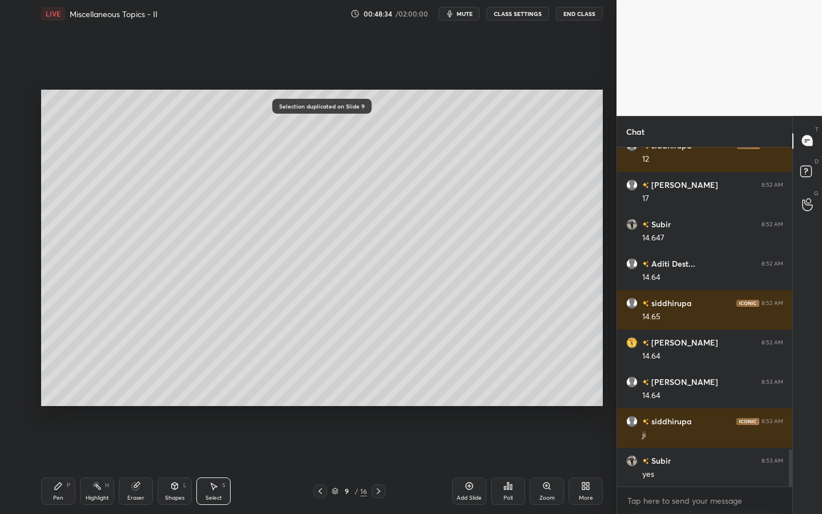
drag, startPoint x: 147, startPoint y: 485, endPoint x: 139, endPoint y: 481, distance: 8.7
click at [147, 401] on div "Eraser" at bounding box center [136, 490] width 34 height 27
click at [22, 371] on icon at bounding box center [18, 374] width 9 height 10
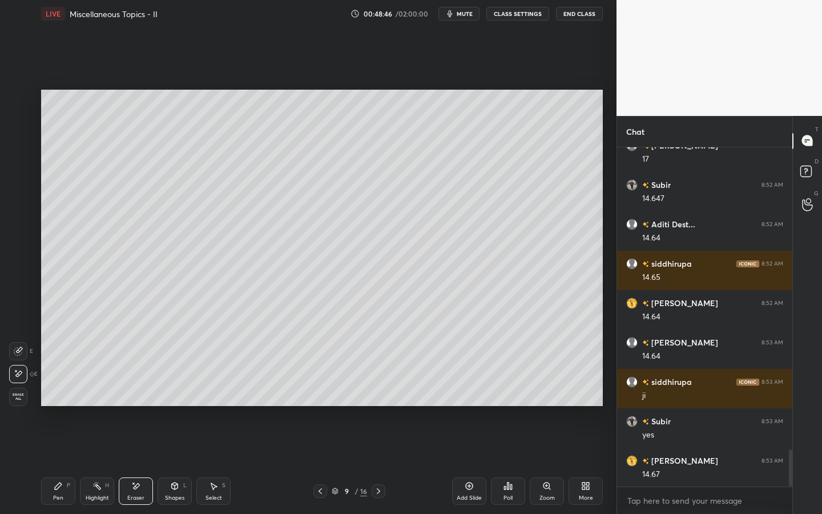
click at [39, 206] on div "Setting up your live class Poll for secs No correct answer Start poll" at bounding box center [322, 247] width 571 height 441
drag, startPoint x: 214, startPoint y: 491, endPoint x: 212, endPoint y: 475, distance: 16.1
click at [211, 401] on div "Select S" at bounding box center [213, 490] width 34 height 27
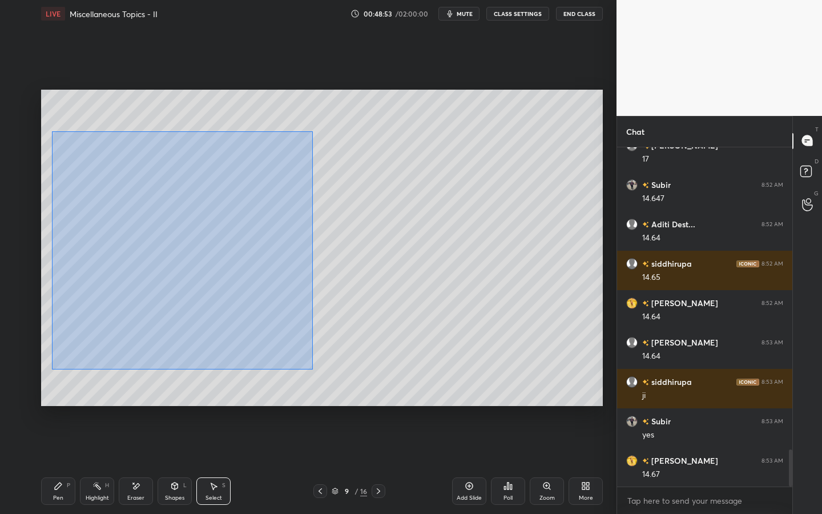
drag, startPoint x: 59, startPoint y: 171, endPoint x: 257, endPoint y: 312, distance: 243.1
click at [312, 366] on div "0 ° Undo Copy Duplicate Duplicate to new slide Delete" at bounding box center [322, 248] width 562 height 316
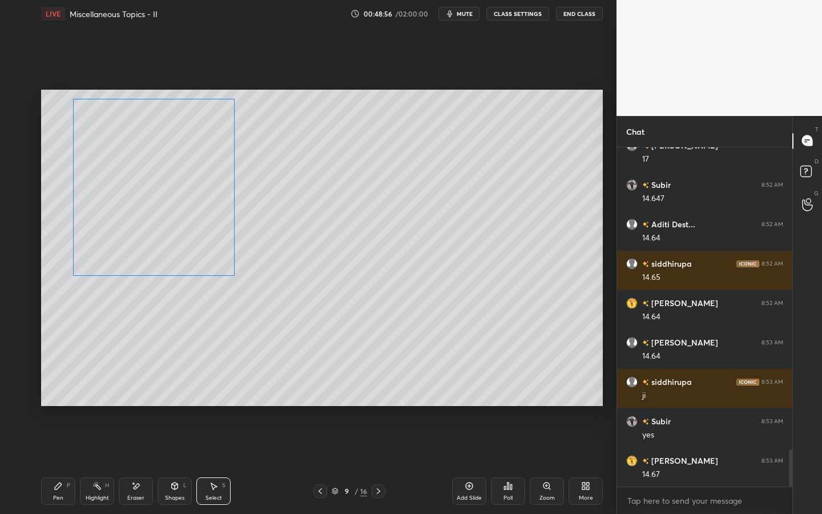
drag, startPoint x: 205, startPoint y: 254, endPoint x: 223, endPoint y: 240, distance: 22.5
click at [211, 227] on div "0 ° Undo Copy Duplicate Duplicate to new slide Delete" at bounding box center [322, 248] width 562 height 316
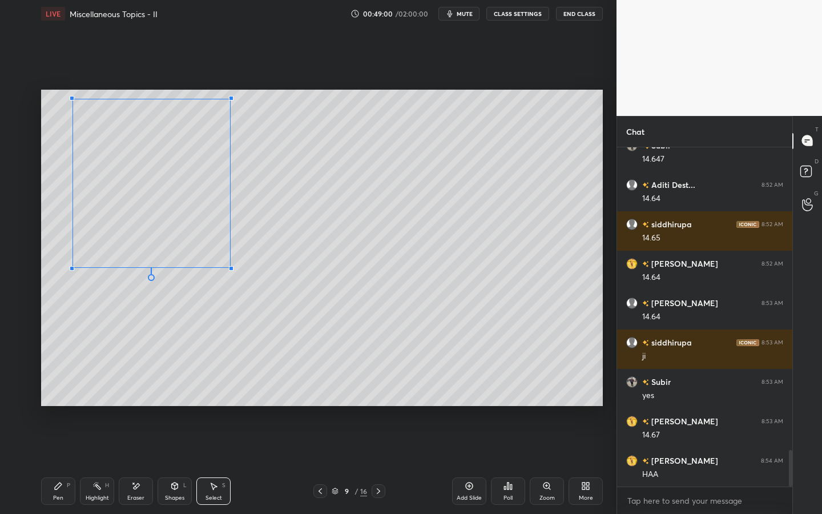
drag, startPoint x: 233, startPoint y: 270, endPoint x: 171, endPoint y: 381, distance: 127.3
click at [230, 268] on div at bounding box center [231, 268] width 5 height 5
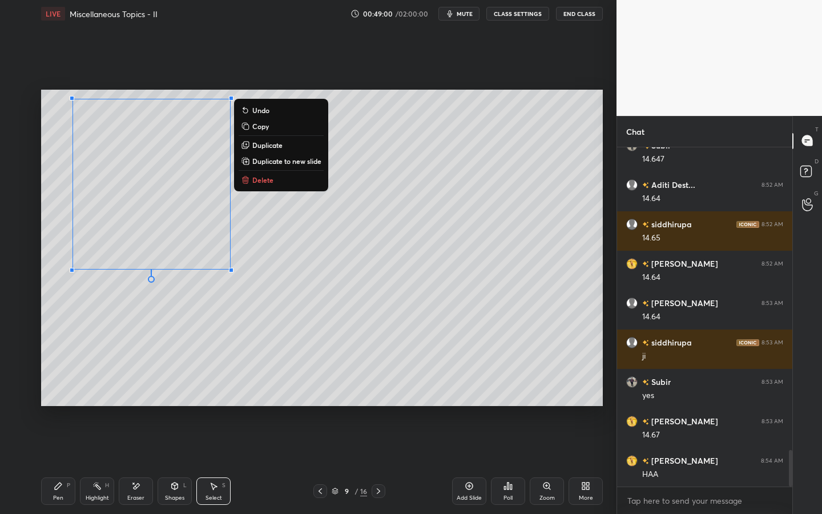
scroll to position [2864, 0]
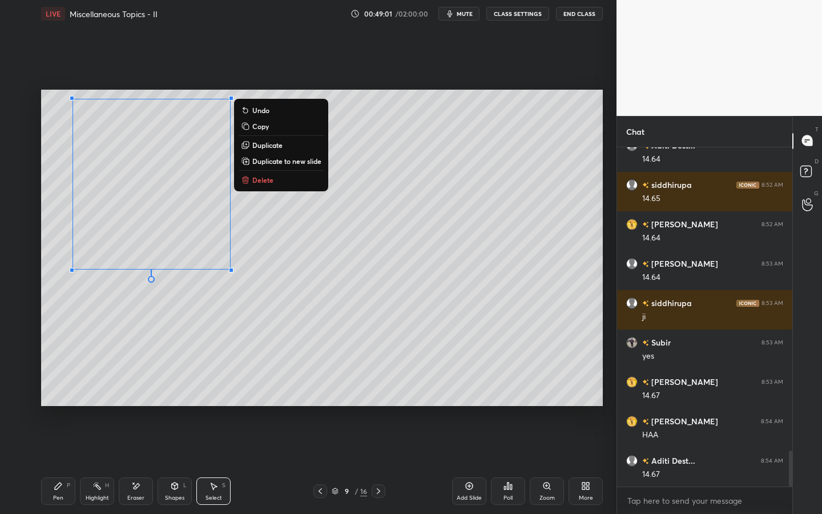
drag, startPoint x: 60, startPoint y: 489, endPoint x: 86, endPoint y: 455, distance: 42.7
click at [55, 401] on icon at bounding box center [58, 485] width 9 height 9
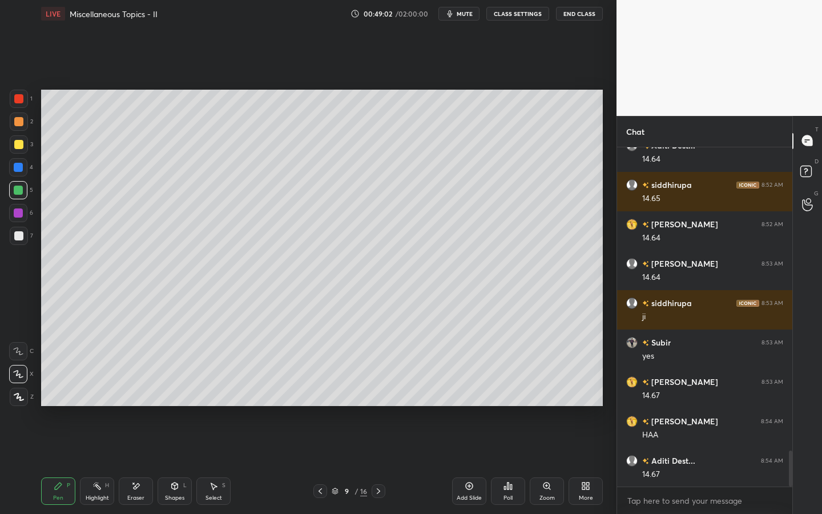
click at [171, 401] on div "Shapes L" at bounding box center [175, 490] width 34 height 27
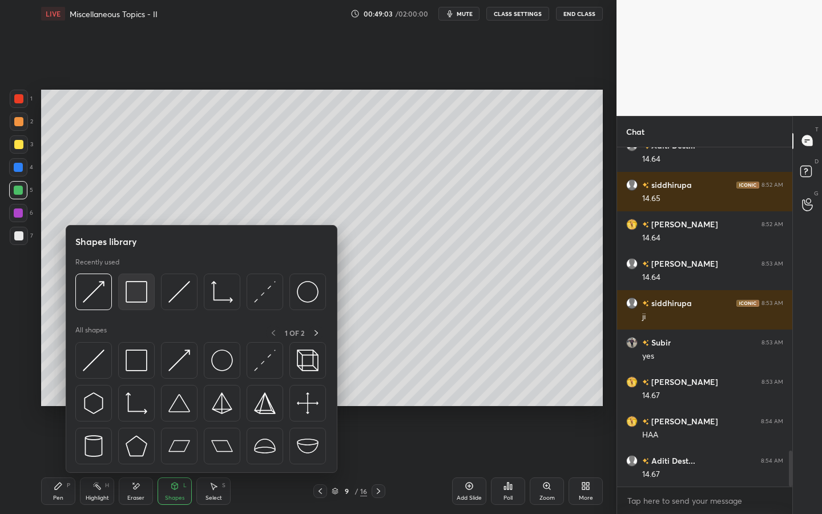
click at [145, 296] on img at bounding box center [137, 292] width 22 height 22
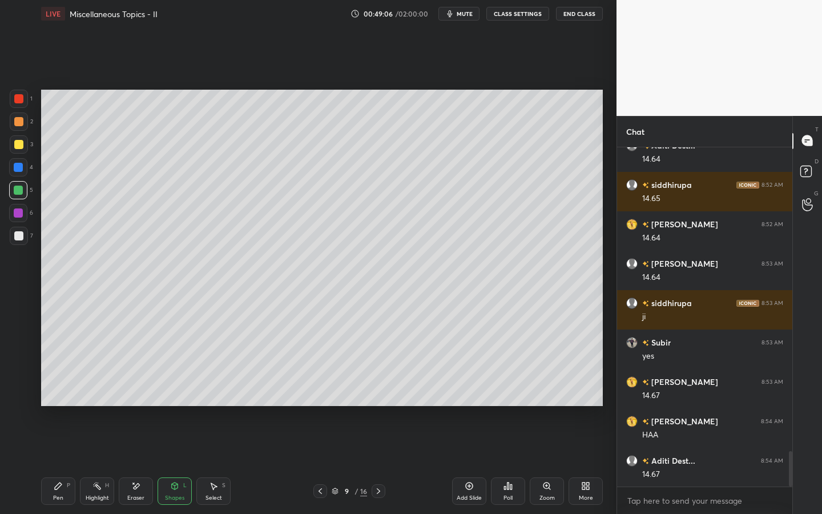
scroll to position [2903, 0]
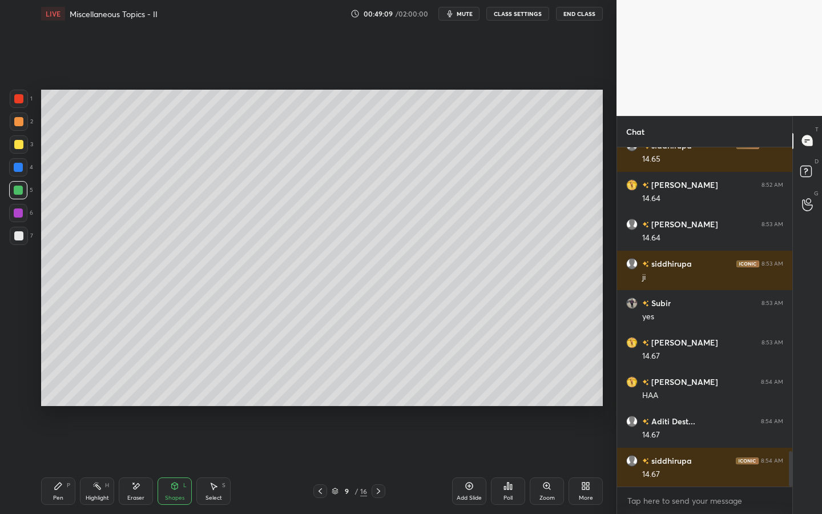
drag, startPoint x: 63, startPoint y: 490, endPoint x: 65, endPoint y: 476, distance: 14.4
click at [61, 401] on div "Pen P" at bounding box center [58, 490] width 34 height 27
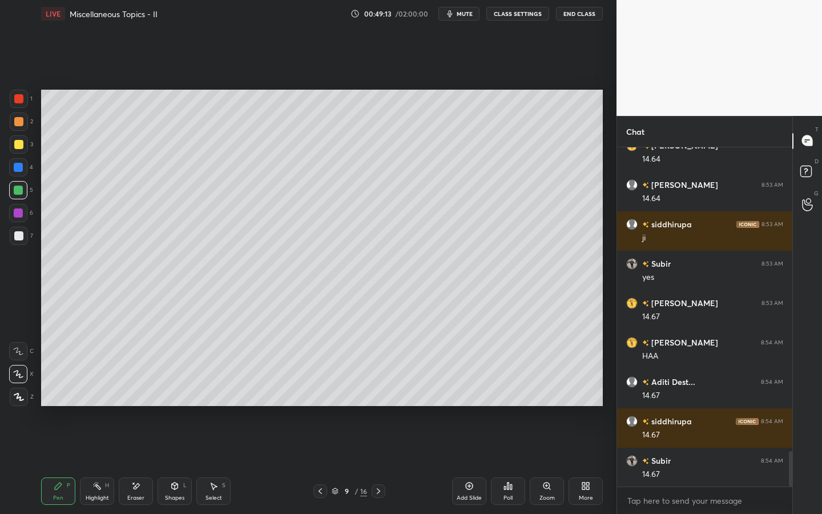
click at [174, 401] on div "Shapes" at bounding box center [174, 498] width 19 height 6
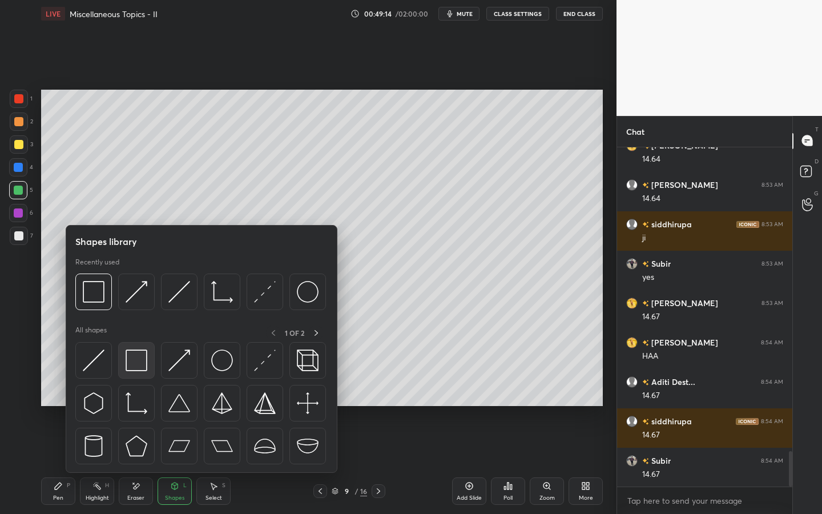
click at [134, 345] on div at bounding box center [136, 360] width 37 height 37
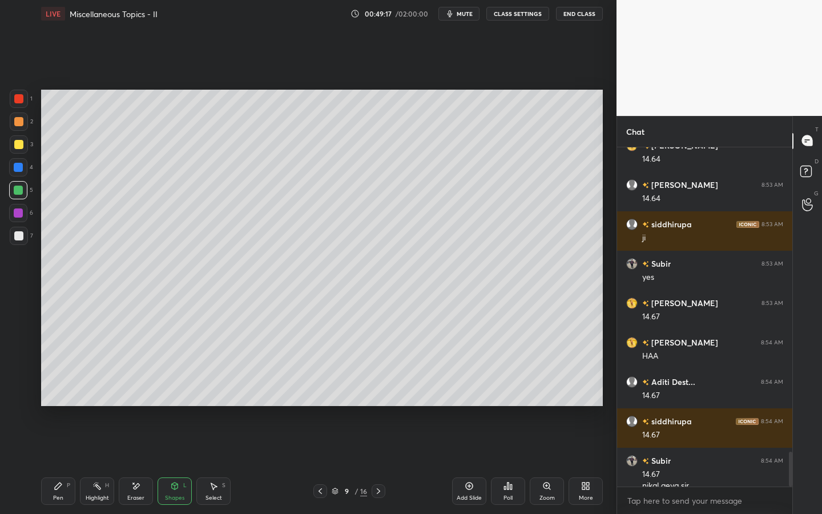
click at [55, 401] on icon at bounding box center [58, 485] width 9 height 9
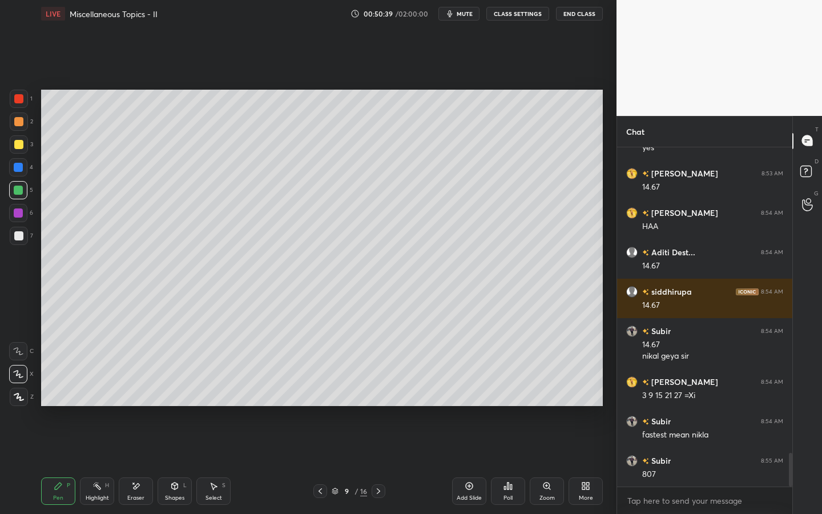
scroll to position [3111, 0]
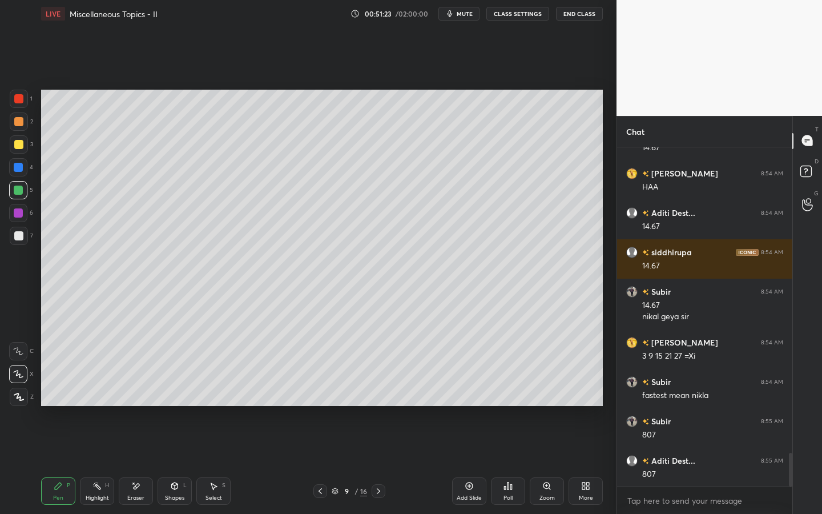
click at [25, 152] on div at bounding box center [19, 144] width 18 height 18
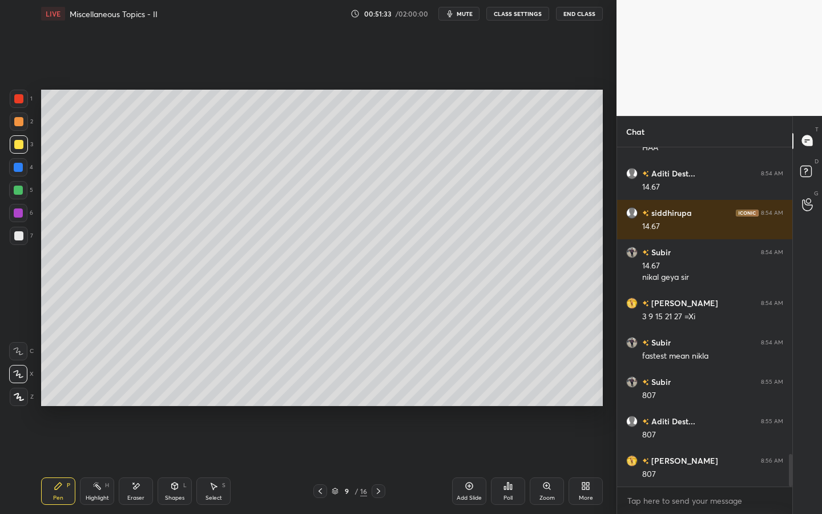
scroll to position [3190, 0]
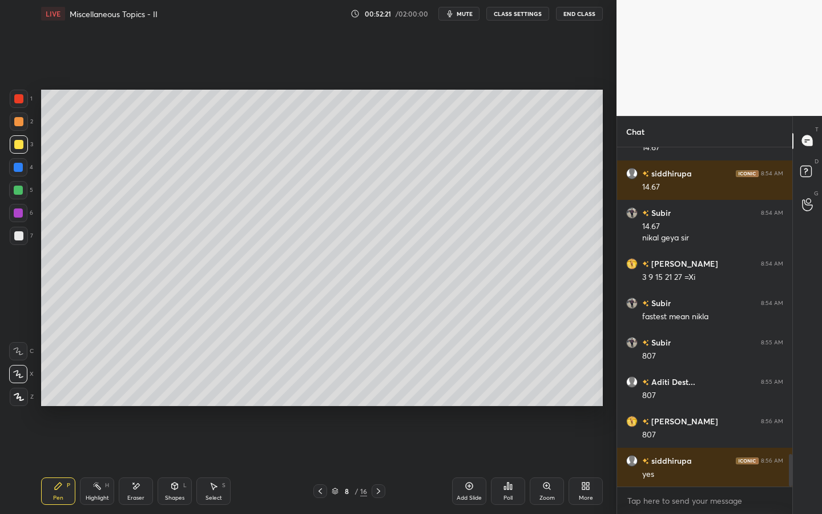
click at [18, 236] on div at bounding box center [18, 235] width 9 height 9
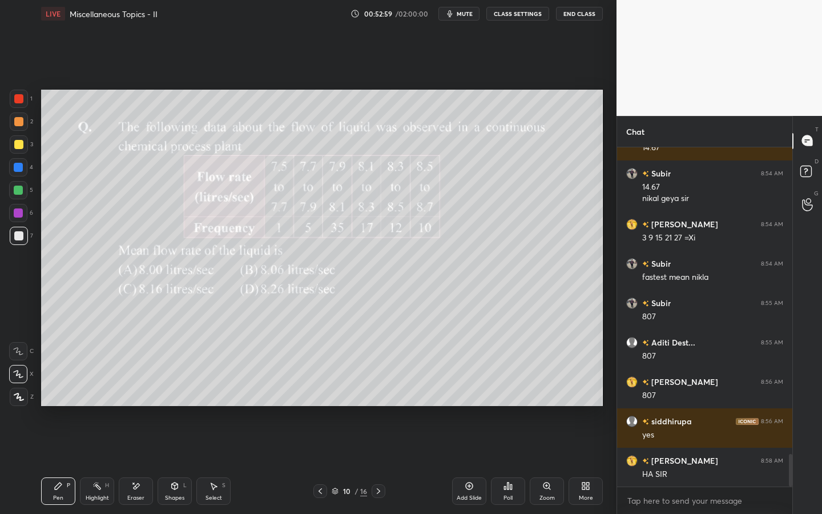
drag, startPoint x: 17, startPoint y: 118, endPoint x: 28, endPoint y: 116, distance: 11.6
click at [17, 119] on div at bounding box center [18, 121] width 9 height 9
click at [464, 14] on span "mute" at bounding box center [465, 14] width 16 height 8
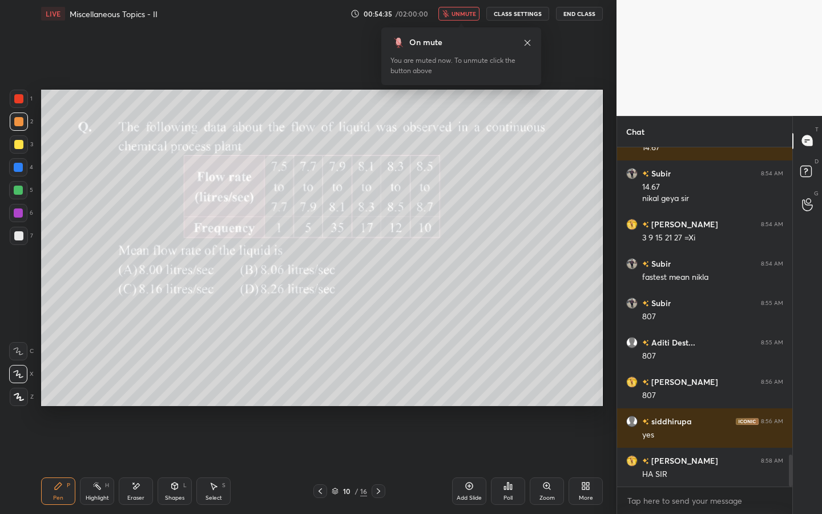
scroll to position [3269, 0]
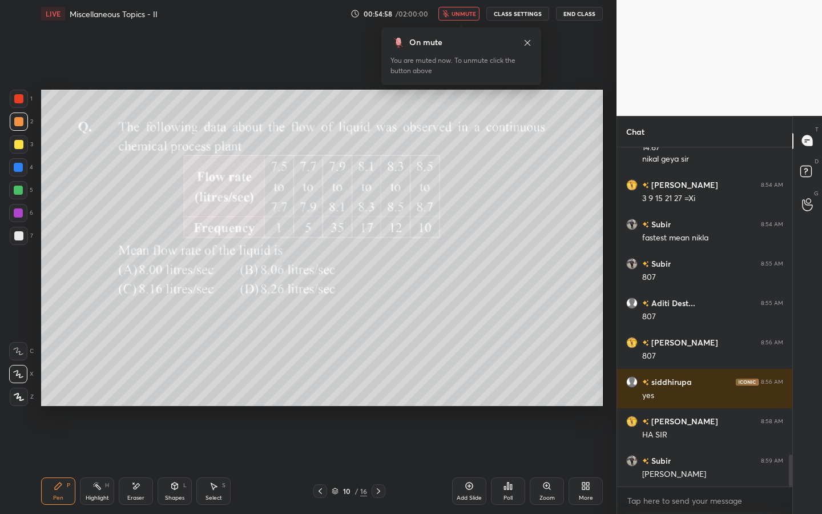
click at [473, 10] on button "unmute" at bounding box center [459, 14] width 41 height 14
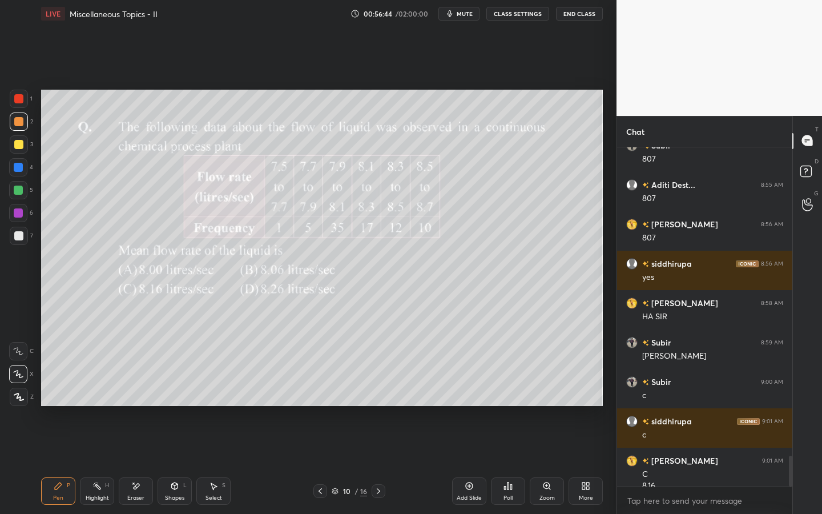
scroll to position [3399, 0]
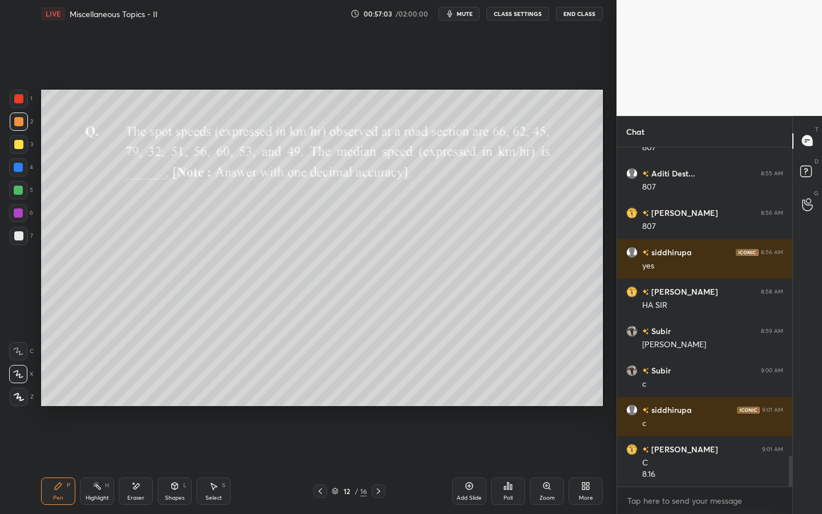
drag, startPoint x: 22, startPoint y: 120, endPoint x: 35, endPoint y: 120, distance: 13.1
click at [25, 120] on div at bounding box center [19, 121] width 18 height 18
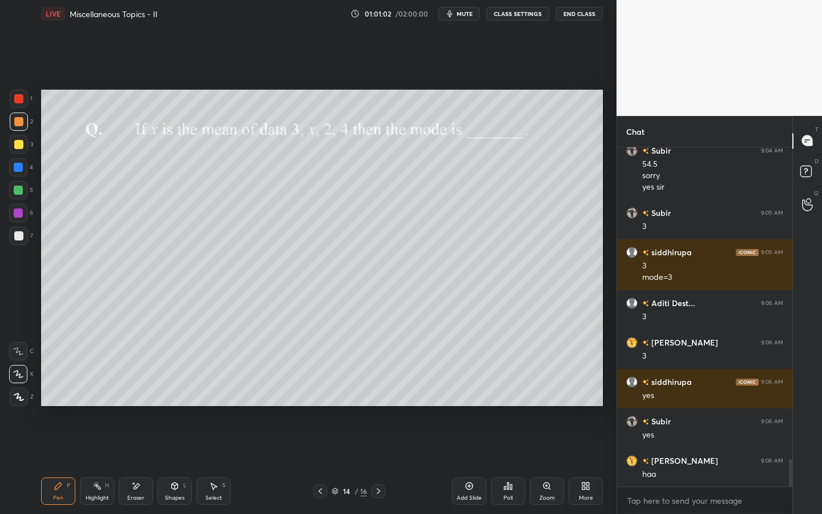
scroll to position [3945, 0]
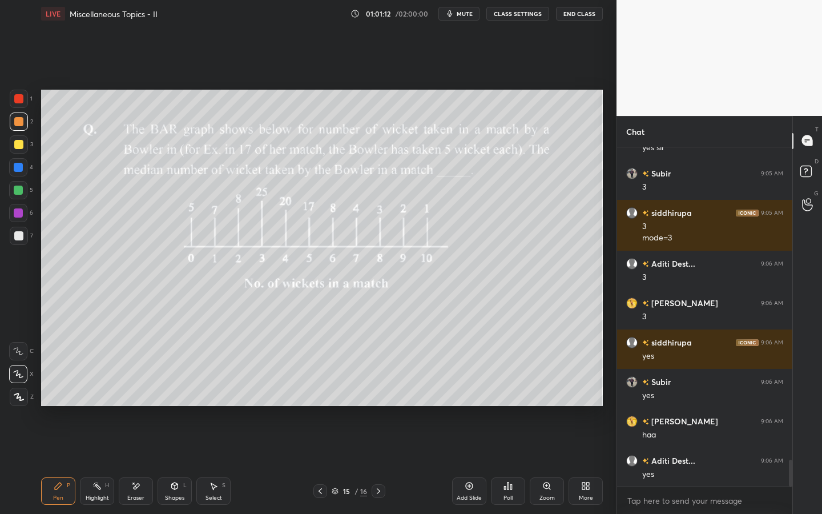
click at [33, 103] on div "1 2 3 4 5 6 7" at bounding box center [21, 170] width 24 height 160
click at [23, 98] on div at bounding box center [19, 99] width 18 height 18
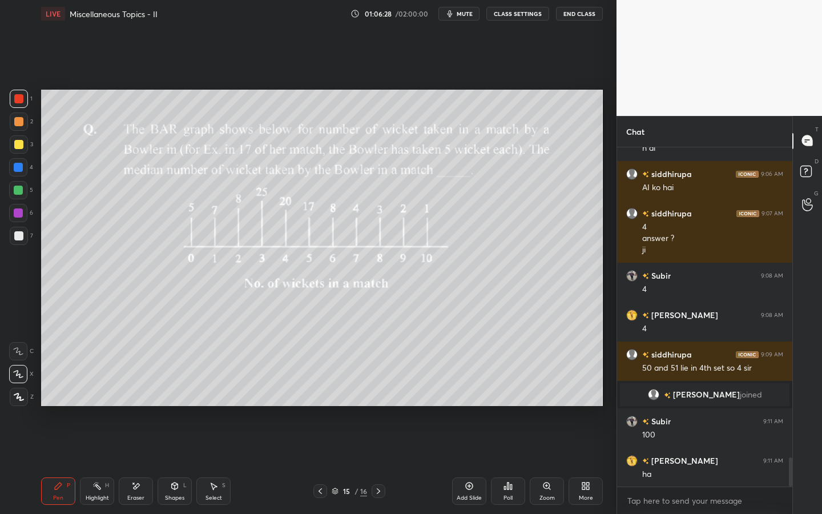
scroll to position [3642, 0]
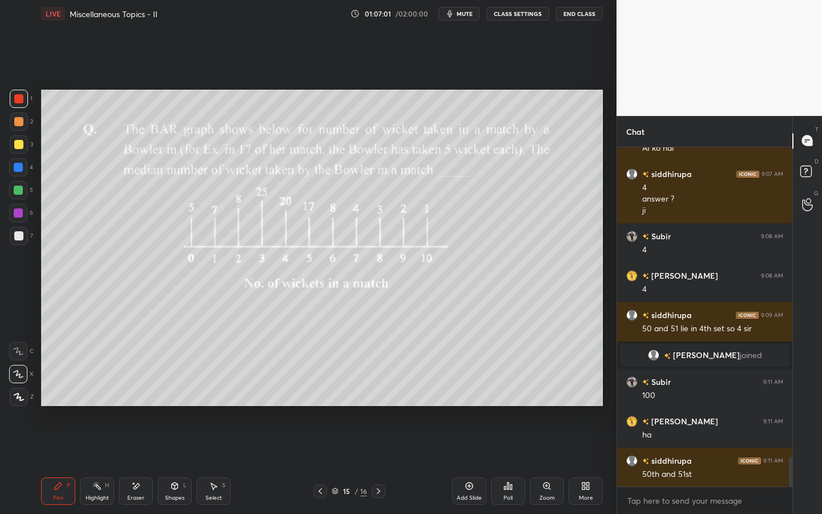
drag, startPoint x: 133, startPoint y: 490, endPoint x: 140, endPoint y: 471, distance: 21.1
click at [135, 401] on div "Eraser" at bounding box center [136, 490] width 34 height 27
drag, startPoint x: 25, startPoint y: 372, endPoint x: 39, endPoint y: 357, distance: 20.6
click at [26, 372] on div at bounding box center [18, 374] width 18 height 18
drag, startPoint x: 60, startPoint y: 489, endPoint x: 74, endPoint y: 463, distance: 29.9
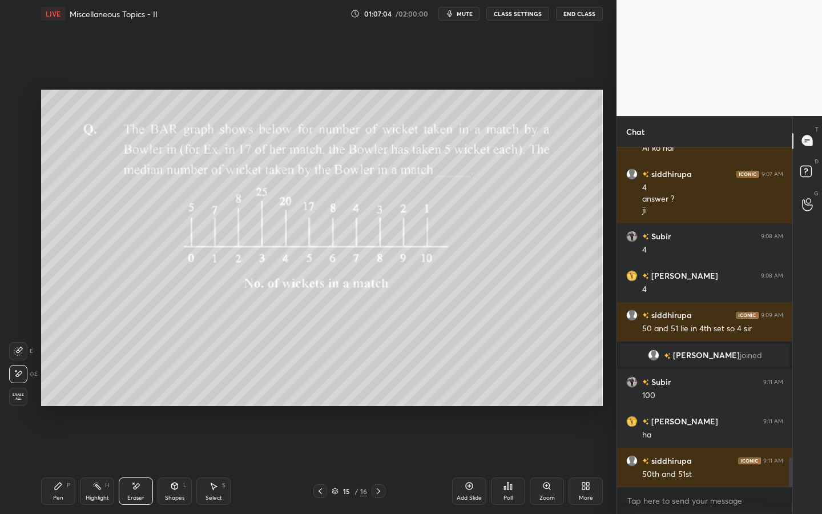
click at [60, 401] on icon at bounding box center [58, 485] width 9 height 9
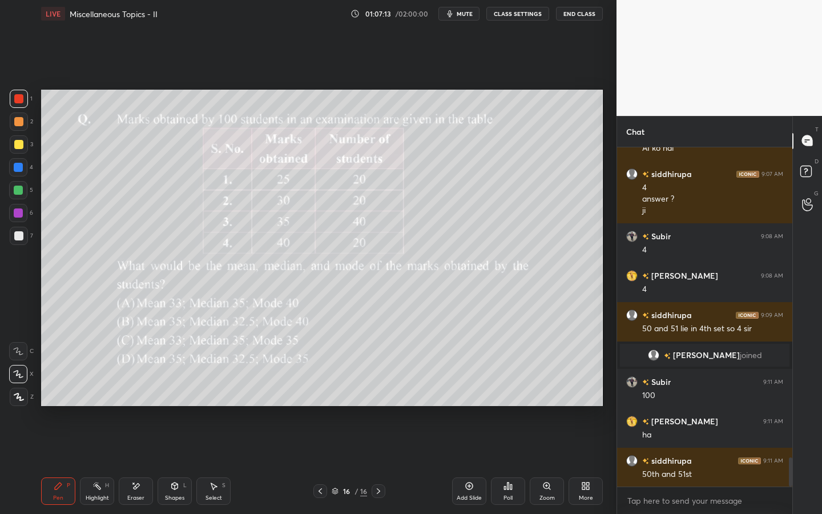
drag, startPoint x: 22, startPoint y: 115, endPoint x: 29, endPoint y: 114, distance: 7.5
click at [22, 116] on div at bounding box center [19, 121] width 18 height 18
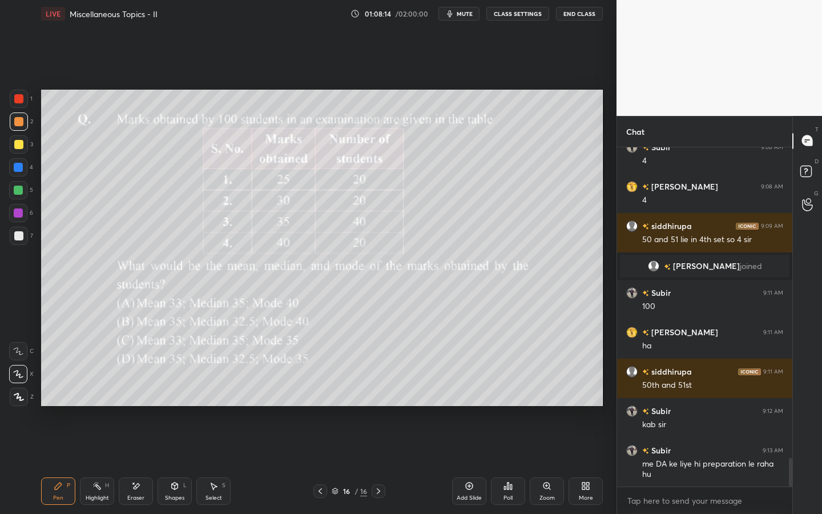
scroll to position [3771, 0]
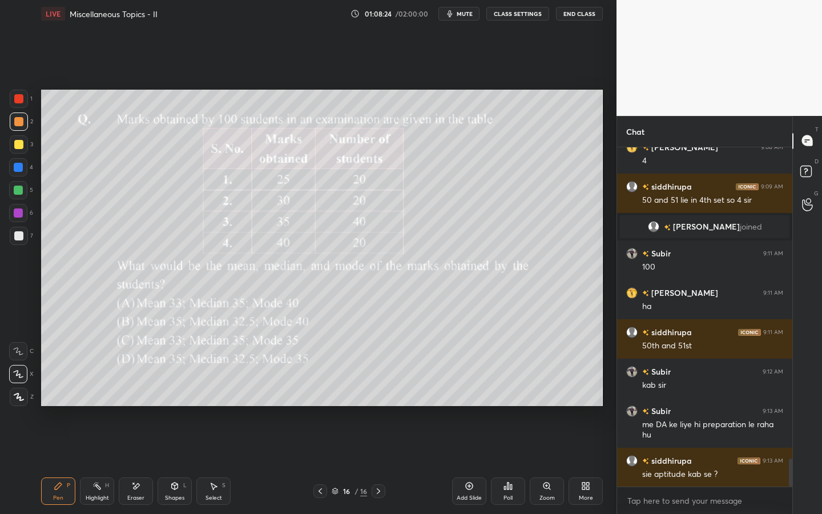
click at [22, 145] on div at bounding box center [19, 144] width 18 height 18
drag, startPoint x: 468, startPoint y: 16, endPoint x: 482, endPoint y: 10, distance: 14.8
click at [469, 14] on span "mute" at bounding box center [465, 14] width 16 height 8
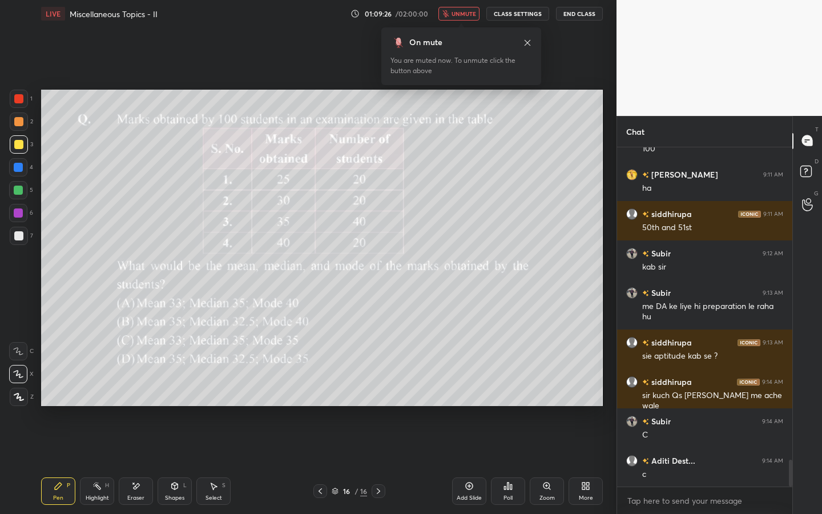
scroll to position [3929, 0]
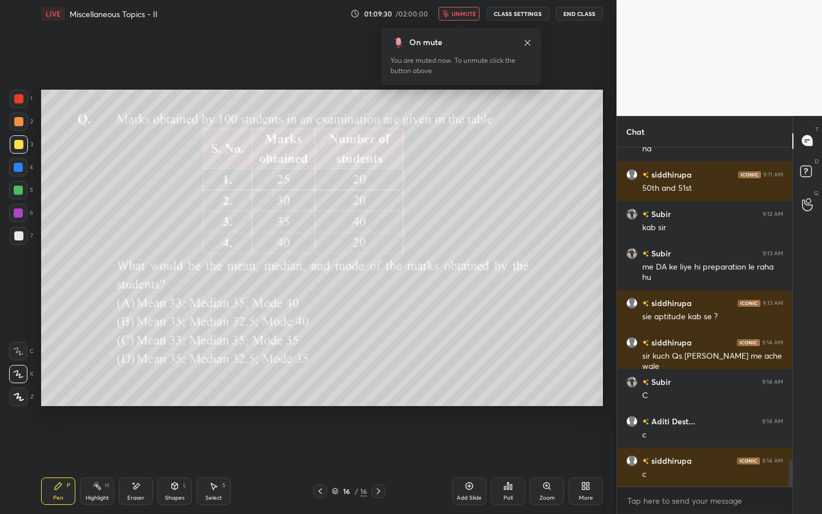
click at [472, 7] on button "unmute" at bounding box center [459, 14] width 41 height 14
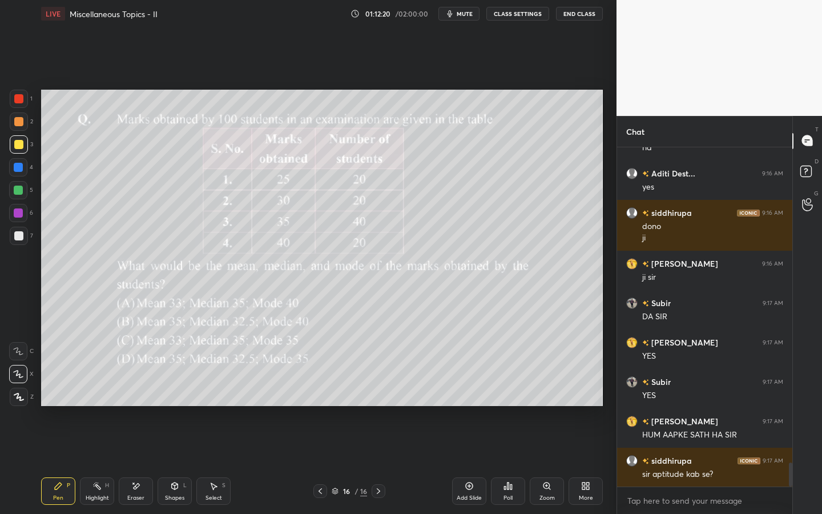
scroll to position [4531, 0]
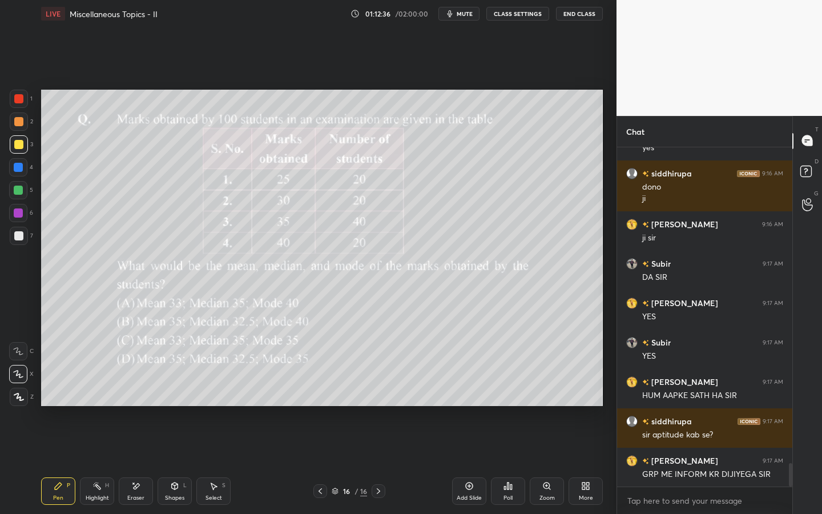
click at [335, 401] on icon at bounding box center [335, 491] width 7 height 7
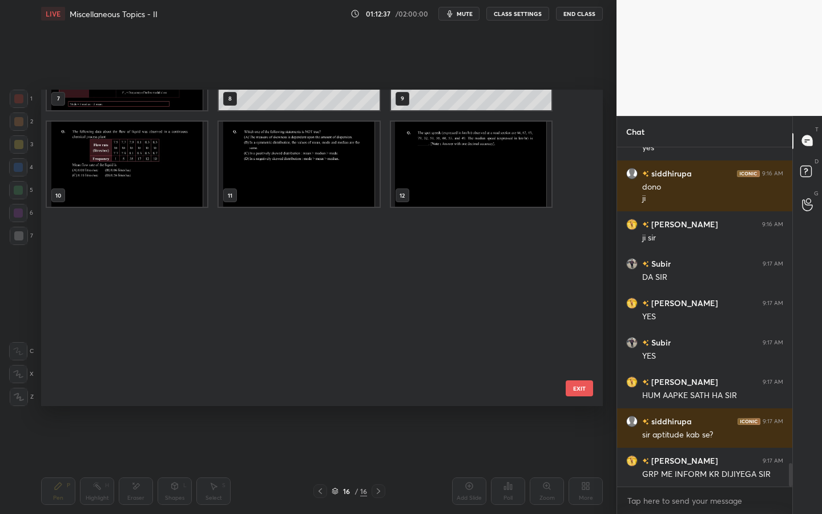
scroll to position [0, 0]
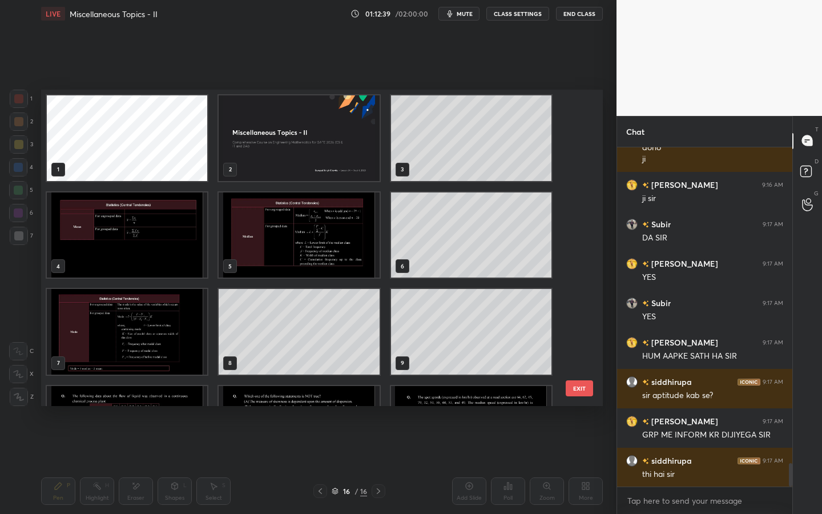
click at [299, 146] on img "grid" at bounding box center [299, 138] width 160 height 86
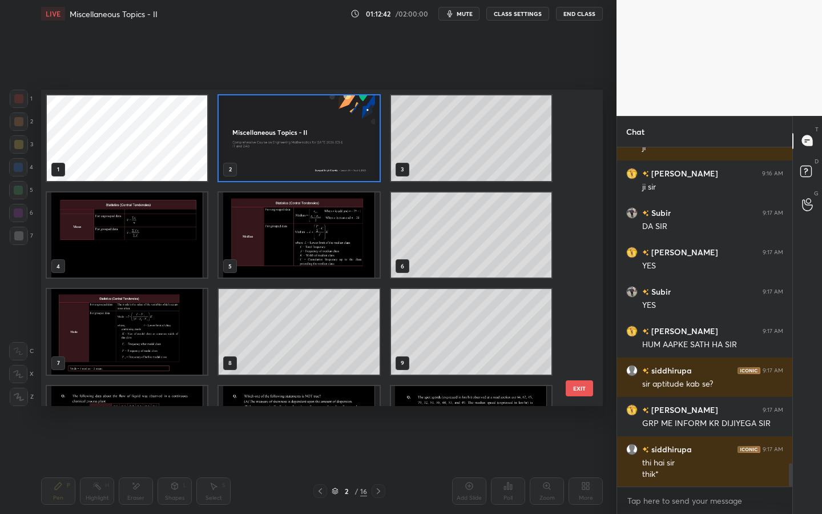
click at [313, 137] on img "grid" at bounding box center [299, 138] width 160 height 86
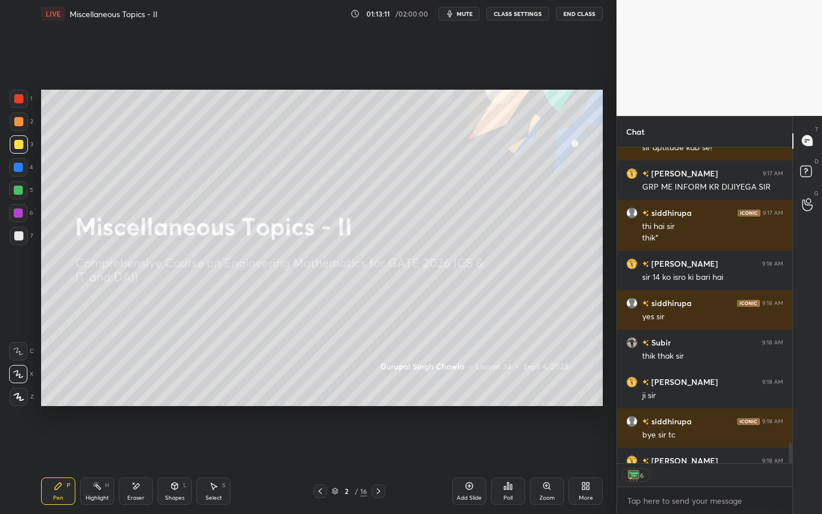
scroll to position [4853, 0]
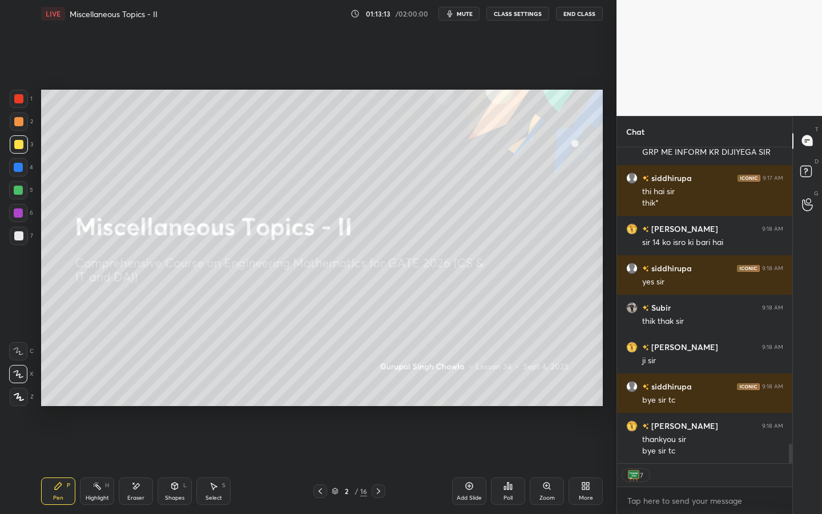
click at [573, 17] on button "End Class" at bounding box center [579, 14] width 47 height 14
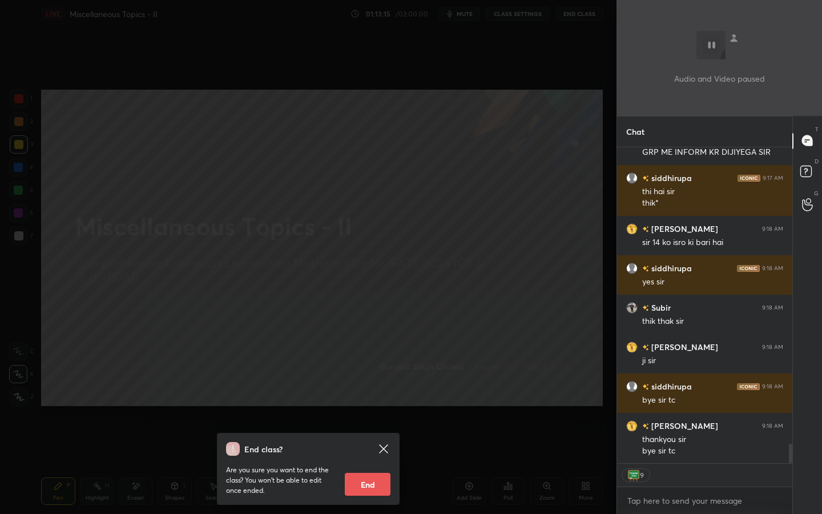
click at [379, 401] on button "End" at bounding box center [368, 484] width 46 height 23
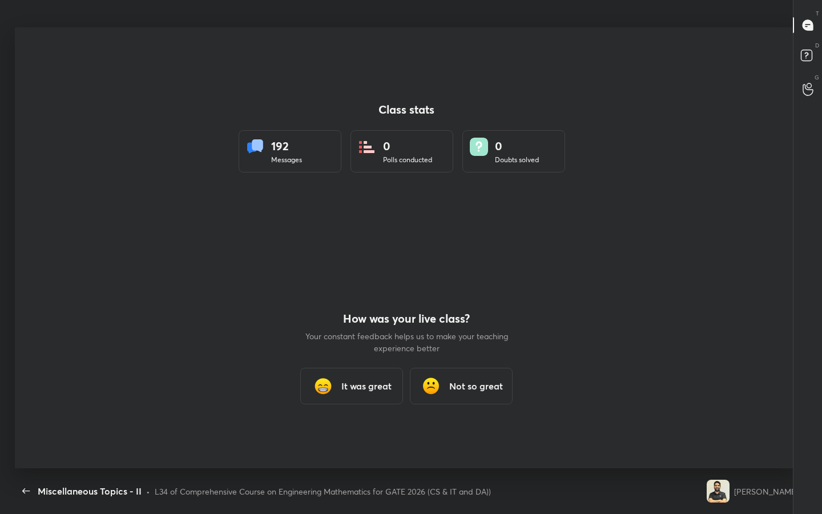
scroll to position [0, 0]
click at [365, 381] on h3 "It was great" at bounding box center [366, 386] width 50 height 14
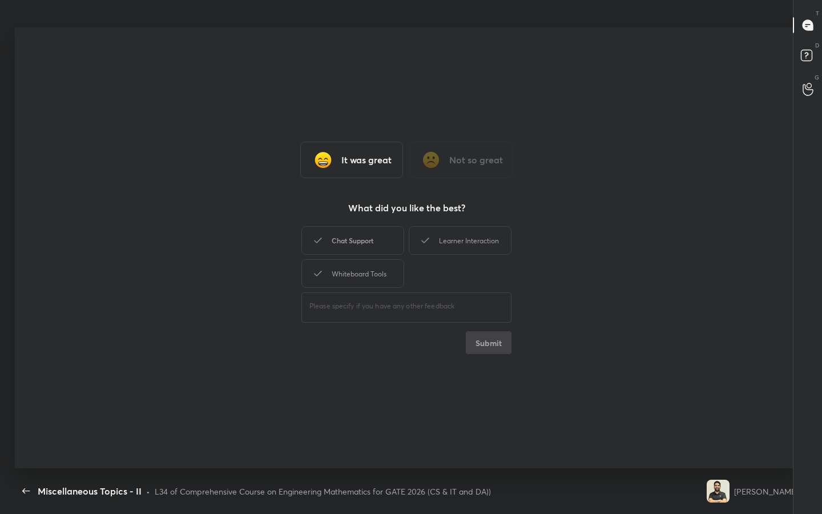
click at [361, 240] on div "Chat Support" at bounding box center [352, 240] width 103 height 29
click at [370, 293] on div "​" at bounding box center [406, 306] width 210 height 32
click at [370, 283] on div "Whiteboard Tools" at bounding box center [352, 273] width 103 height 29
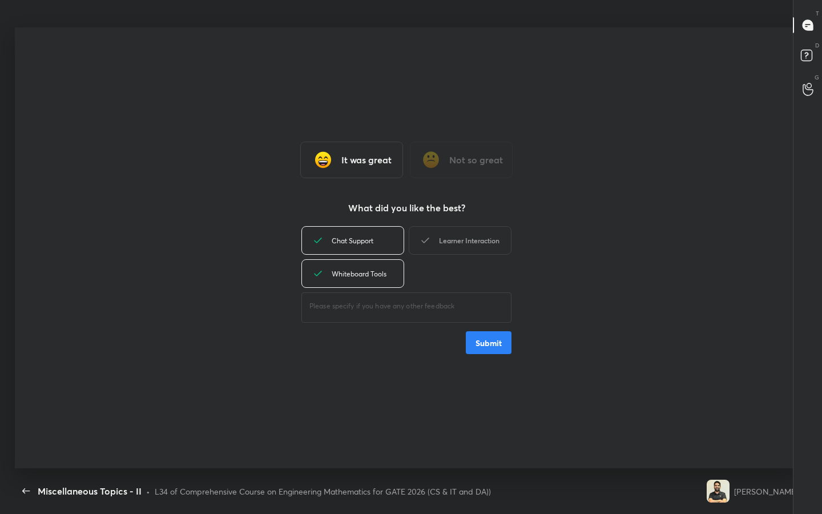
click at [439, 234] on div "Learner Interaction" at bounding box center [460, 240] width 103 height 29
click at [477, 330] on div "Chat Support Learner Interaction Whiteboard Tools ​ Submit" at bounding box center [406, 289] width 210 height 130
click at [481, 343] on button "Submit" at bounding box center [489, 342] width 46 height 23
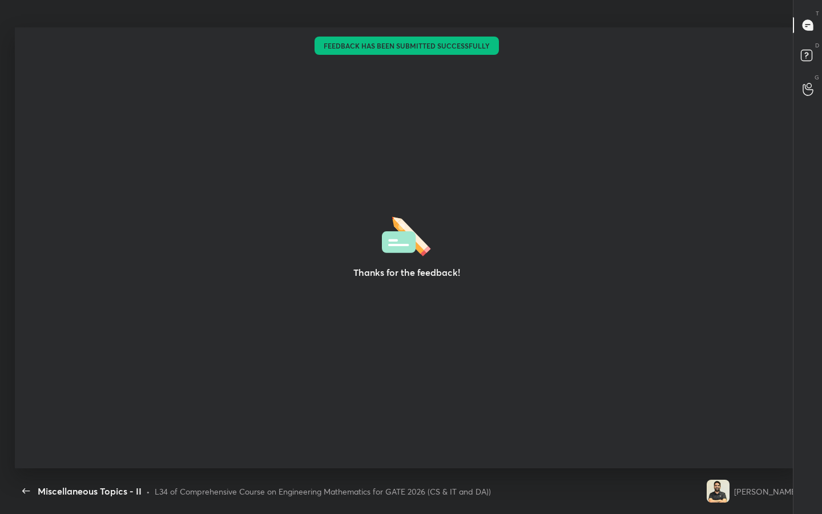
type textarea "x"
